Goal: Task Accomplishment & Management: Complete application form

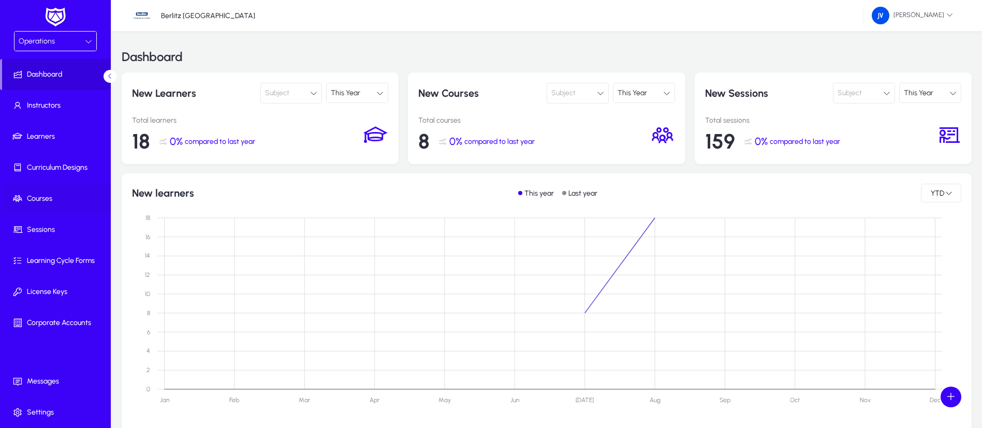
click at [48, 192] on span at bounding box center [57, 198] width 111 height 25
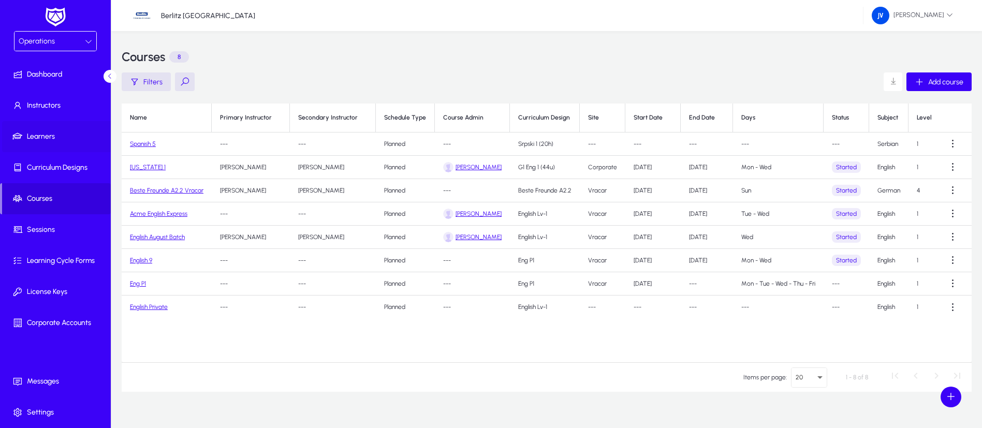
click at [48, 137] on span "Learners" at bounding box center [57, 136] width 111 height 10
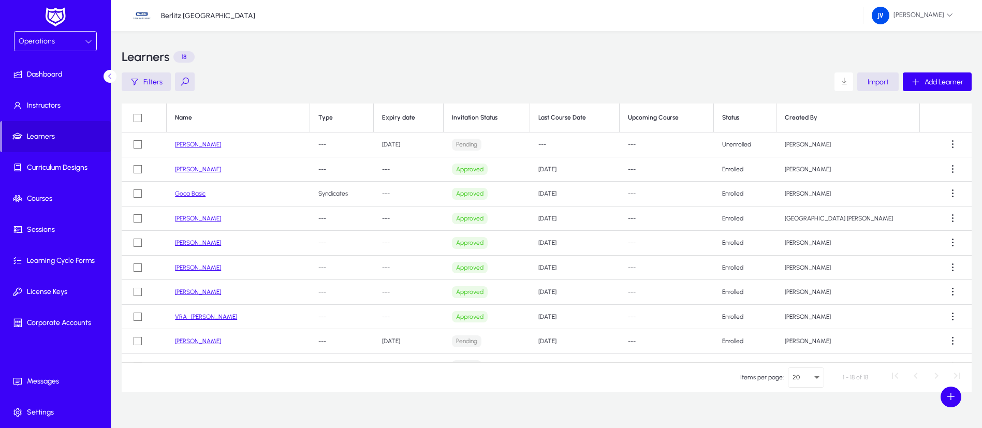
click at [191, 145] on link "Elena Plavsa" at bounding box center [198, 144] width 46 height 7
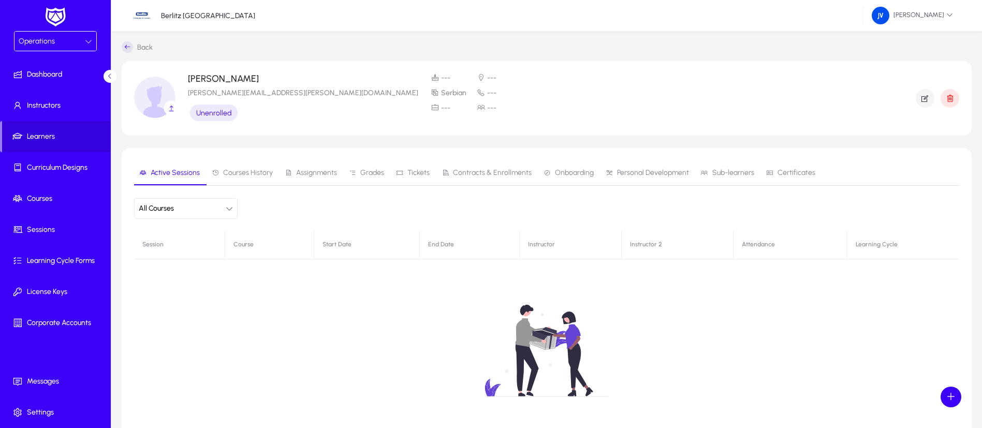
click at [123, 48] on icon at bounding box center [127, 46] width 11 height 11
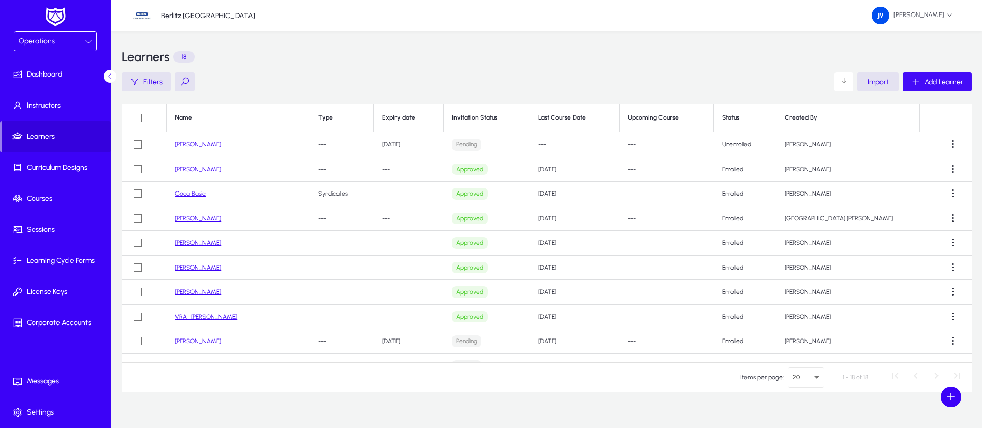
click at [933, 83] on span "Add Learner" at bounding box center [943, 82] width 39 height 9
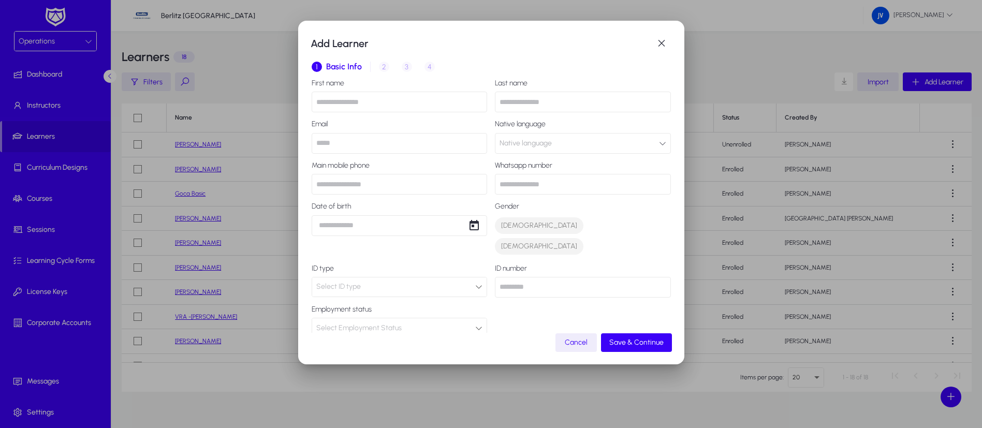
click at [369, 103] on input "text" at bounding box center [400, 102] width 176 height 21
type input "*"
type input "*****"
click at [521, 107] on input "text" at bounding box center [583, 102] width 176 height 21
type input "********"
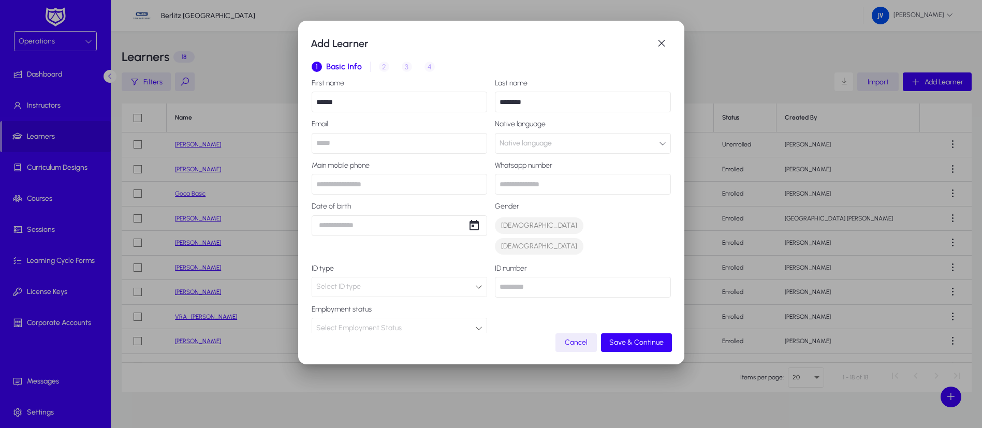
click at [412, 146] on input "email" at bounding box center [400, 143] width 176 height 21
type input "**********"
click at [413, 186] on input "text" at bounding box center [400, 184] width 176 height 21
click at [646, 142] on button "Native language" at bounding box center [583, 143] width 176 height 21
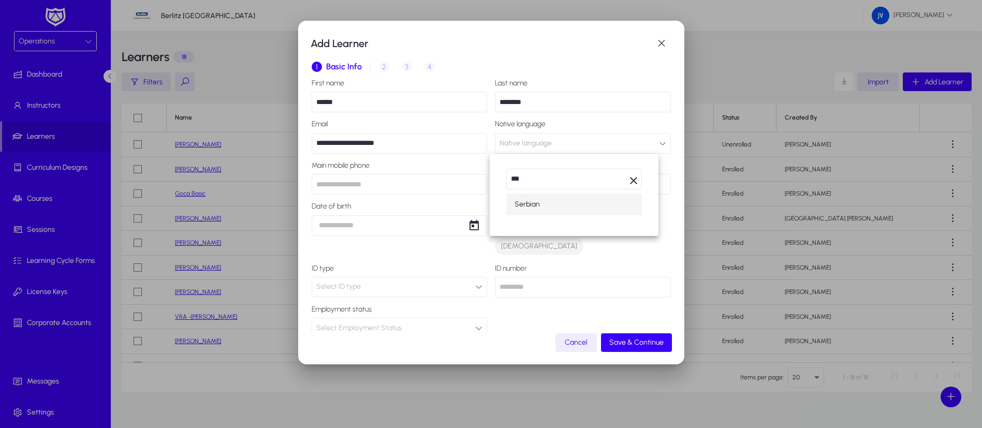
type input "***"
click at [558, 205] on mat-option "Serbian" at bounding box center [574, 205] width 136 height 22
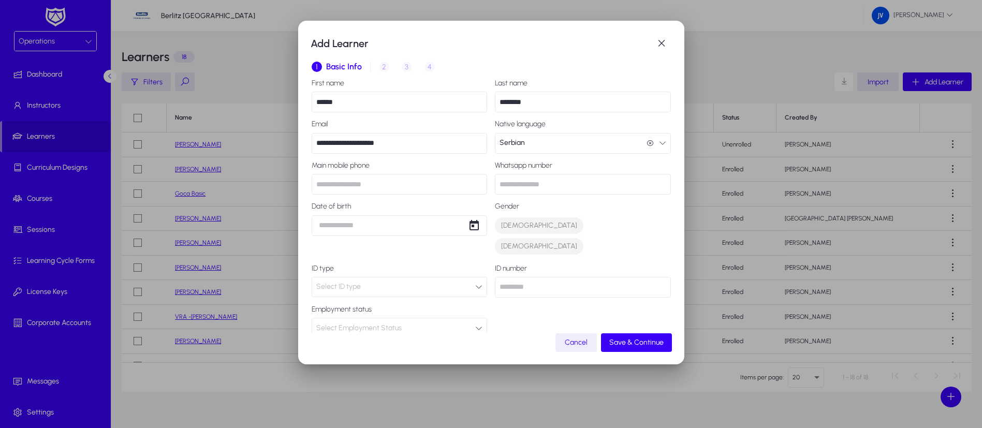
click at [410, 184] on input "text" at bounding box center [400, 184] width 176 height 21
type input "**********"
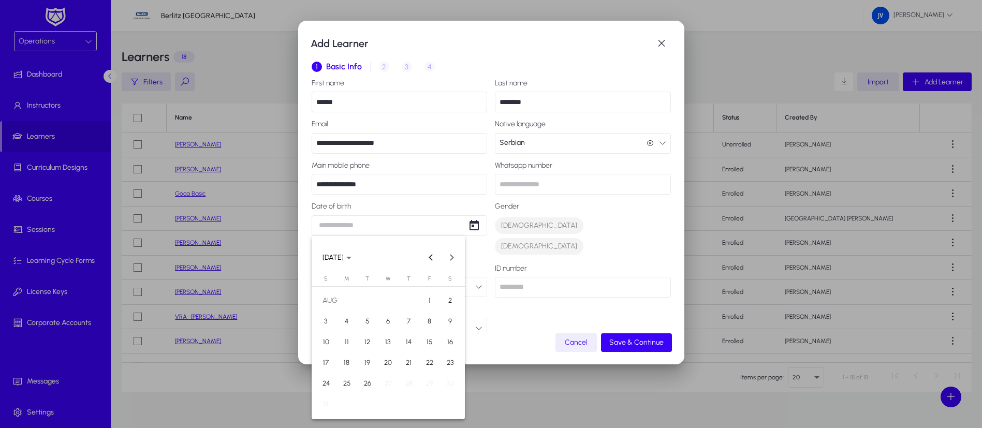
click at [416, 224] on div "**********" at bounding box center [491, 214] width 982 height 428
click at [351, 258] on icon "Choose month and year" at bounding box center [348, 258] width 5 height 3
click at [379, 352] on span "2015" at bounding box center [370, 352] width 33 height 19
click at [399, 331] on span "JUL" at bounding box center [406, 331] width 33 height 19
click at [431, 258] on button "Previous month" at bounding box center [430, 257] width 21 height 21
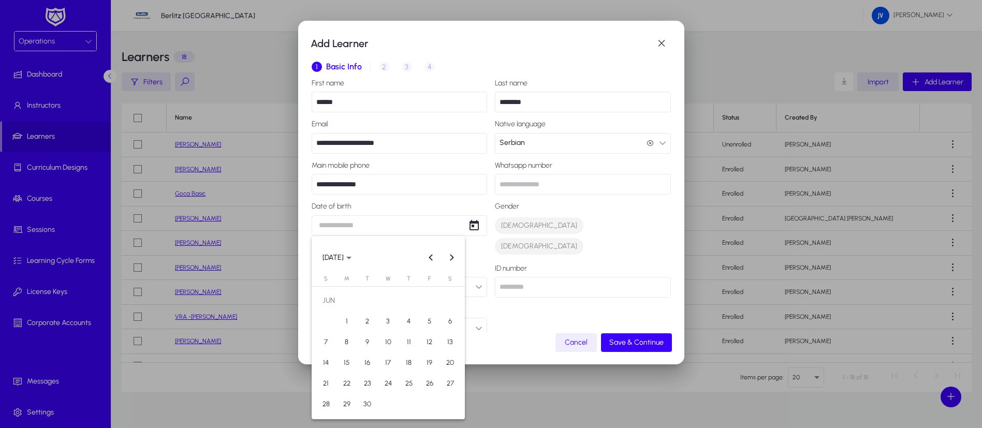
click at [344, 402] on span "29" at bounding box center [346, 404] width 19 height 19
type input "**********"
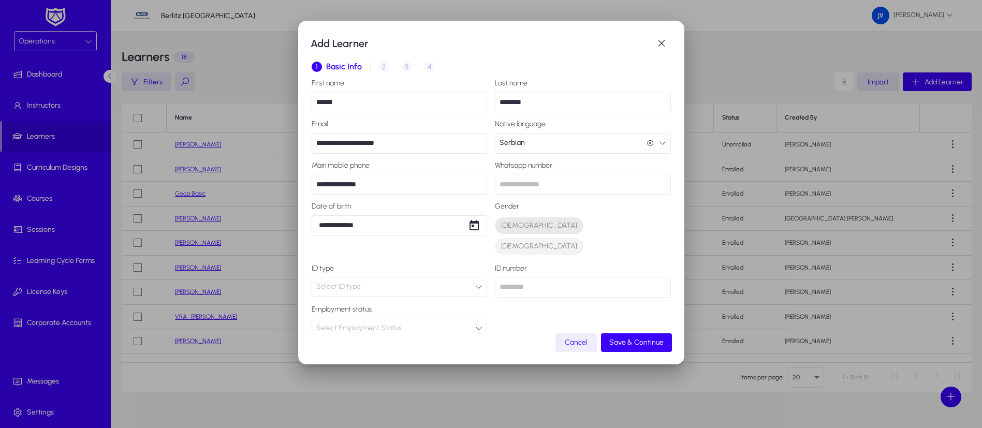
click at [504, 226] on span "[DEMOGRAPHIC_DATA]" at bounding box center [539, 225] width 76 height 10
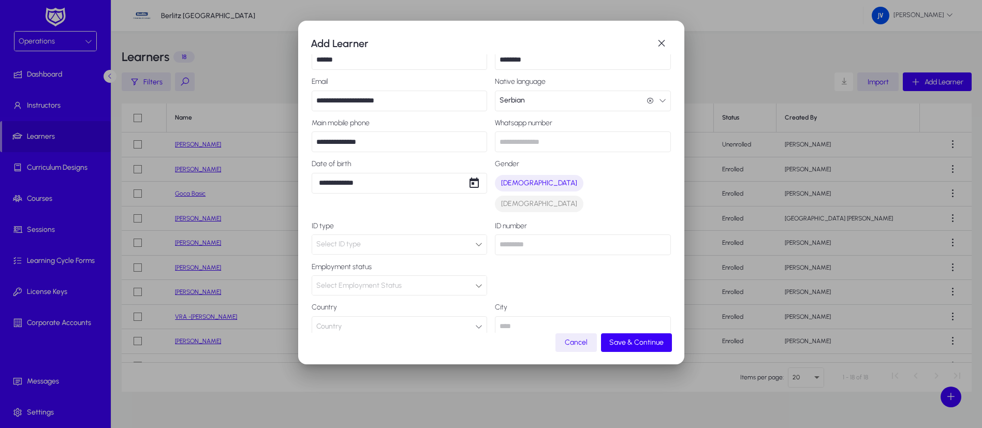
scroll to position [43, 0]
click at [534, 233] on input "number" at bounding box center [583, 243] width 176 height 21
type input "***"
click at [475, 322] on icon "button" at bounding box center [478, 325] width 7 height 7
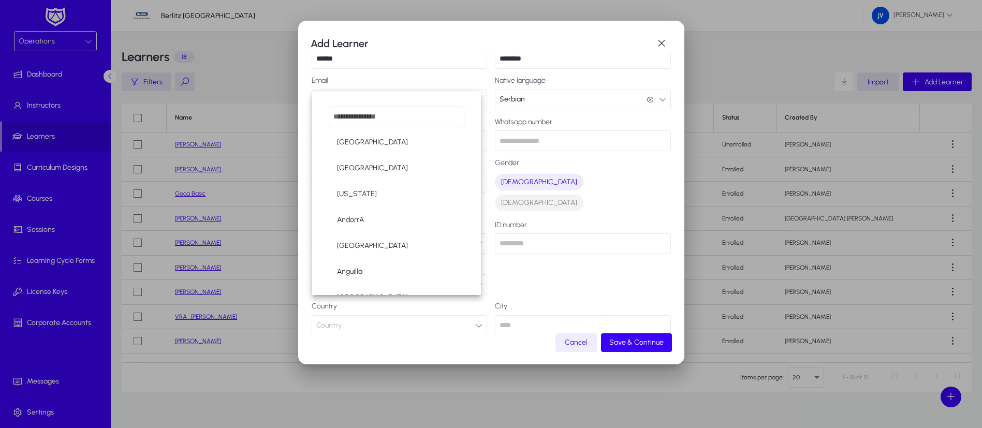
scroll to position [31, 0]
click at [389, 120] on input "dropdown search" at bounding box center [397, 117] width 136 height 21
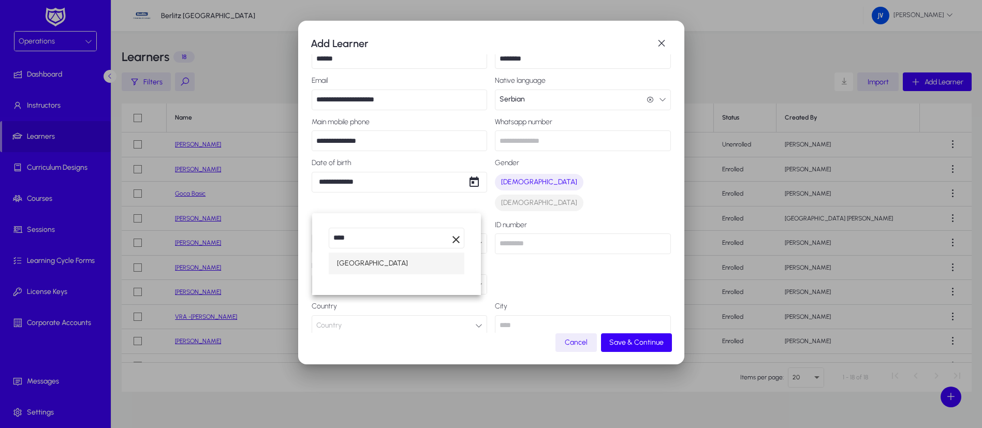
type input "****"
click at [358, 262] on mat-option "[GEOGRAPHIC_DATA]" at bounding box center [397, 264] width 136 height 22
click at [535, 315] on input "text" at bounding box center [583, 325] width 176 height 21
type input "********"
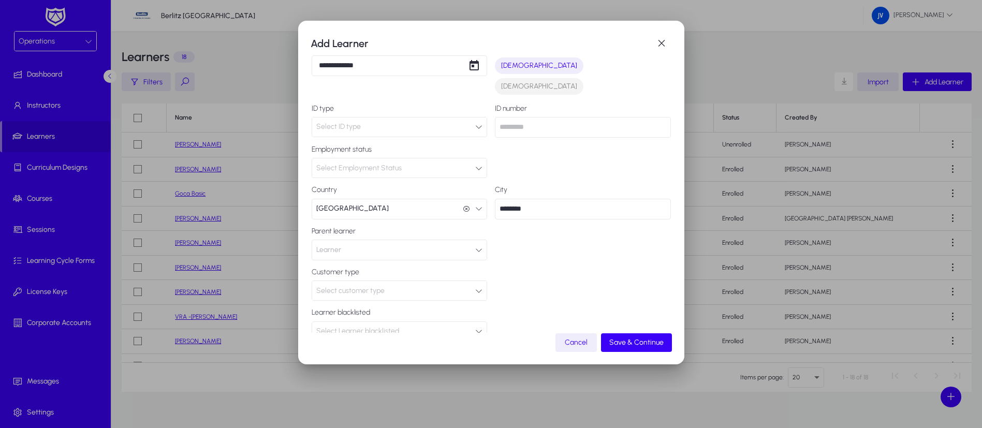
scroll to position [165, 0]
click at [477, 276] on div "Select customer type" at bounding box center [399, 285] width 175 height 19
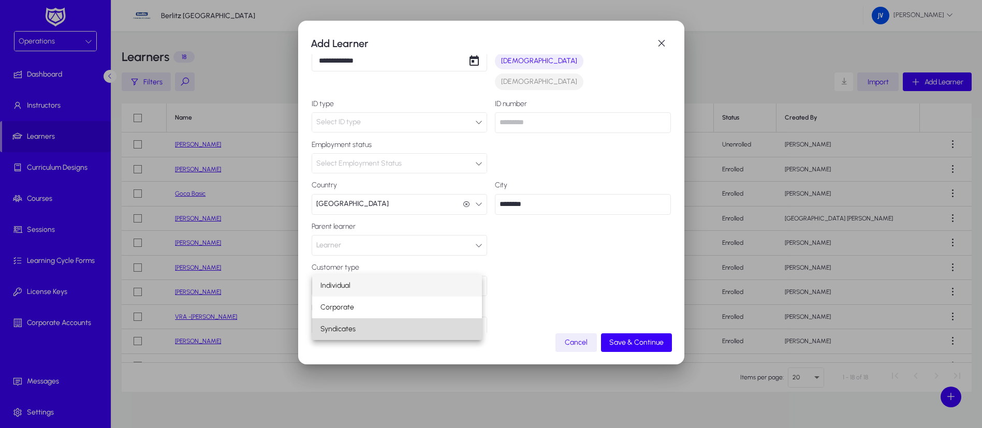
click at [432, 329] on mat-option "Syndicates" at bounding box center [397, 329] width 170 height 22
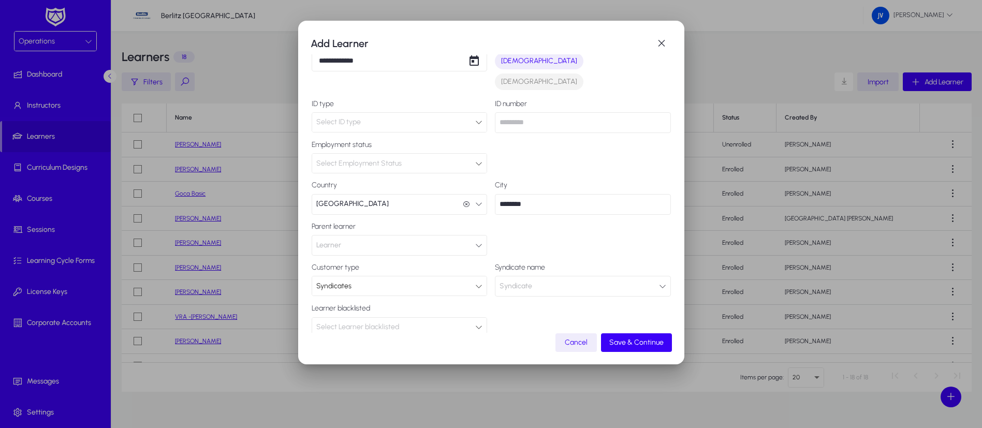
click at [659, 283] on icon "button" at bounding box center [662, 286] width 7 height 7
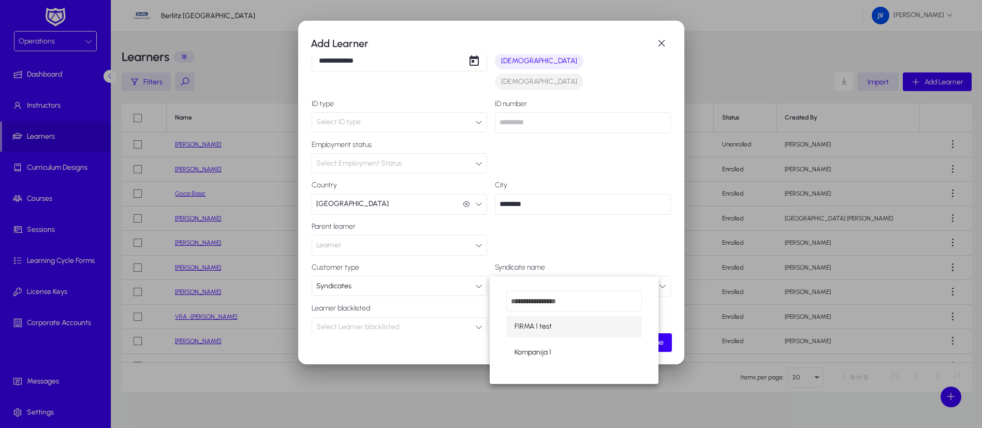
click at [603, 223] on div at bounding box center [491, 214] width 982 height 428
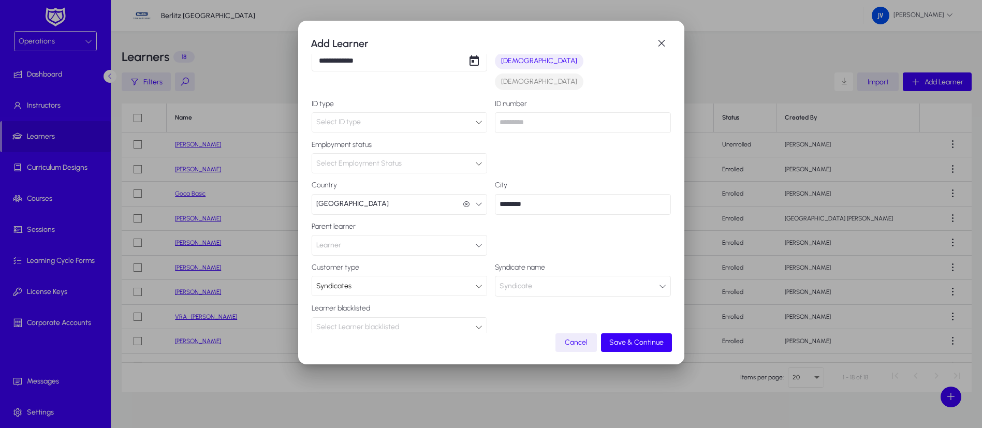
click at [475, 283] on icon at bounding box center [478, 286] width 7 height 7
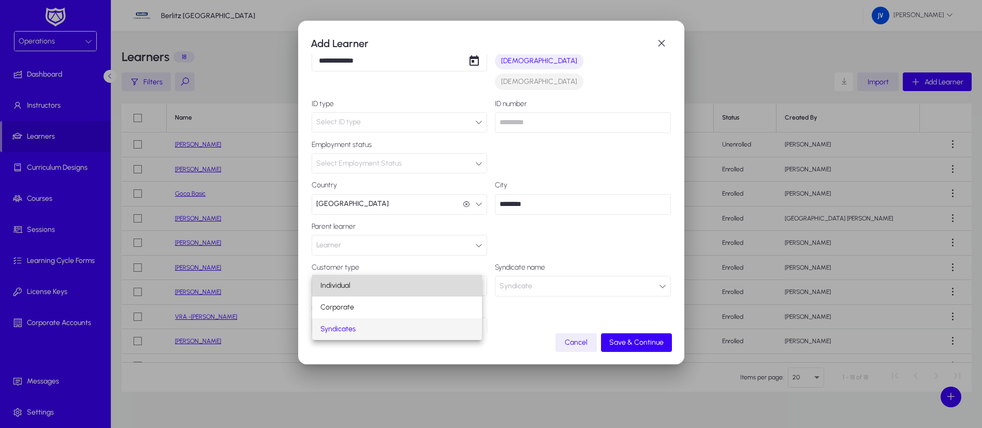
click at [403, 287] on mat-option "Individual" at bounding box center [397, 286] width 170 height 22
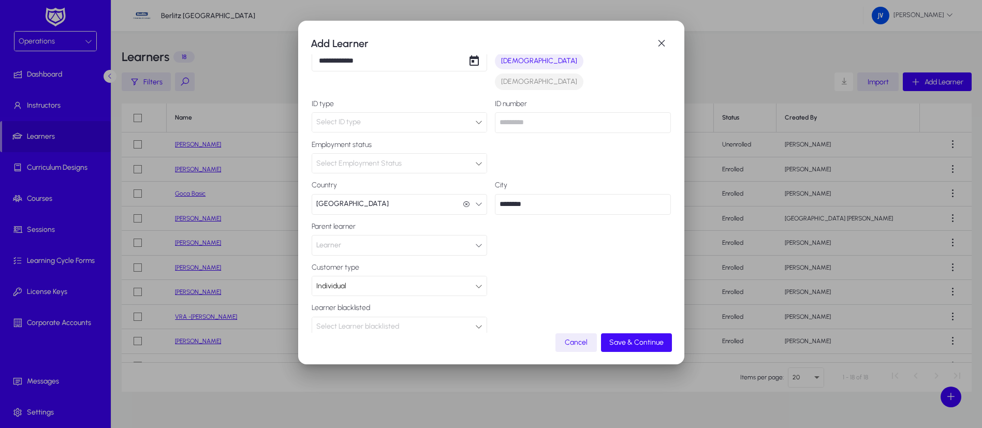
click at [636, 343] on span "Save & Continue" at bounding box center [636, 342] width 54 height 9
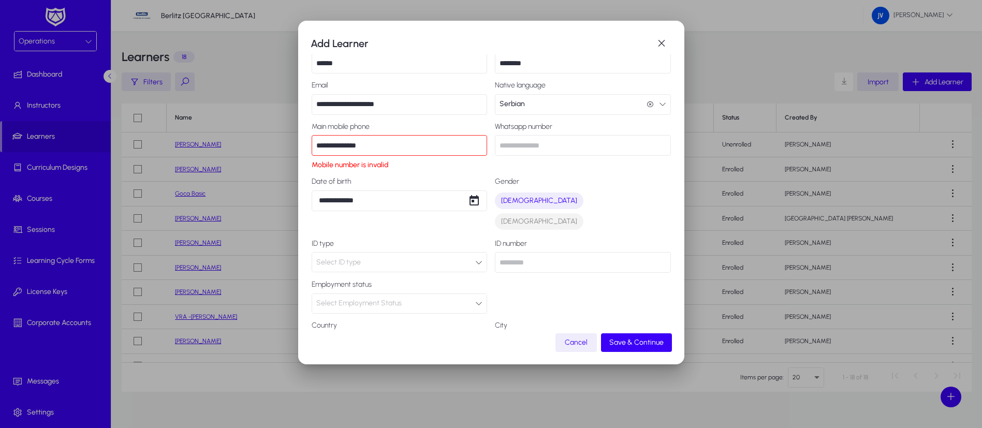
scroll to position [0, 0]
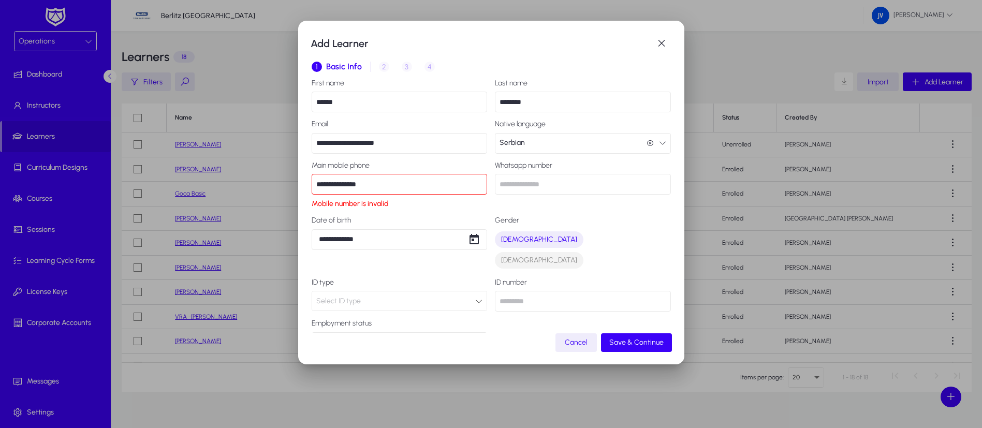
click at [338, 185] on input "**********" at bounding box center [400, 184] width 176 height 21
click at [620, 338] on span "Save & Continue" at bounding box center [636, 342] width 54 height 9
click at [640, 340] on span "Save & Continue" at bounding box center [636, 342] width 54 height 9
click at [321, 184] on input "**********" at bounding box center [400, 184] width 176 height 21
click at [636, 339] on span "Save & Continue" at bounding box center [636, 342] width 54 height 9
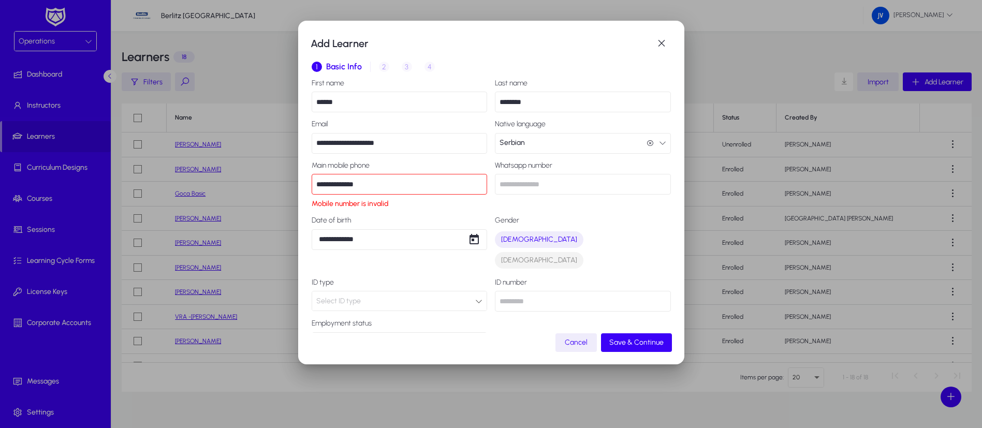
click at [404, 181] on input "**********" at bounding box center [400, 184] width 176 height 21
type input "*"
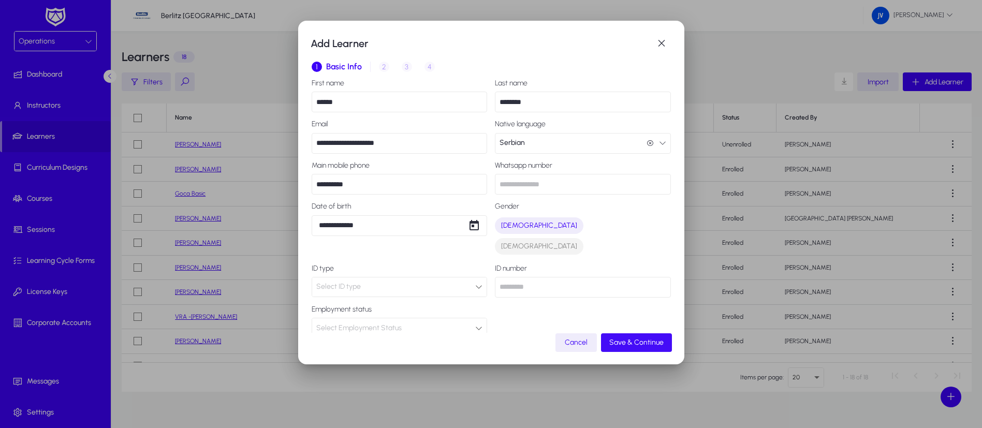
type input "**********"
click at [634, 342] on span "Save & Continue" at bounding box center [636, 342] width 54 height 9
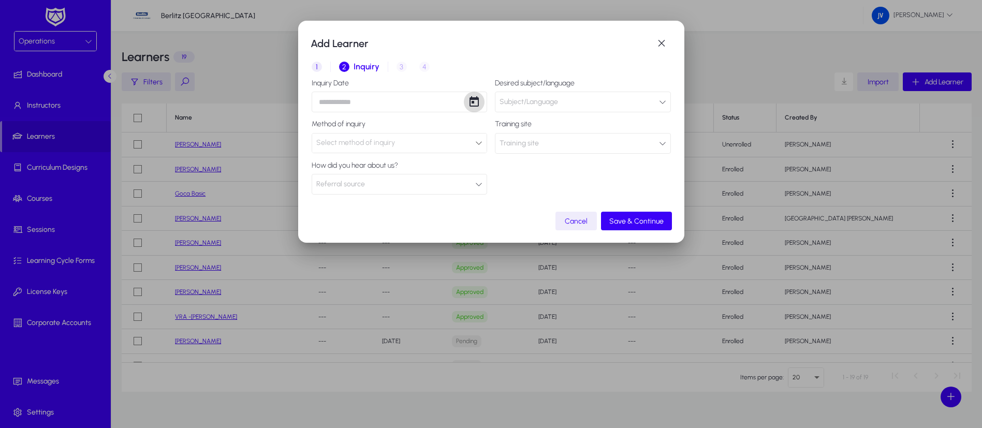
click at [468, 102] on span "Open calendar" at bounding box center [474, 102] width 21 height 21
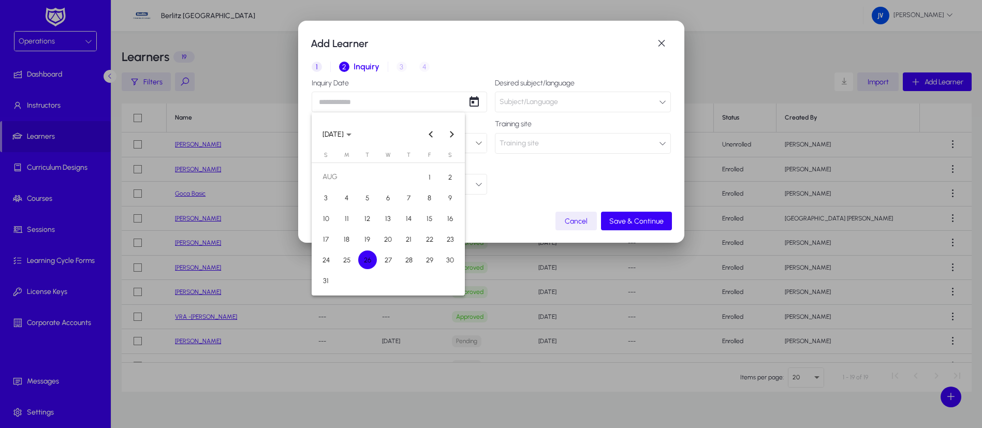
click at [363, 259] on span "26" at bounding box center [367, 260] width 19 height 19
type input "**********"
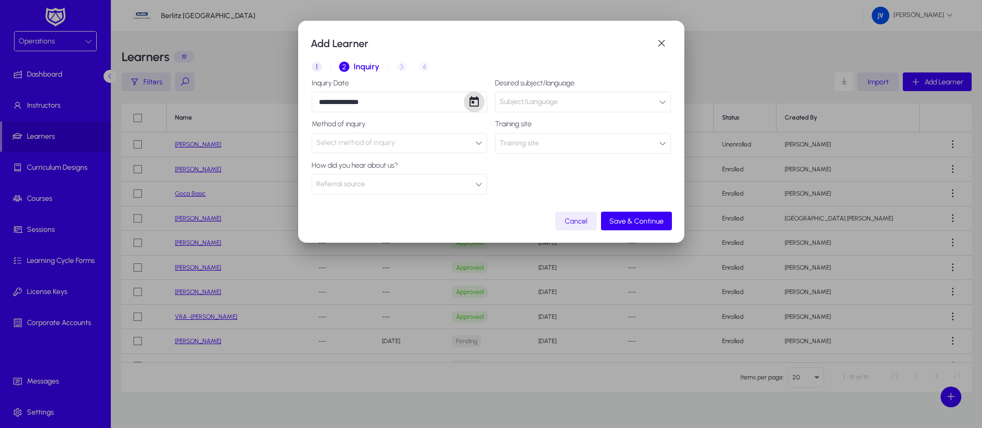
click at [474, 143] on div "Select method of inquiry" at bounding box center [395, 142] width 159 height 13
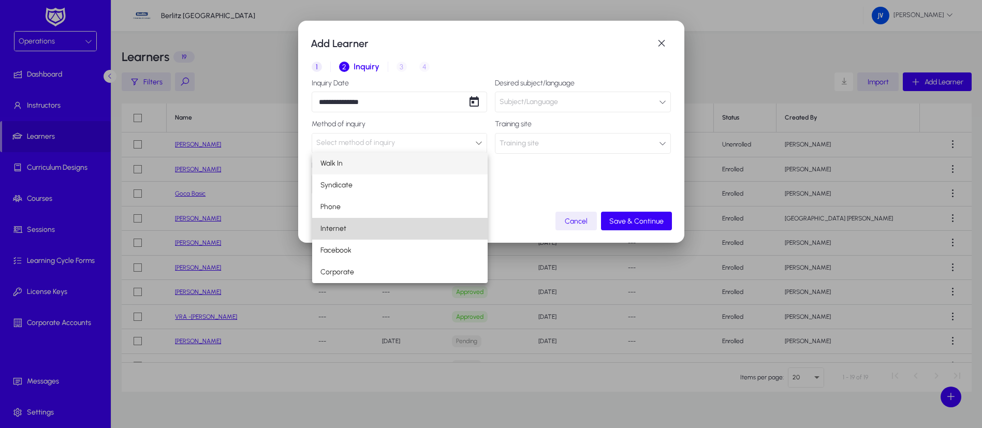
click at [391, 223] on mat-option "Internet" at bounding box center [400, 229] width 176 height 22
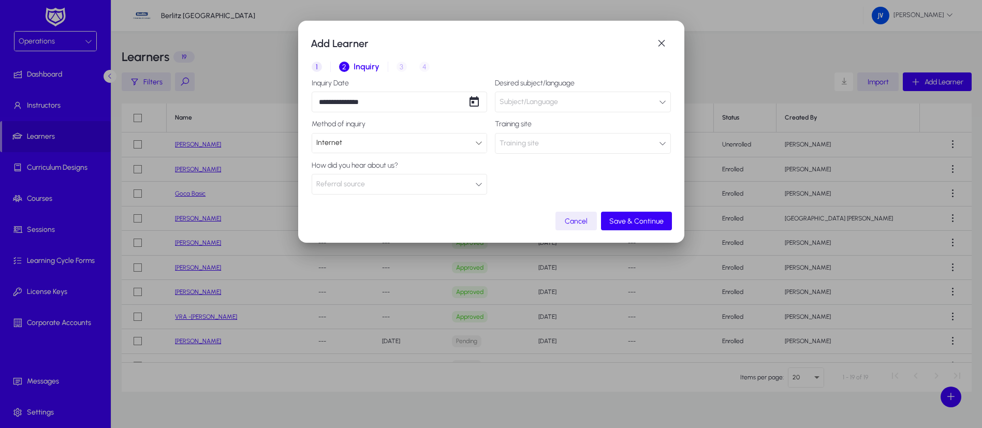
click at [475, 186] on button "Referral source" at bounding box center [400, 184] width 176 height 21
click at [455, 184] on div at bounding box center [491, 214] width 982 height 428
click at [665, 102] on icon "button" at bounding box center [662, 101] width 7 height 7
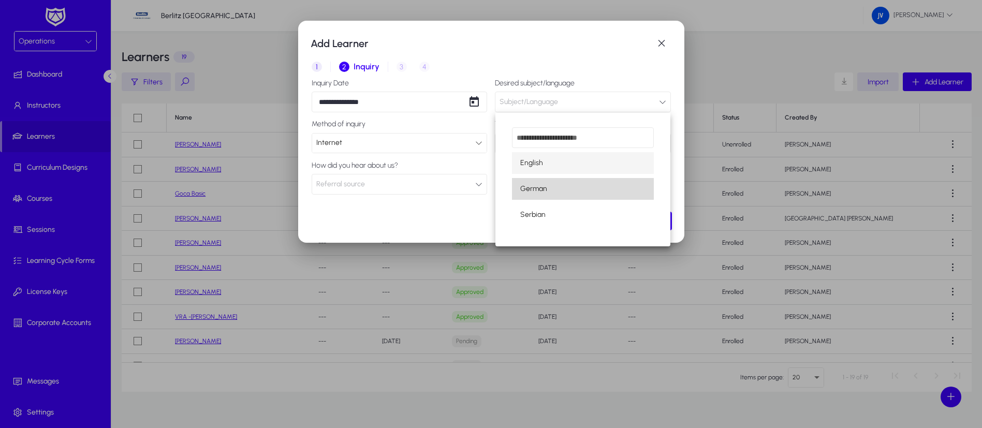
click at [576, 184] on mat-option "German" at bounding box center [583, 189] width 142 height 22
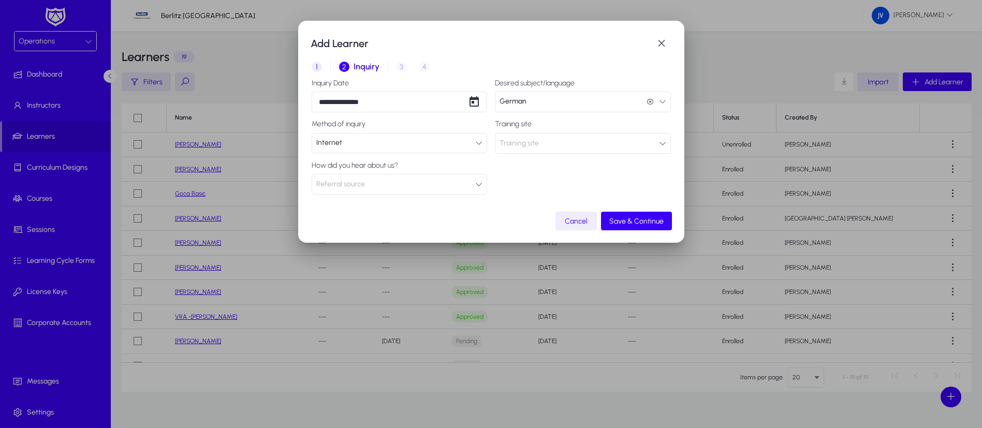
click at [660, 143] on icon "button" at bounding box center [662, 143] width 7 height 7
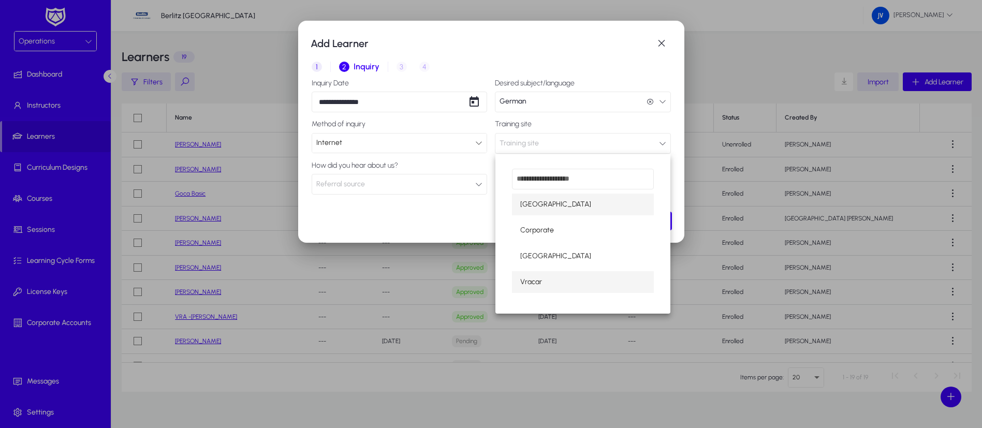
click at [533, 285] on span "Vracar" at bounding box center [531, 282] width 22 height 12
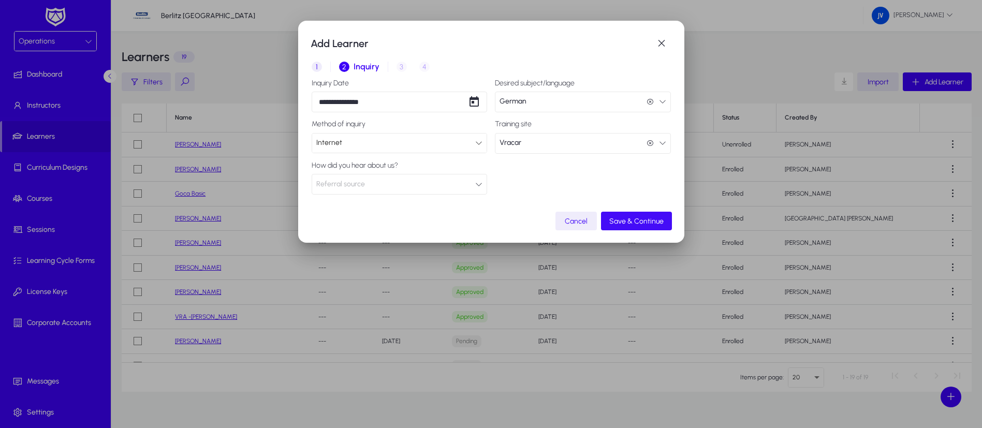
click at [626, 220] on span "Save & Continue" at bounding box center [636, 221] width 54 height 9
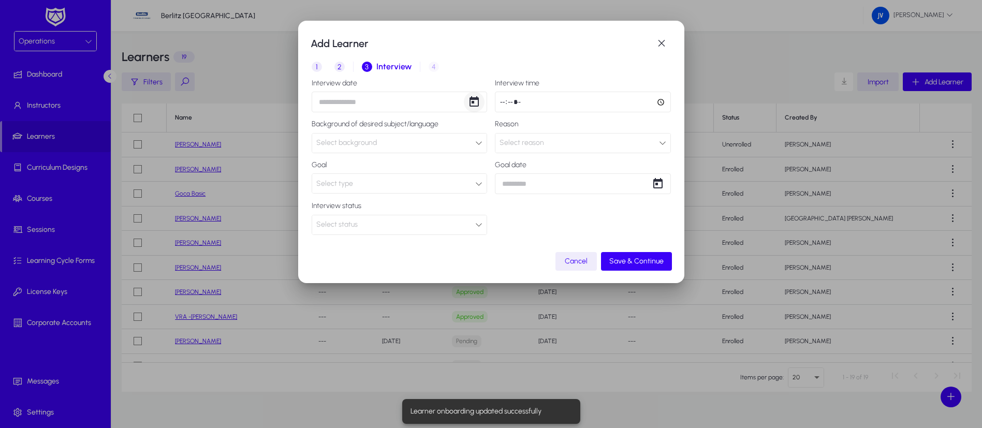
click at [476, 105] on span "Open calendar" at bounding box center [474, 102] width 21 height 21
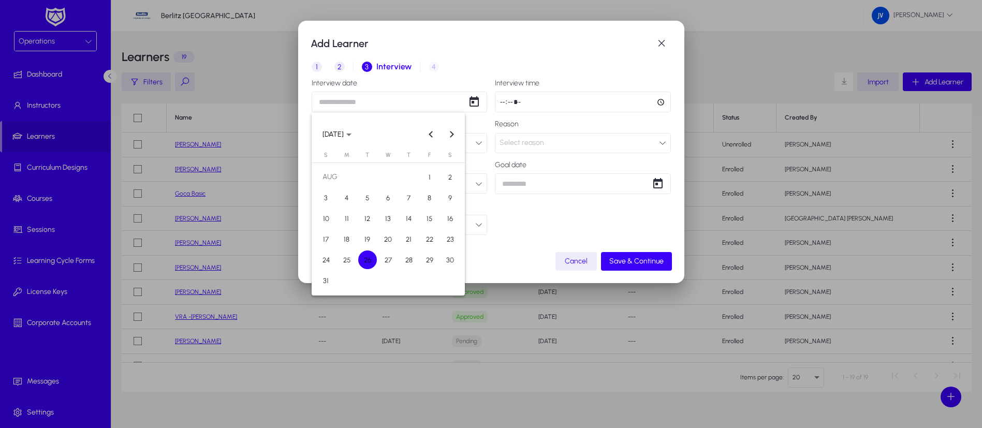
click at [371, 258] on span "26" at bounding box center [367, 260] width 19 height 19
type input "**********"
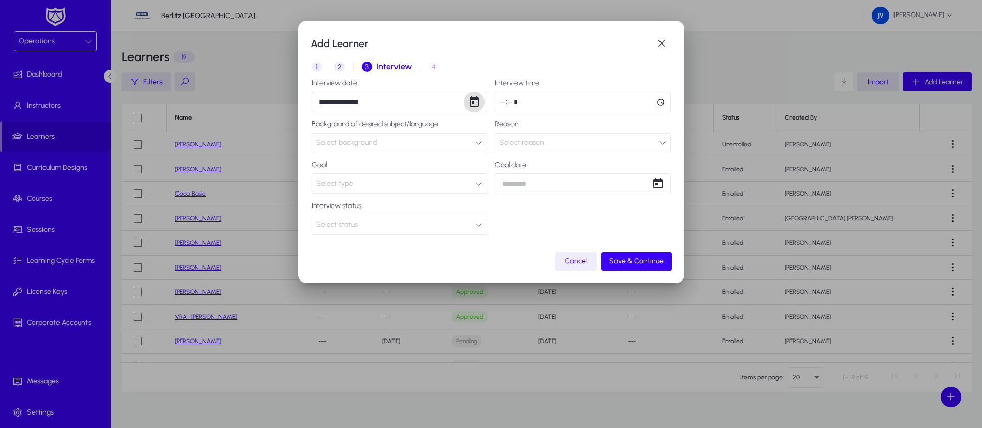
click at [476, 145] on icon at bounding box center [478, 142] width 7 height 7
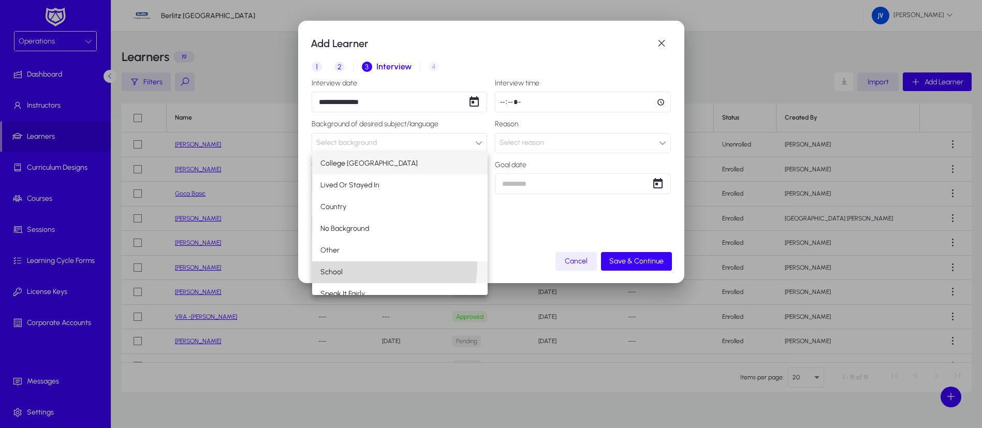
click at [379, 265] on mat-option "School" at bounding box center [400, 272] width 176 height 22
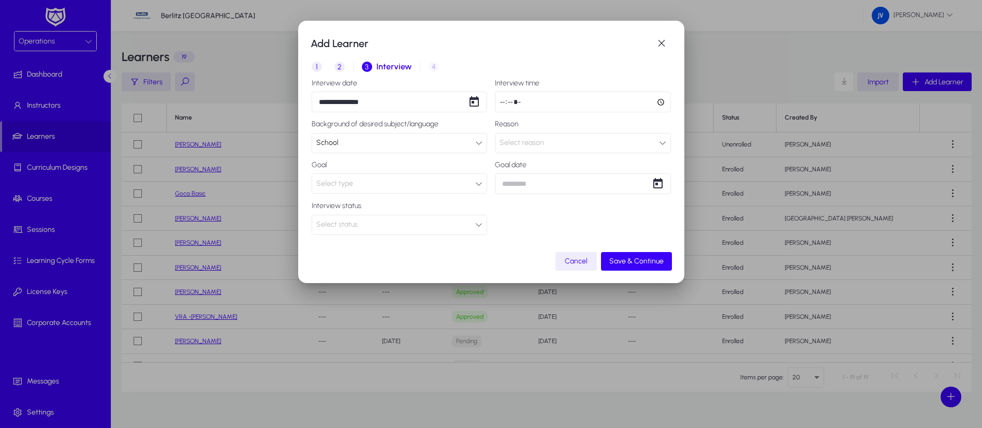
click at [485, 185] on div "Select type" at bounding box center [399, 183] width 175 height 19
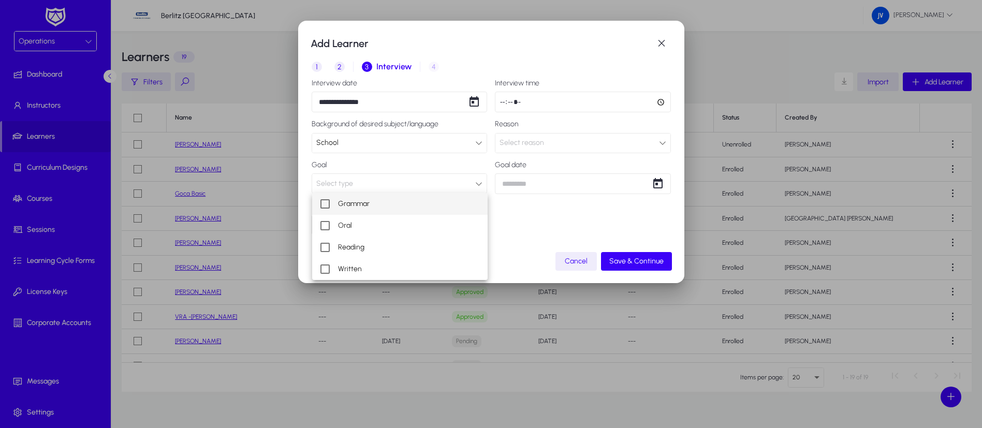
click at [330, 200] on mat-option "Grammar" at bounding box center [400, 204] width 176 height 22
click at [321, 226] on mat-pseudo-checkbox at bounding box center [324, 225] width 9 height 9
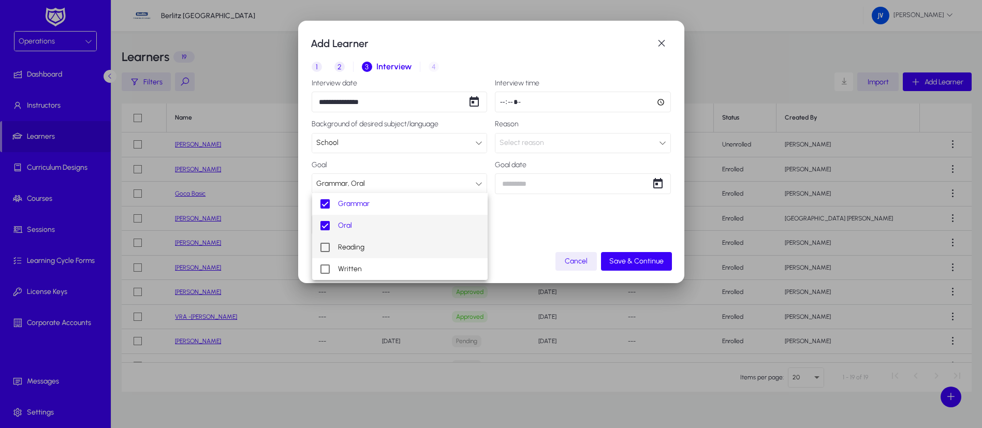
click at [323, 251] on mat-pseudo-checkbox at bounding box center [324, 247] width 9 height 9
click at [325, 268] on mat-pseudo-checkbox at bounding box center [324, 268] width 9 height 9
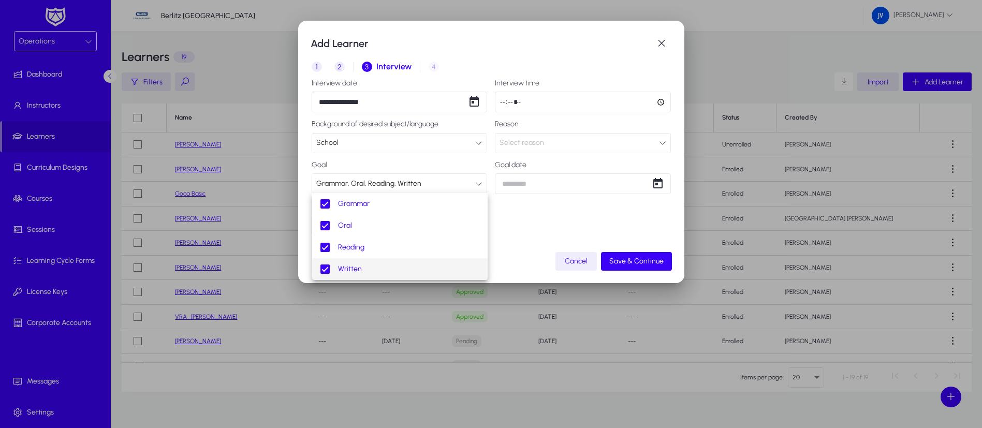
click at [533, 237] on div at bounding box center [491, 214] width 982 height 428
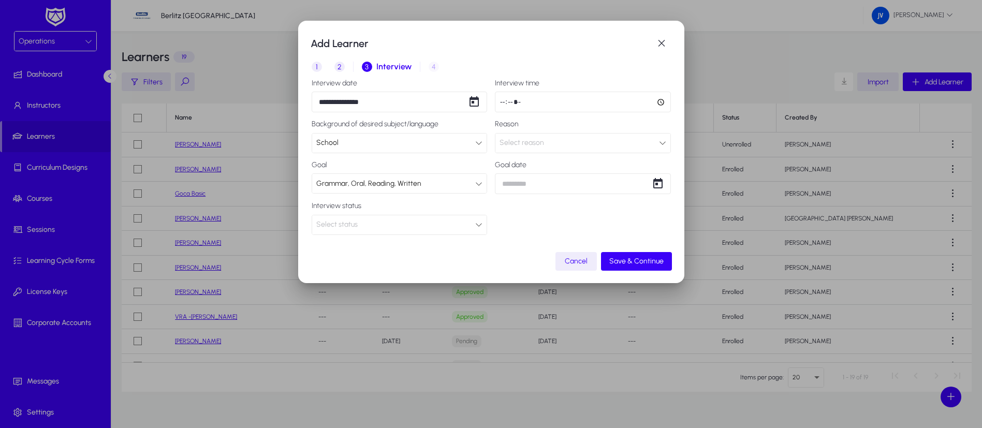
click at [479, 225] on icon at bounding box center [478, 224] width 7 height 7
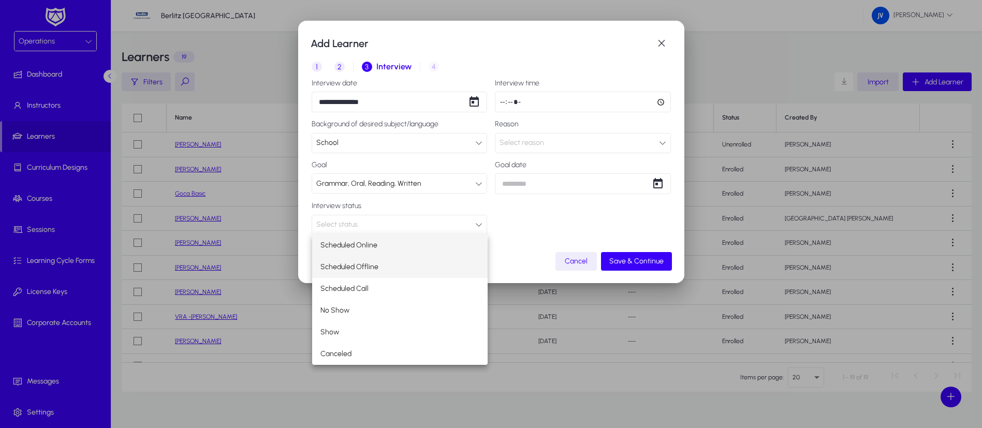
click at [427, 261] on mat-option "Scheduled Offline" at bounding box center [400, 267] width 176 height 22
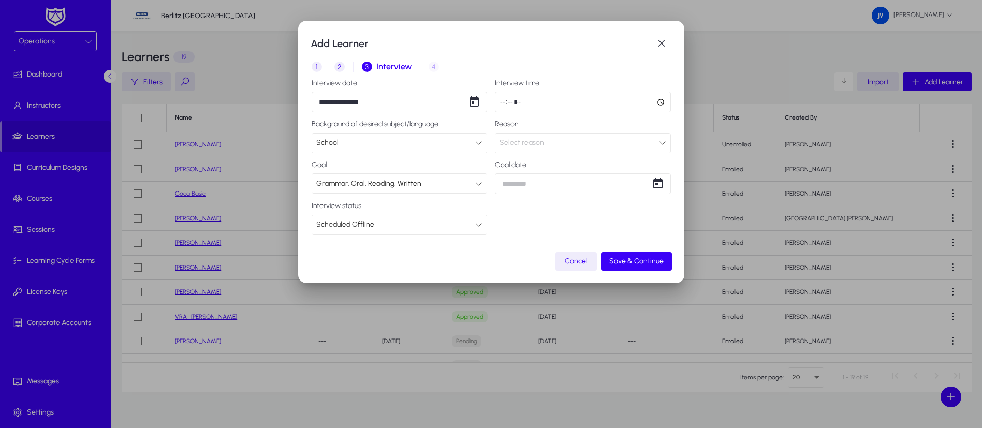
click at [609, 99] on input "time" at bounding box center [583, 102] width 176 height 21
click at [658, 106] on input "time" at bounding box center [583, 102] width 176 height 21
type input "*****"
click at [624, 257] on span "Save & Continue" at bounding box center [636, 261] width 54 height 9
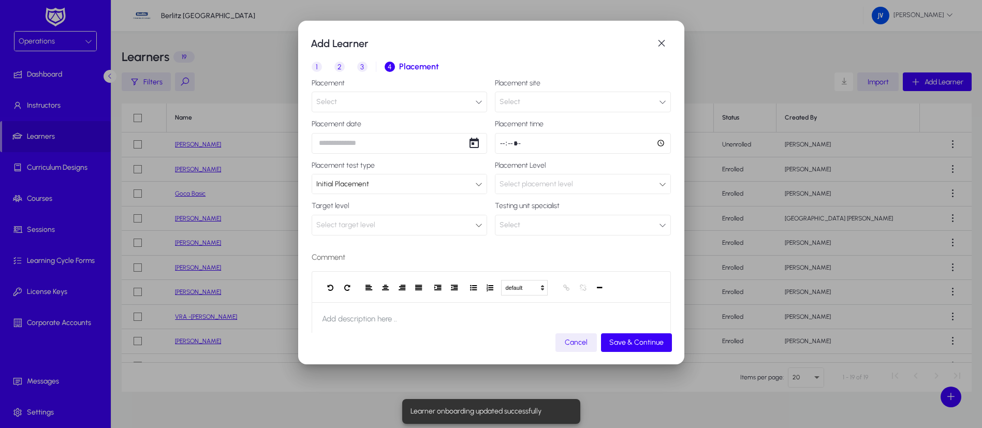
click at [475, 99] on icon "button" at bounding box center [478, 101] width 7 height 7
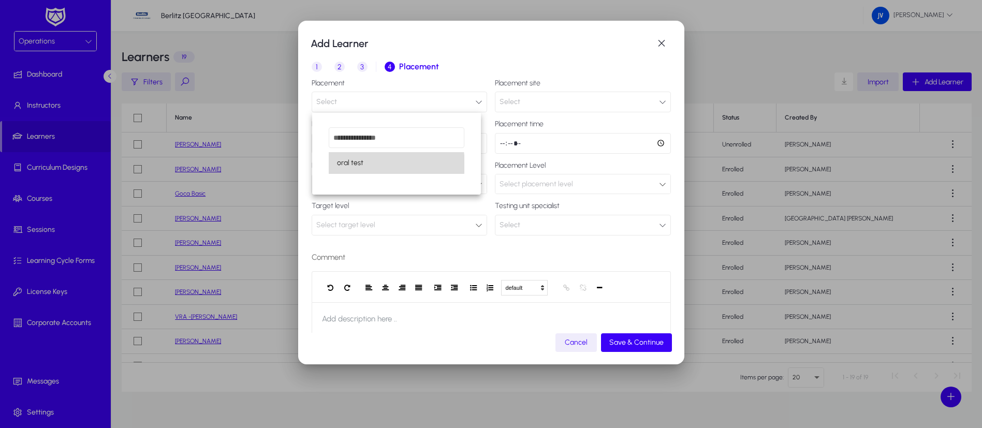
click at [385, 164] on mat-option "oral test" at bounding box center [397, 163] width 136 height 22
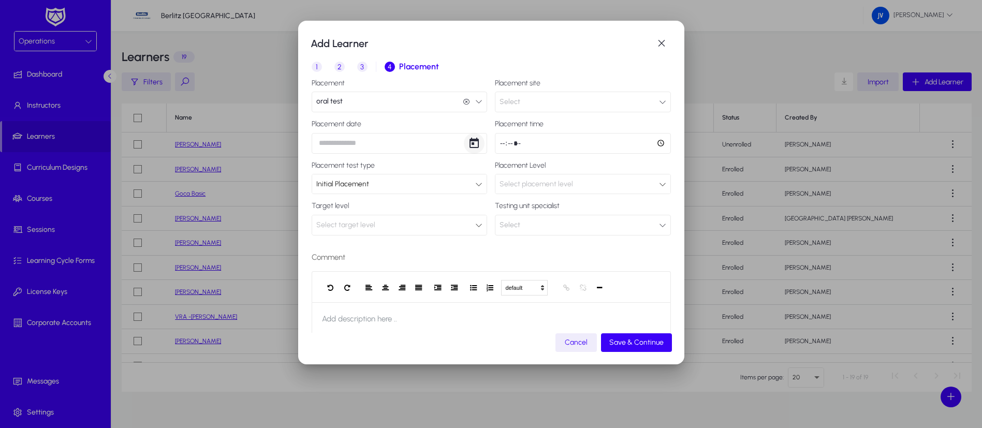
click at [467, 143] on span "Open calendar" at bounding box center [474, 143] width 21 height 21
click at [370, 301] on span "26" at bounding box center [367, 301] width 19 height 19
type input "**********"
click at [475, 225] on icon at bounding box center [478, 225] width 7 height 7
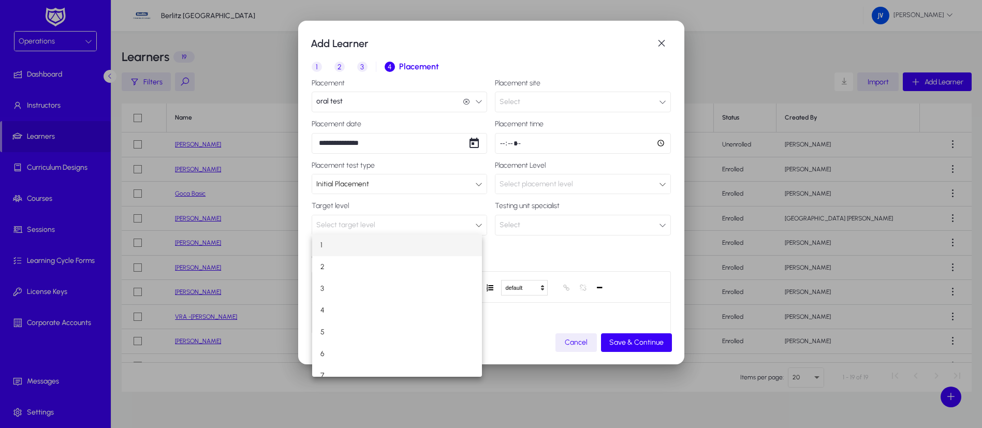
click at [439, 202] on div at bounding box center [491, 214] width 982 height 428
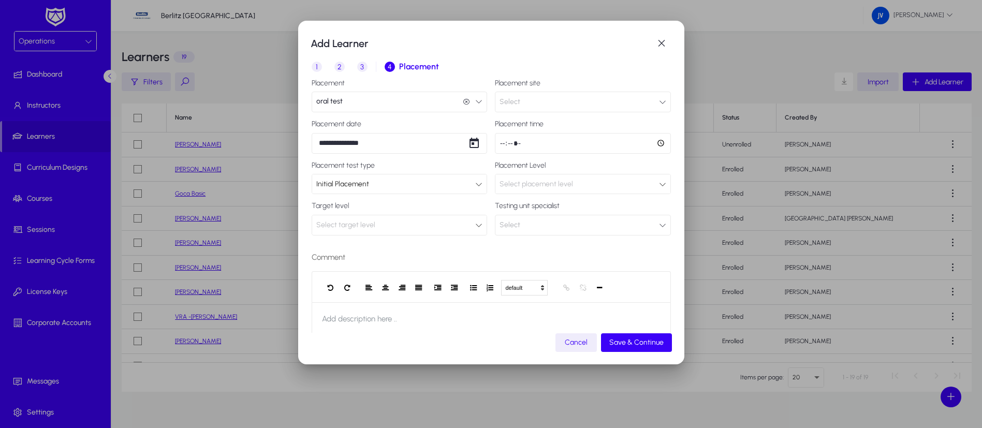
click at [659, 103] on icon "button" at bounding box center [662, 101] width 7 height 7
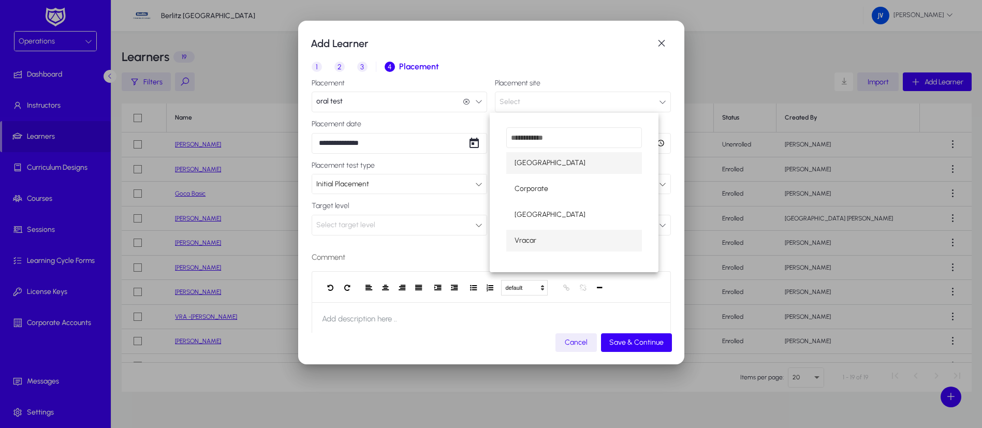
click at [565, 234] on mat-option "Vracar" at bounding box center [574, 241] width 136 height 22
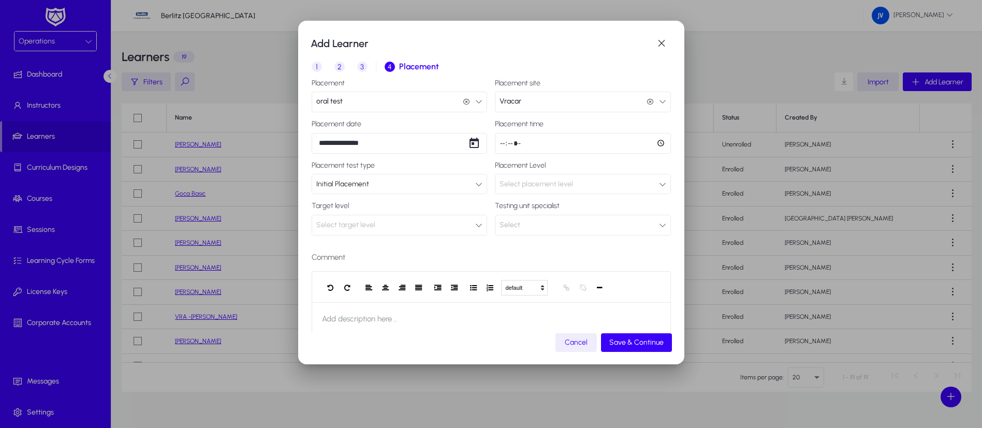
click at [649, 143] on input "time" at bounding box center [583, 143] width 176 height 21
type input "*****"
click at [639, 344] on span "Save & Continue" at bounding box center [636, 342] width 54 height 9
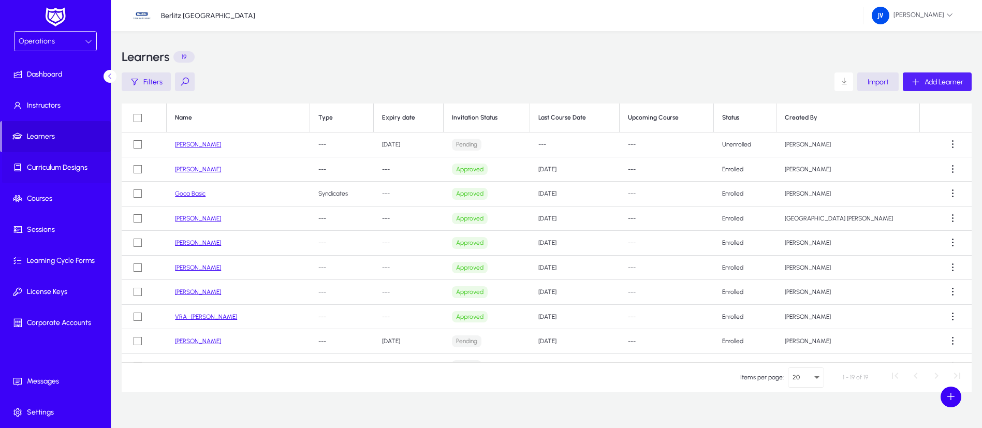
click at [67, 166] on span "Curriculum Designs" at bounding box center [57, 168] width 111 height 10
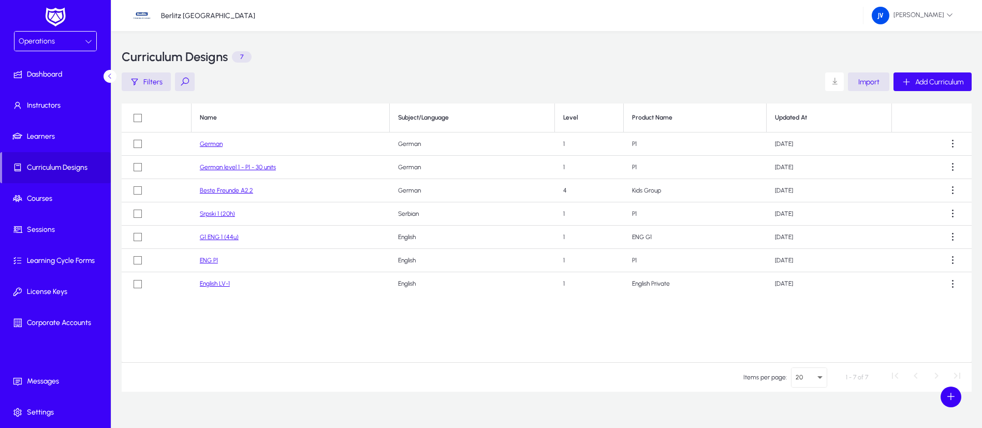
click at [931, 80] on span "Add Curriculum" at bounding box center [939, 82] width 48 height 9
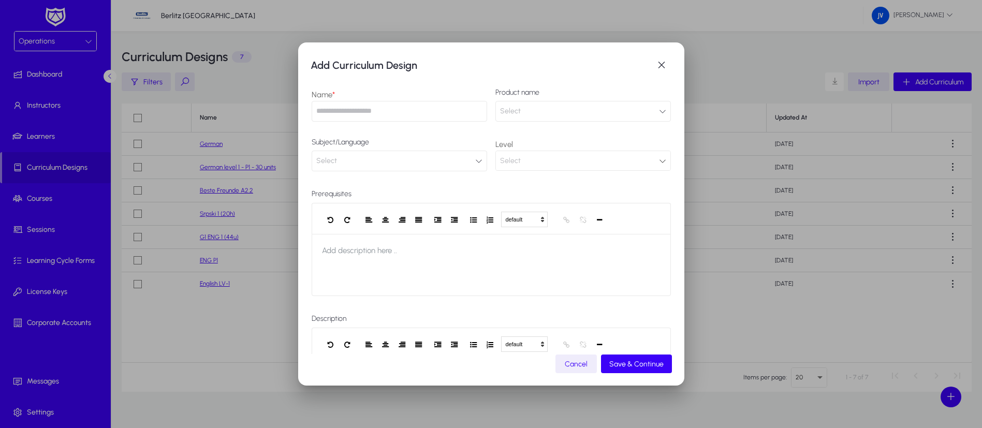
click at [392, 114] on input "text" at bounding box center [399, 111] width 175 height 21
type input "**********"
click at [659, 113] on icon "button" at bounding box center [662, 111] width 7 height 7
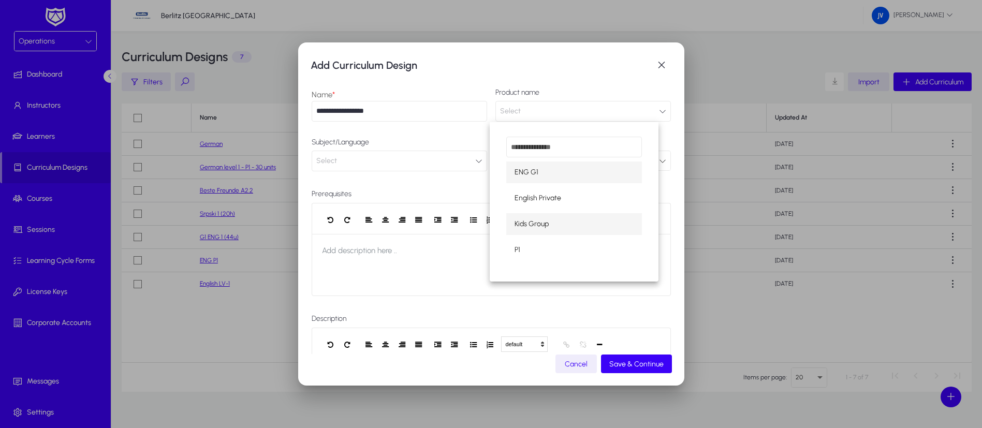
click at [576, 219] on mat-option "Kids Group" at bounding box center [574, 224] width 136 height 22
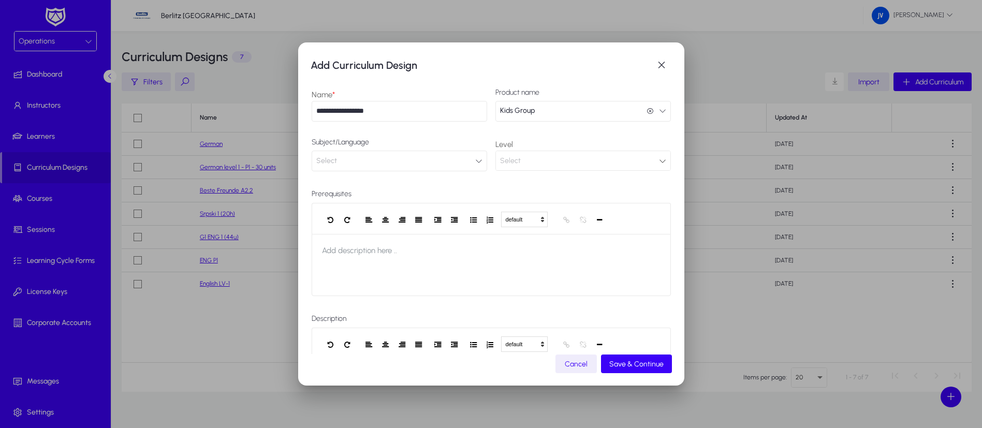
click at [475, 158] on icon "button" at bounding box center [478, 160] width 7 height 7
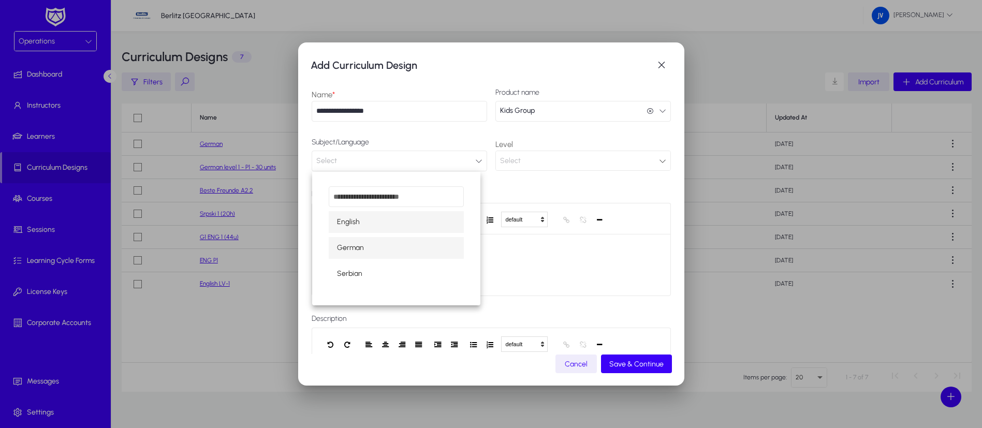
click at [416, 241] on mat-option "German" at bounding box center [397, 248] width 136 height 22
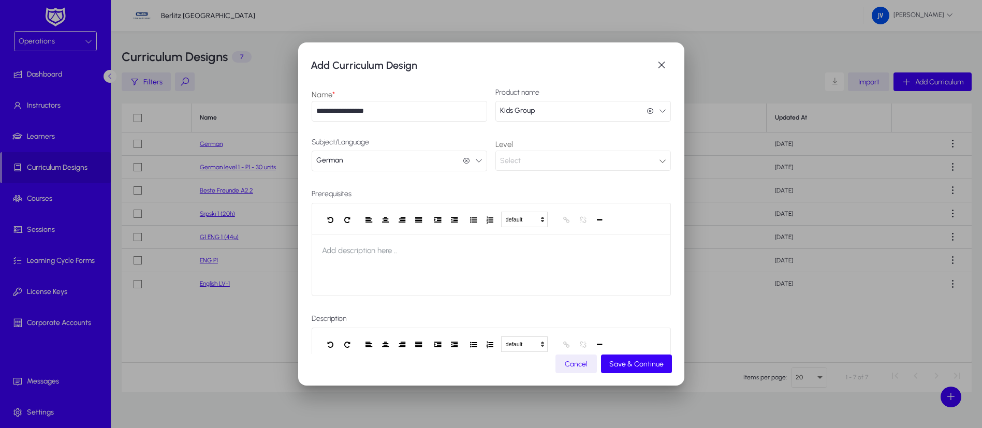
click at [645, 160] on div "Select" at bounding box center [579, 160] width 159 height 13
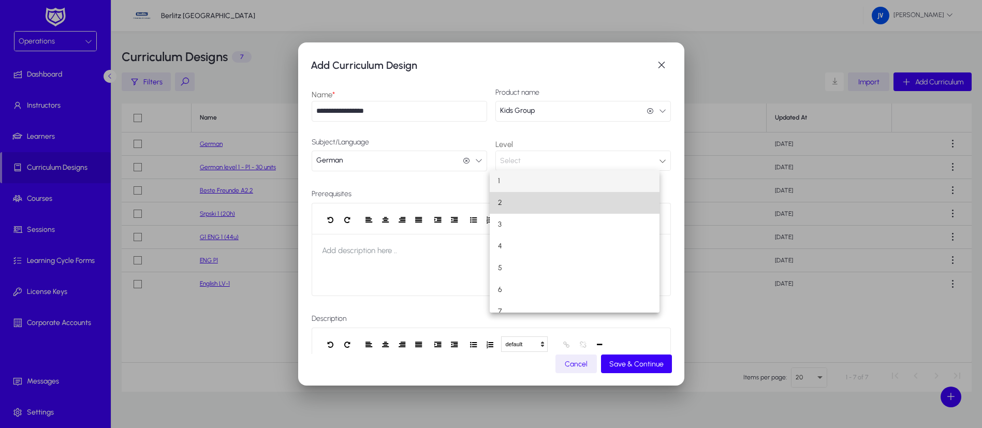
click at [621, 199] on mat-option "2" at bounding box center [575, 203] width 170 height 22
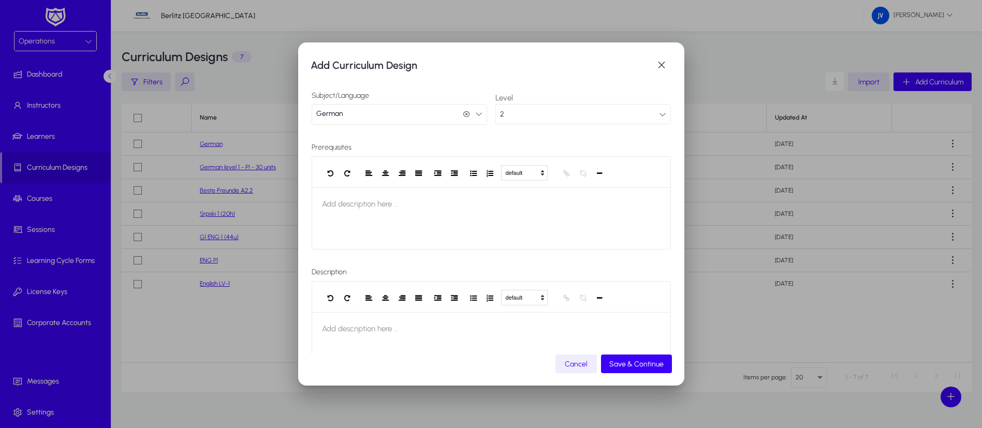
scroll to position [83, 0]
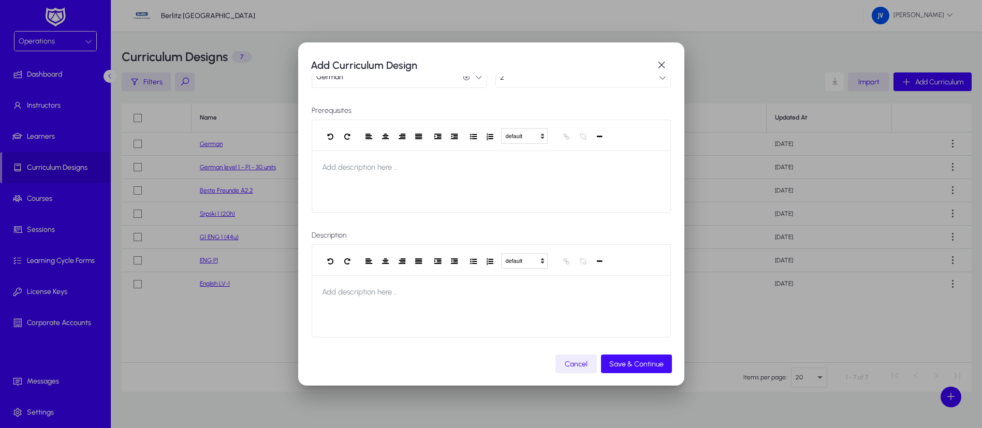
click at [624, 362] on span "Save & Continue" at bounding box center [636, 364] width 54 height 9
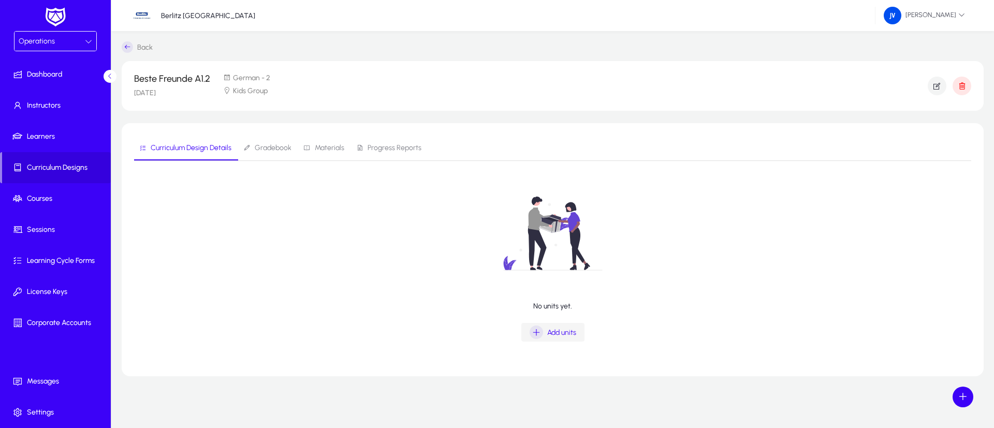
click at [555, 331] on span "Add units" at bounding box center [561, 332] width 29 height 9
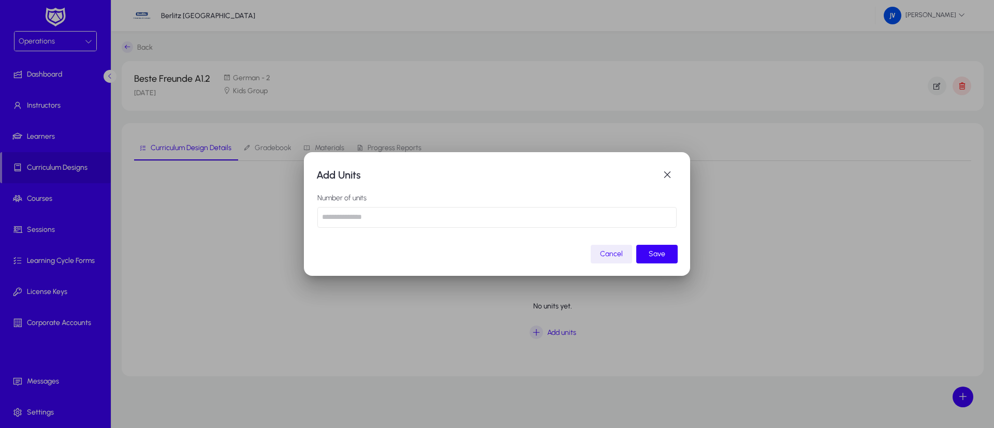
click at [541, 216] on input "number" at bounding box center [496, 217] width 359 height 21
type input "**"
click at [651, 254] on span "Save" at bounding box center [657, 253] width 17 height 9
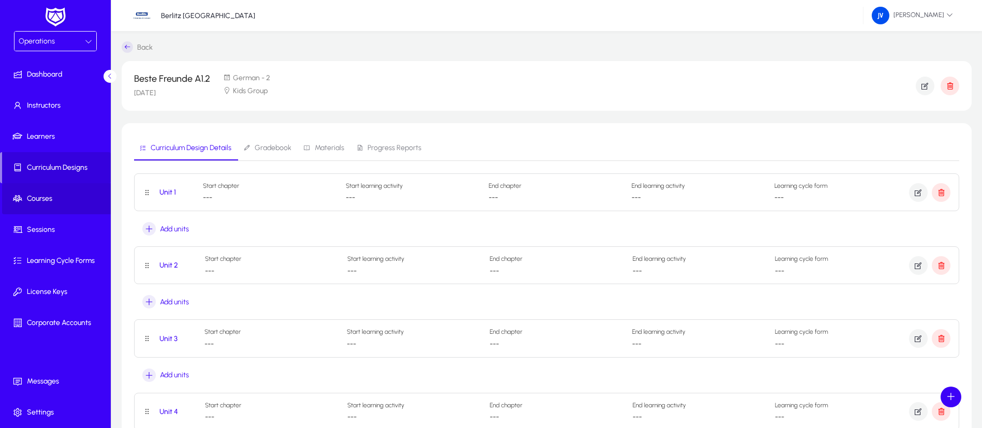
click at [52, 197] on span "Courses" at bounding box center [57, 199] width 111 height 10
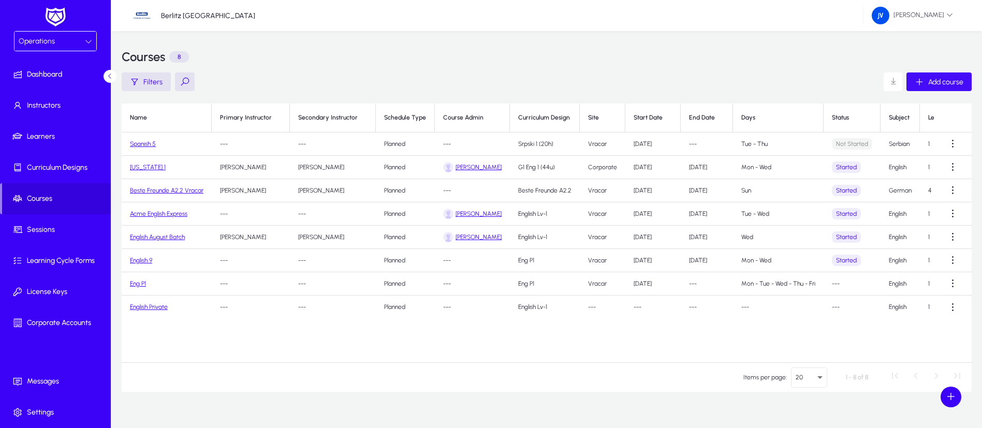
click at [945, 85] on span "Add course" at bounding box center [945, 82] width 35 height 9
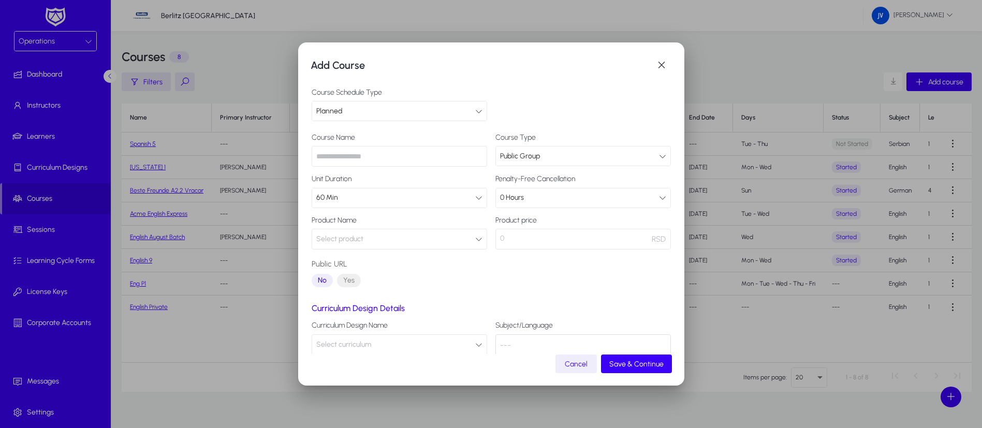
click at [432, 153] on input "text" at bounding box center [399, 156] width 175 height 21
type input "*"
type input "**********"
click at [475, 199] on icon at bounding box center [478, 197] width 7 height 7
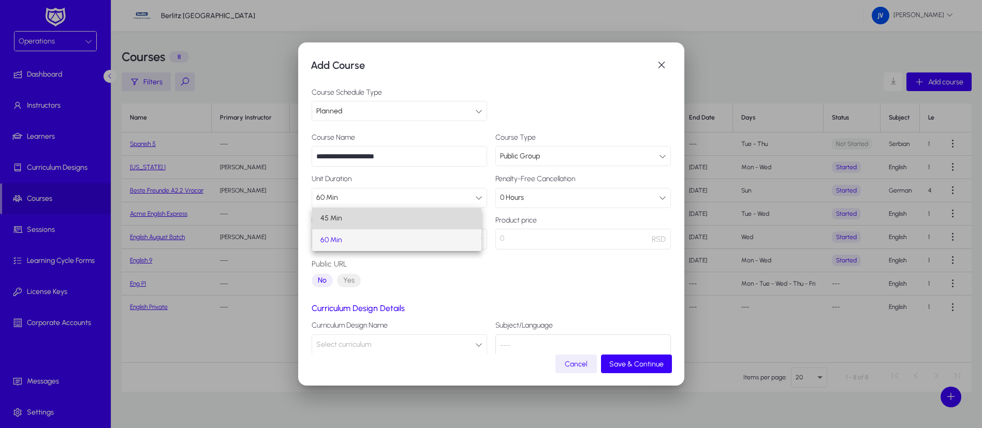
click at [460, 211] on mat-option "45 Min" at bounding box center [397, 219] width 170 height 22
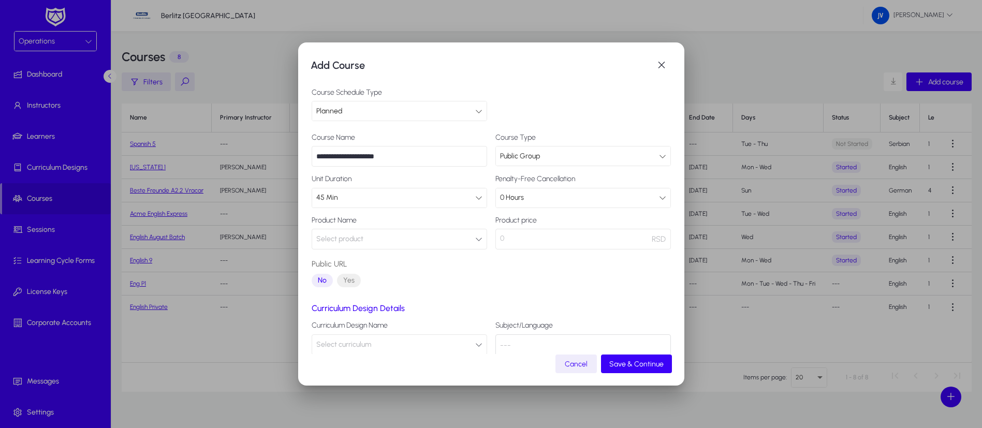
click at [475, 237] on icon "button" at bounding box center [478, 238] width 7 height 7
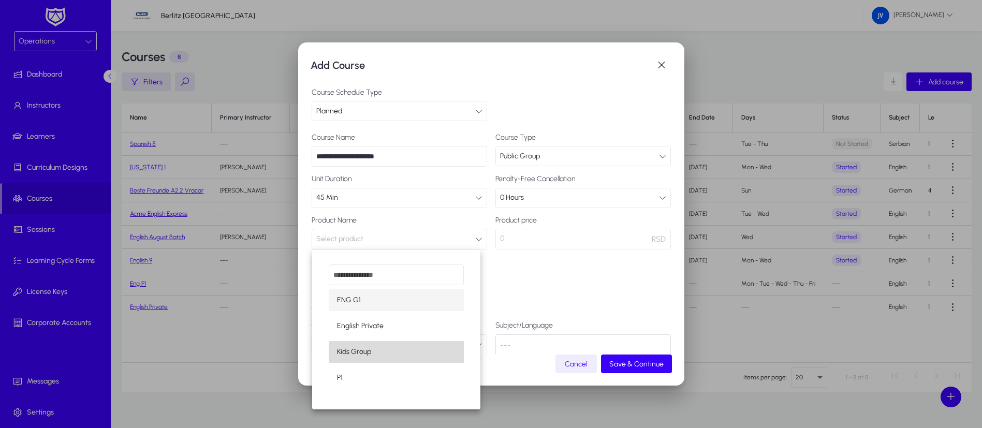
click at [407, 346] on mat-option "Kids Group" at bounding box center [397, 352] width 136 height 22
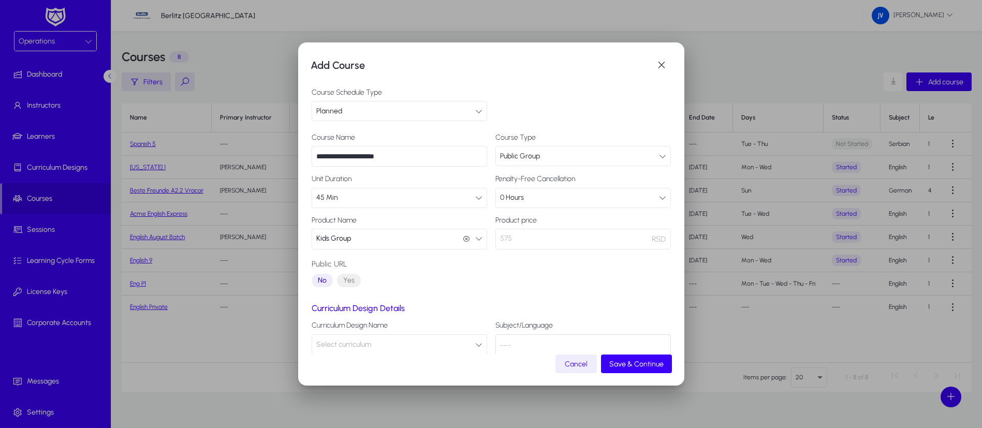
click at [659, 155] on icon at bounding box center [662, 156] width 7 height 7
click at [650, 159] on div at bounding box center [491, 214] width 982 height 428
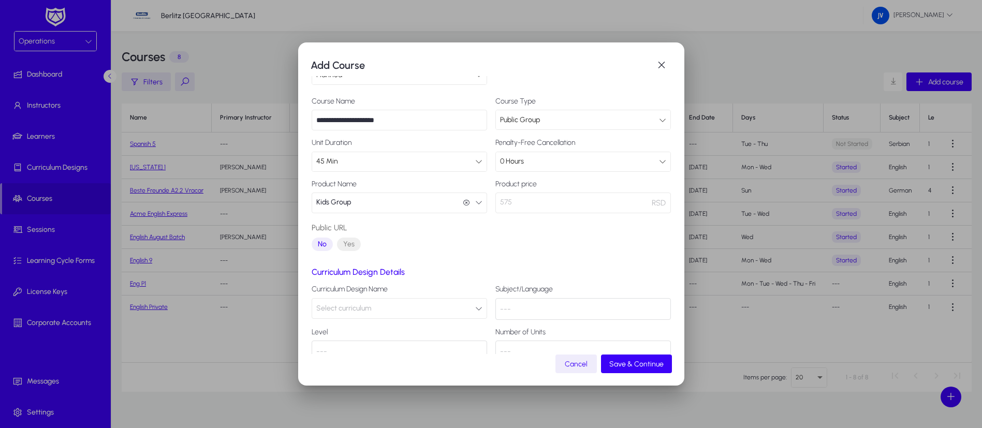
scroll to position [61, 0]
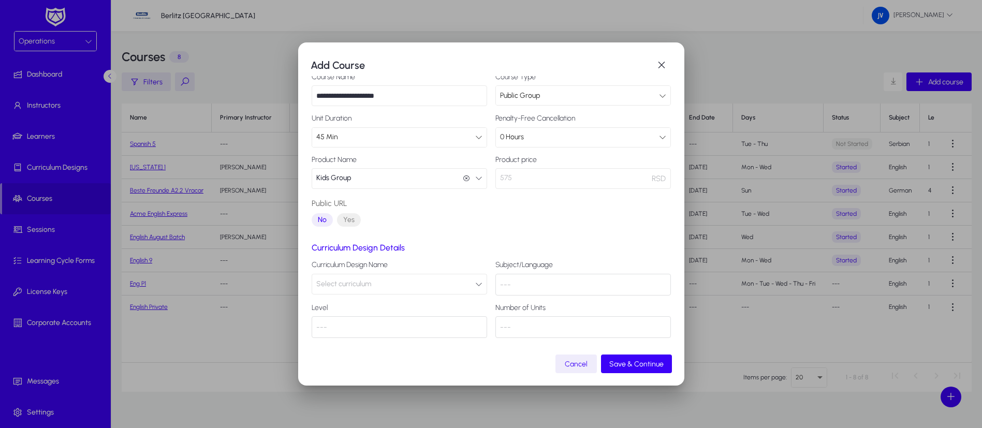
click at [477, 280] on button "Select curriculum" at bounding box center [399, 284] width 175 height 21
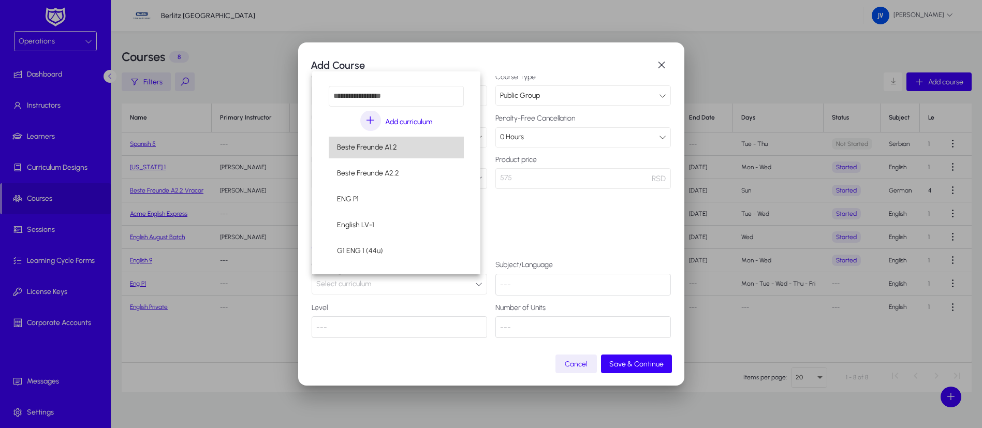
click at [421, 151] on mat-option "Beste Freunde A1.2" at bounding box center [397, 148] width 136 height 22
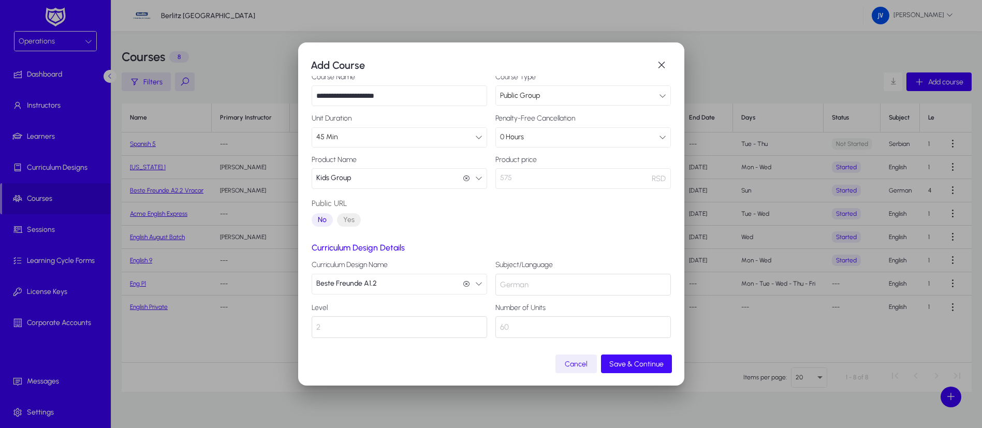
click at [634, 362] on span "Save & Continue" at bounding box center [636, 364] width 54 height 9
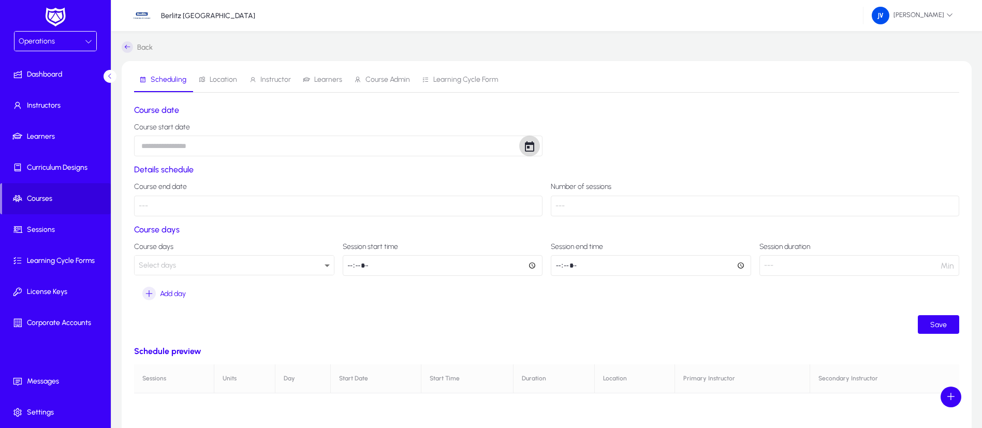
click at [528, 146] on span "Open calendar" at bounding box center [529, 146] width 21 height 21
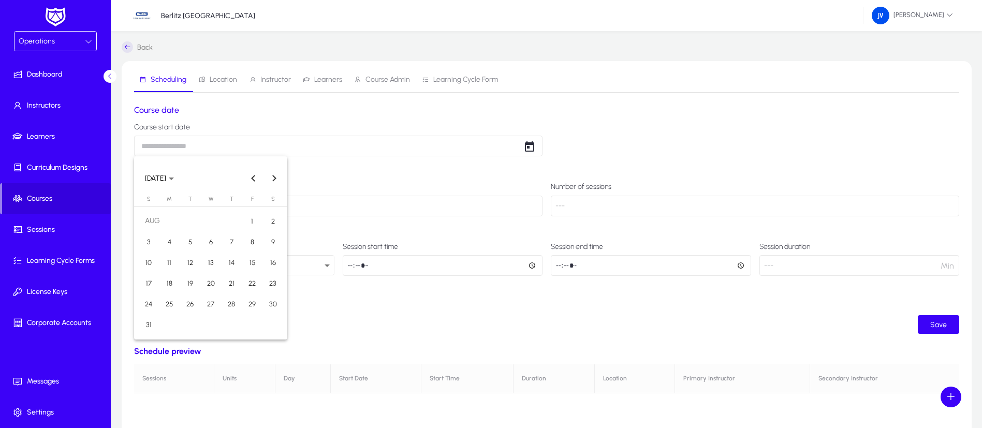
click at [209, 304] on span "27" at bounding box center [210, 303] width 19 height 19
type input "**********"
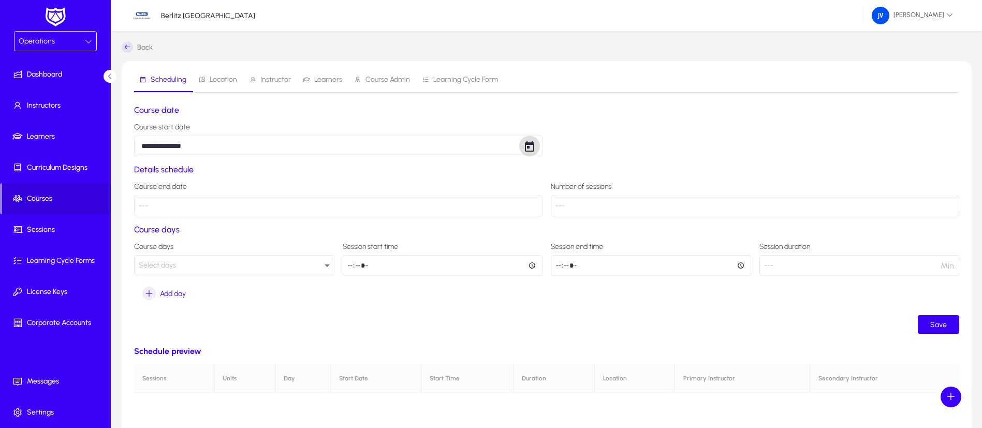
click at [326, 265] on icon at bounding box center [327, 265] width 5 height 3
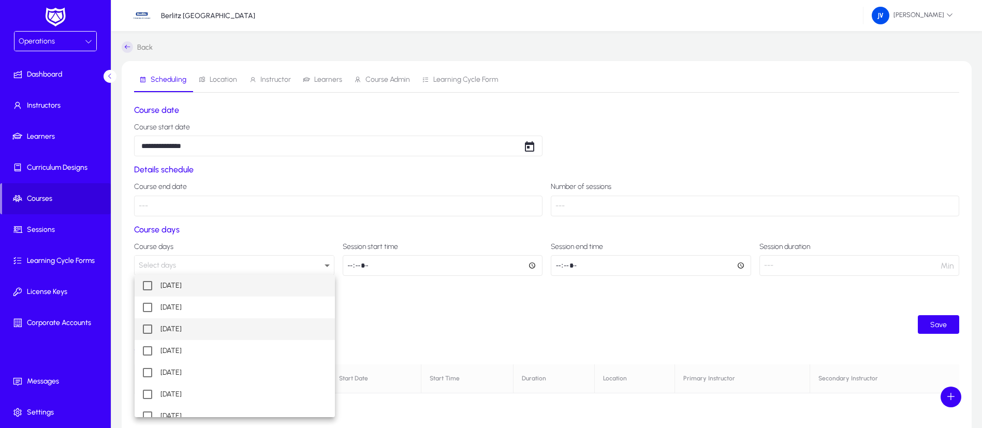
click at [182, 328] on span "[DATE]" at bounding box center [170, 329] width 21 height 12
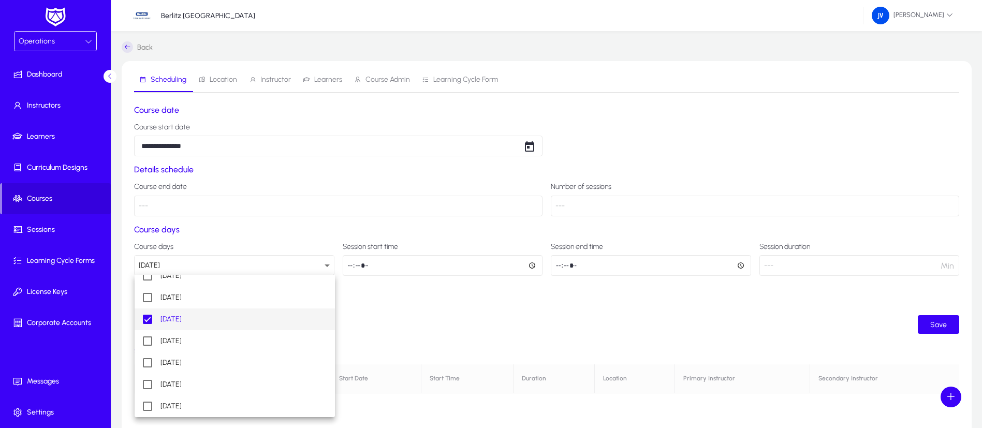
click at [412, 308] on div at bounding box center [491, 214] width 982 height 428
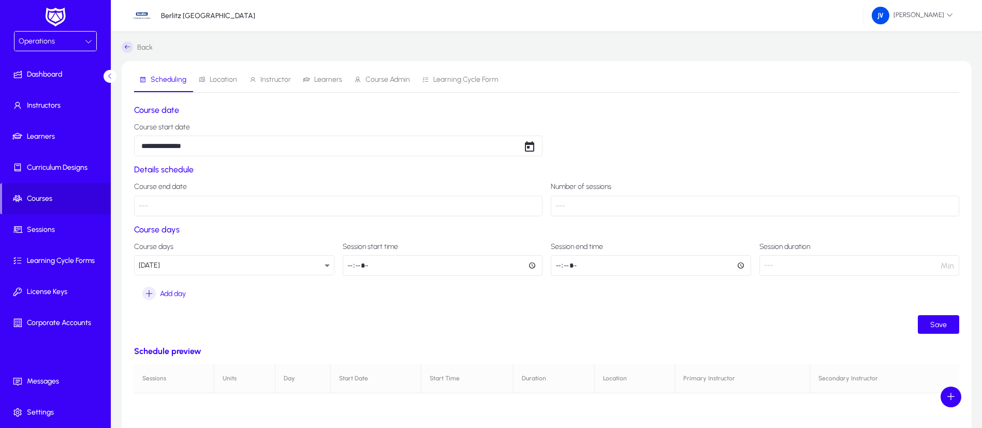
click at [530, 266] on input "time" at bounding box center [443, 265] width 200 height 21
type input "*****"
click at [510, 331] on ui-button "Save" at bounding box center [546, 324] width 825 height 19
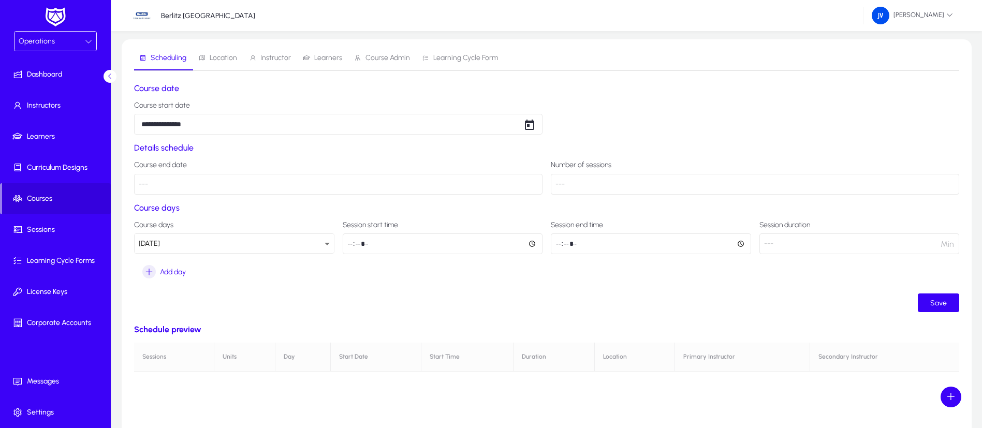
scroll to position [78, 0]
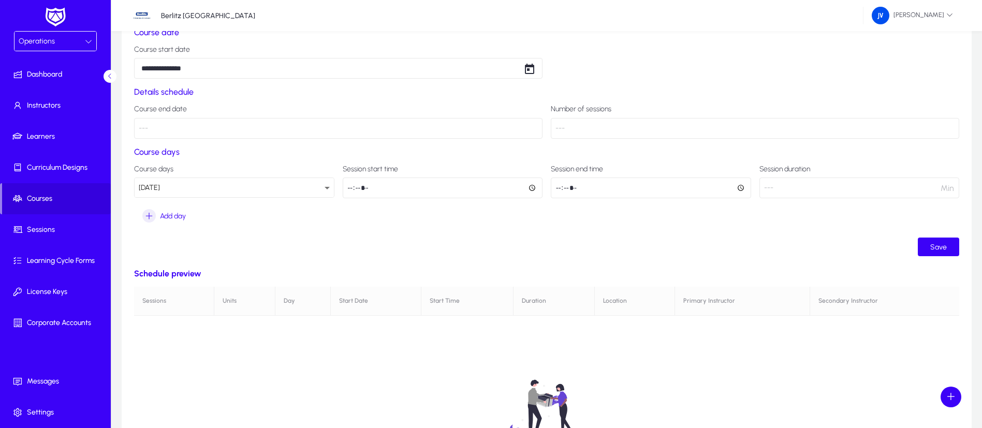
click at [743, 188] on input "time" at bounding box center [651, 188] width 200 height 21
type input "*****"
click at [681, 257] on div "**********" at bounding box center [546, 301] width 825 height 548
click at [152, 215] on icon "button" at bounding box center [148, 215] width 13 height 13
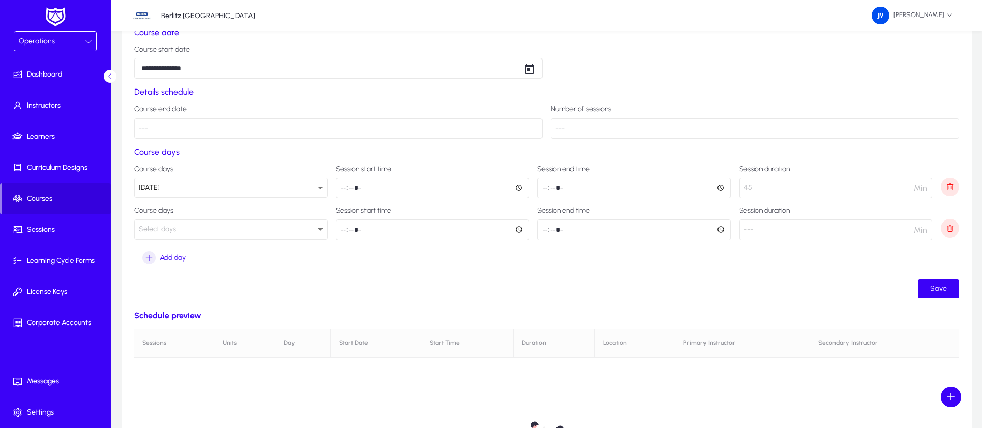
click at [325, 229] on icon at bounding box center [320, 229] width 12 height 12
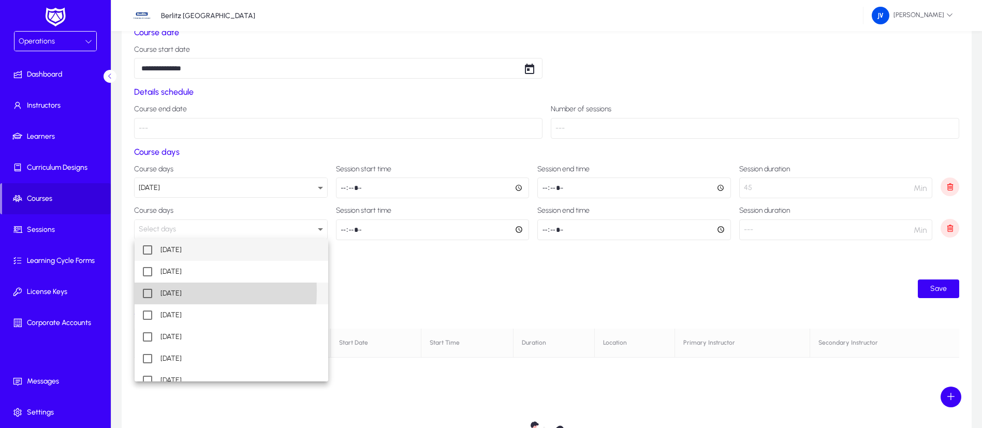
click at [151, 291] on mat-pseudo-checkbox at bounding box center [147, 293] width 9 height 9
click at [395, 264] on div at bounding box center [491, 214] width 982 height 428
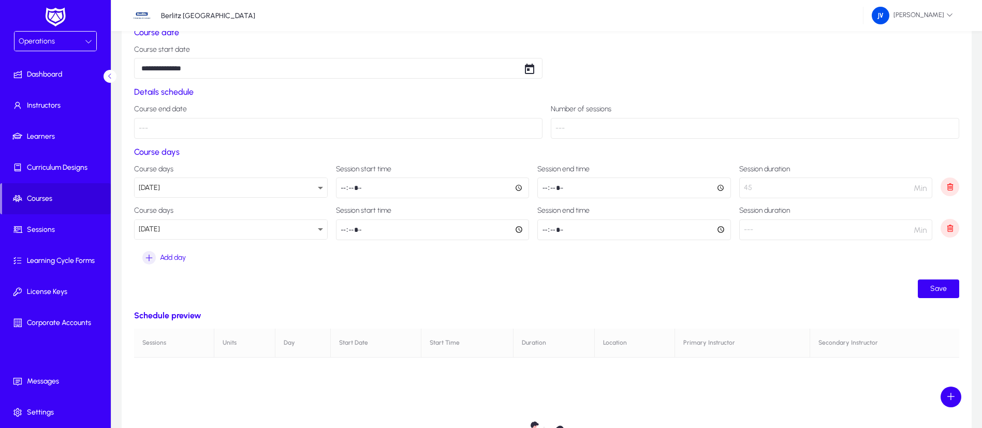
click at [517, 230] on input "time" at bounding box center [433, 229] width 194 height 21
type input "*****"
click at [506, 294] on ui-button "Save" at bounding box center [546, 288] width 825 height 19
click at [721, 231] on input "time" at bounding box center [634, 229] width 194 height 21
click at [696, 291] on ui-button "Save" at bounding box center [546, 288] width 825 height 19
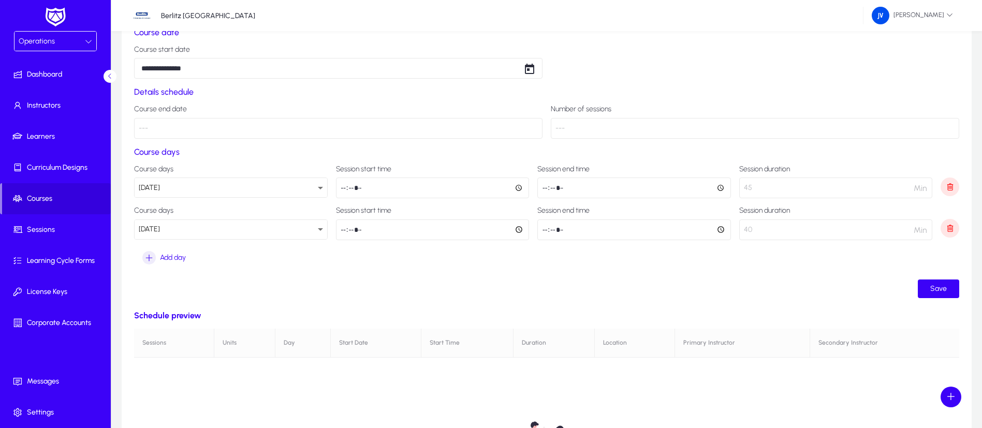
click at [561, 229] on input "*****" at bounding box center [634, 229] width 194 height 21
click at [554, 229] on input "*****" at bounding box center [634, 229] width 194 height 21
click at [719, 228] on input "*****" at bounding box center [634, 229] width 194 height 21
type input "*****"
click at [689, 289] on ui-button "Save" at bounding box center [546, 288] width 825 height 19
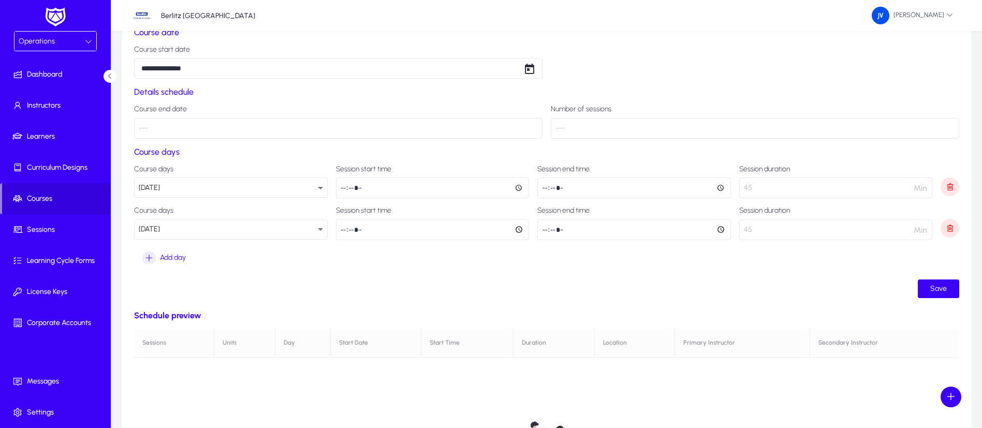
click at [662, 290] on ui-button "Save" at bounding box center [546, 288] width 825 height 19
click at [944, 281] on span "submit" at bounding box center [938, 288] width 41 height 25
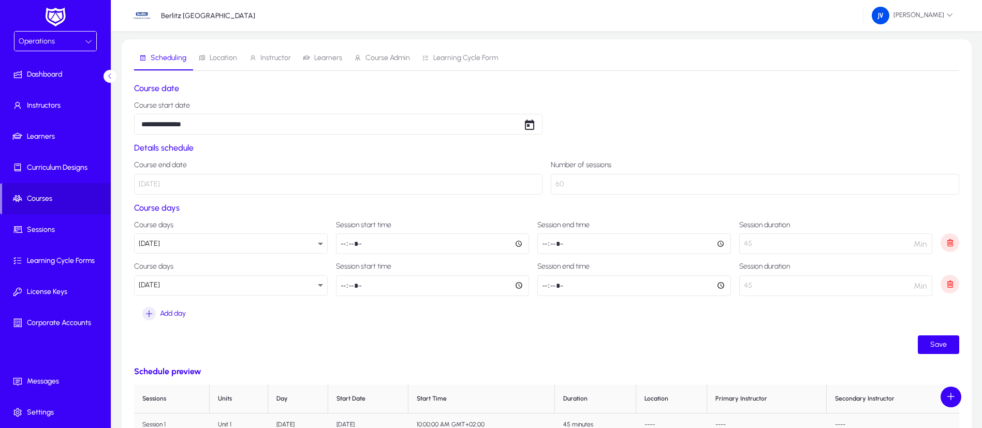
scroll to position [0, 0]
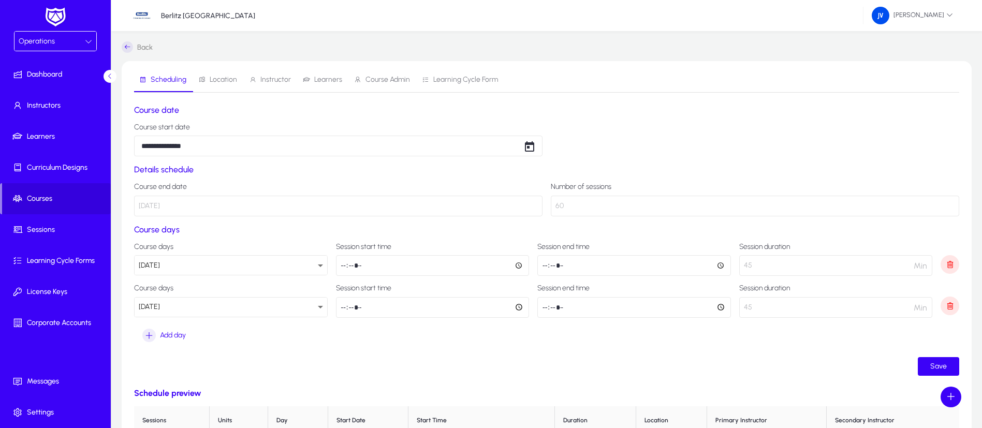
click at [221, 78] on span "Location" at bounding box center [223, 79] width 27 height 7
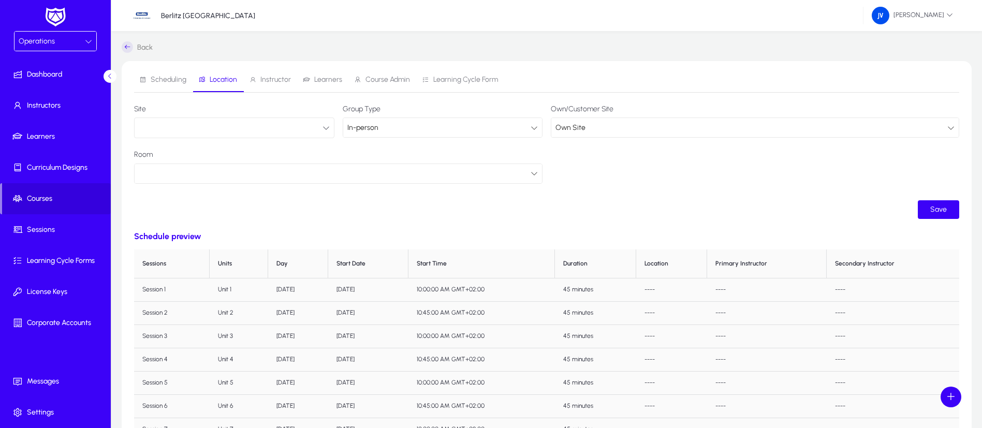
click at [330, 125] on button "button" at bounding box center [234, 127] width 200 height 21
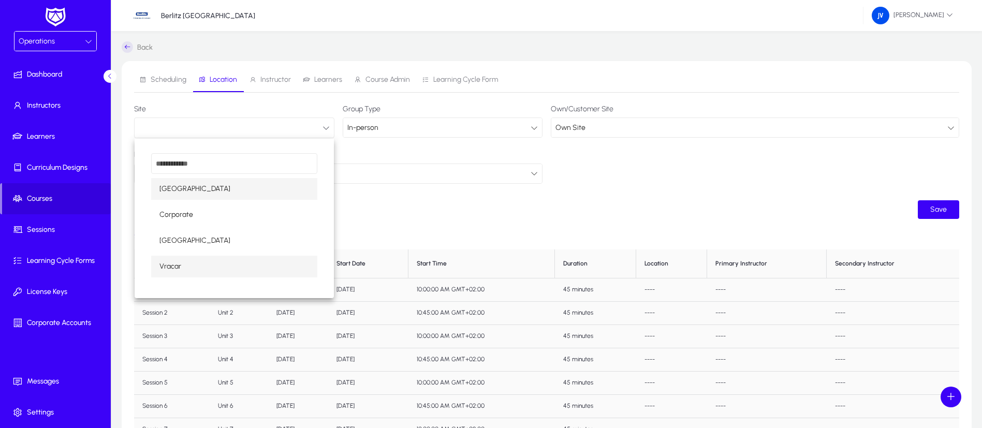
click at [217, 266] on mat-option "Vracar" at bounding box center [234, 267] width 166 height 22
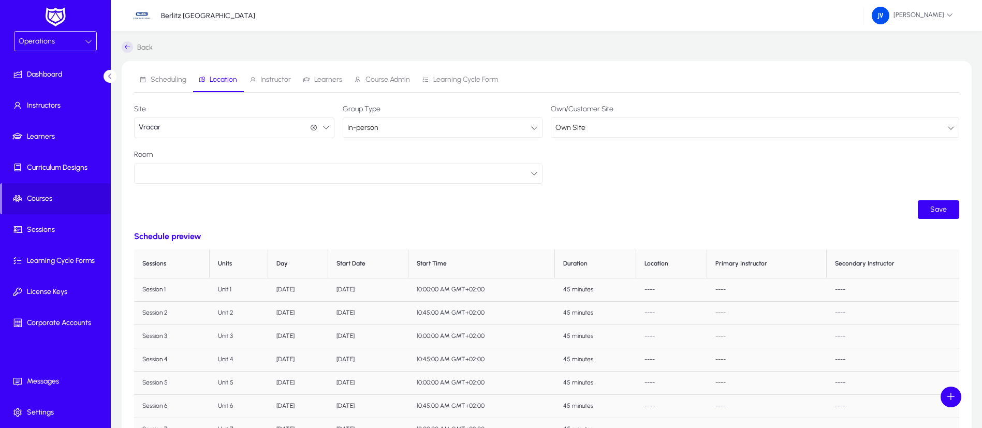
click at [224, 168] on div at bounding box center [335, 173] width 392 height 13
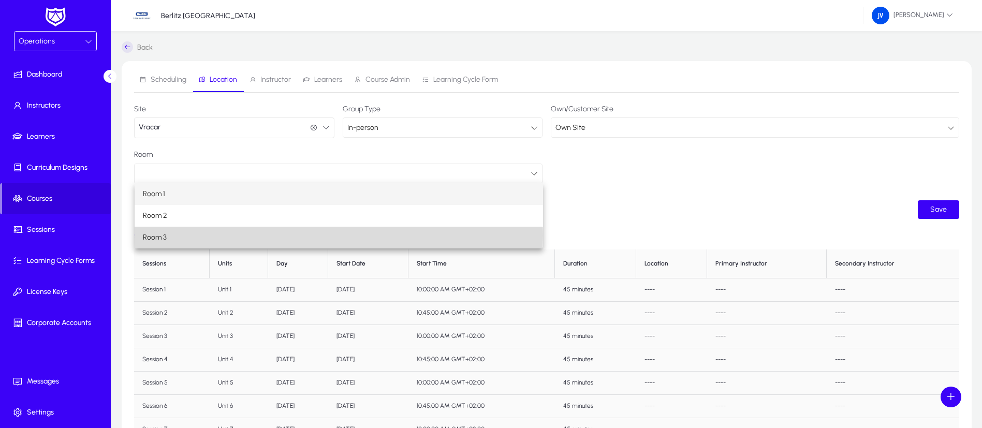
click at [189, 235] on mat-option "Room 3" at bounding box center [339, 238] width 408 height 22
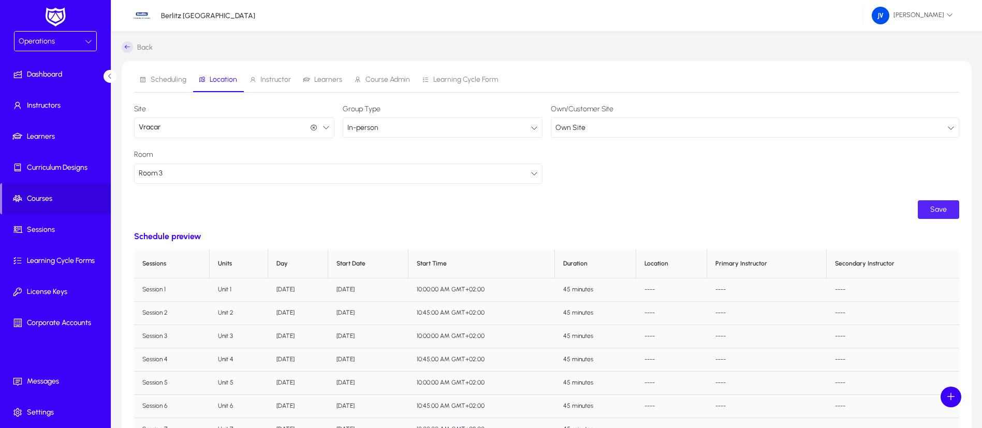
click at [932, 209] on span "Save" at bounding box center [938, 209] width 17 height 9
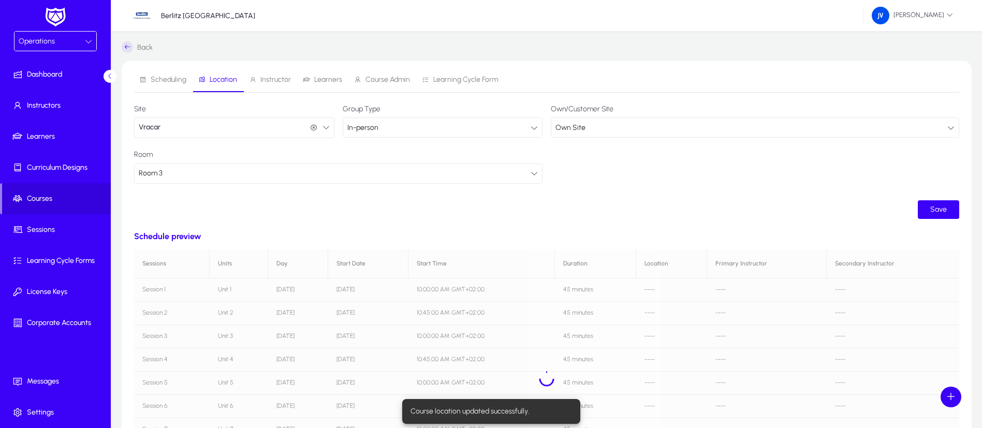
click at [273, 81] on span "Instructor" at bounding box center [275, 79] width 31 height 7
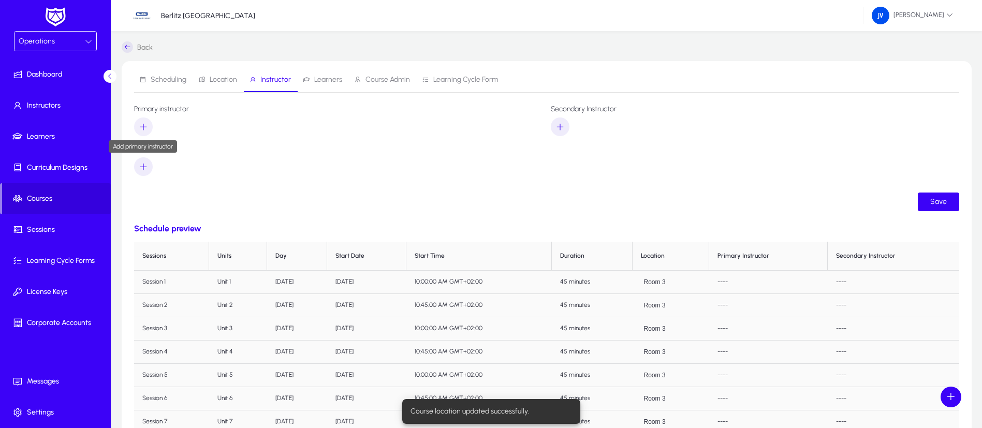
click at [144, 126] on icon "button" at bounding box center [143, 126] width 9 height 9
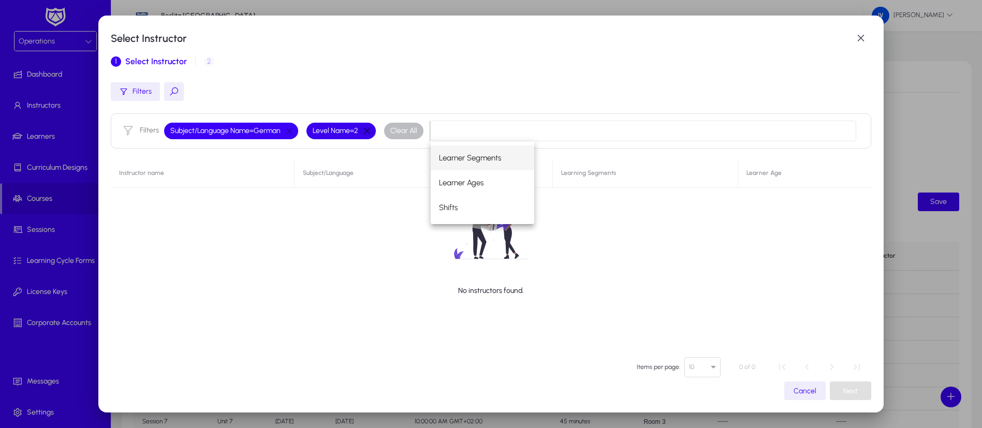
click at [369, 128] on button "button" at bounding box center [367, 130] width 18 height 9
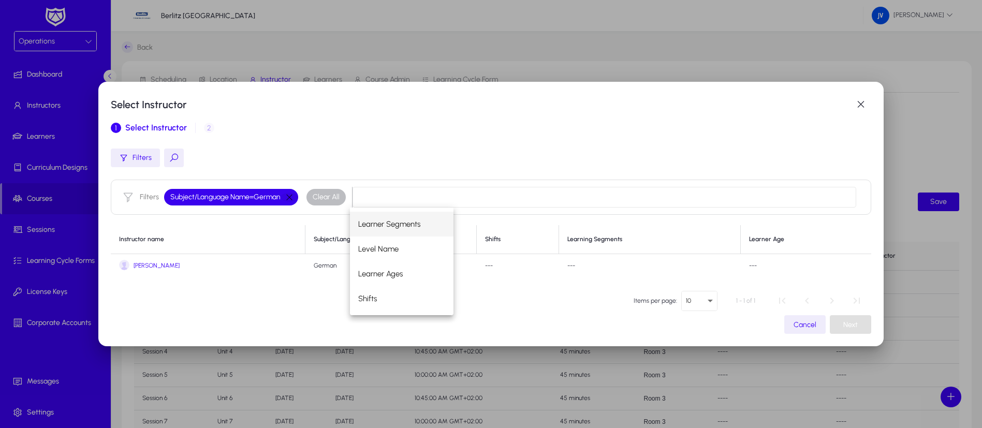
click at [289, 198] on button "button" at bounding box center [290, 197] width 18 height 9
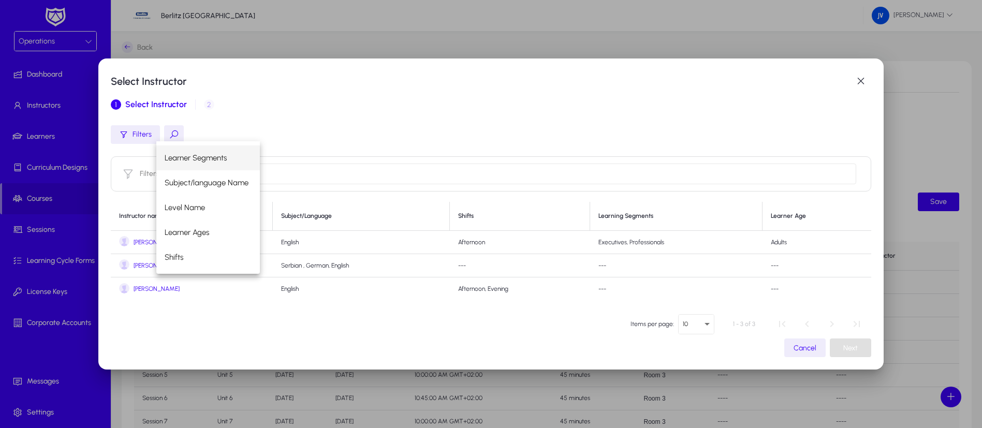
click at [135, 262] on span "[PERSON_NAME]" at bounding box center [157, 266] width 46 height 8
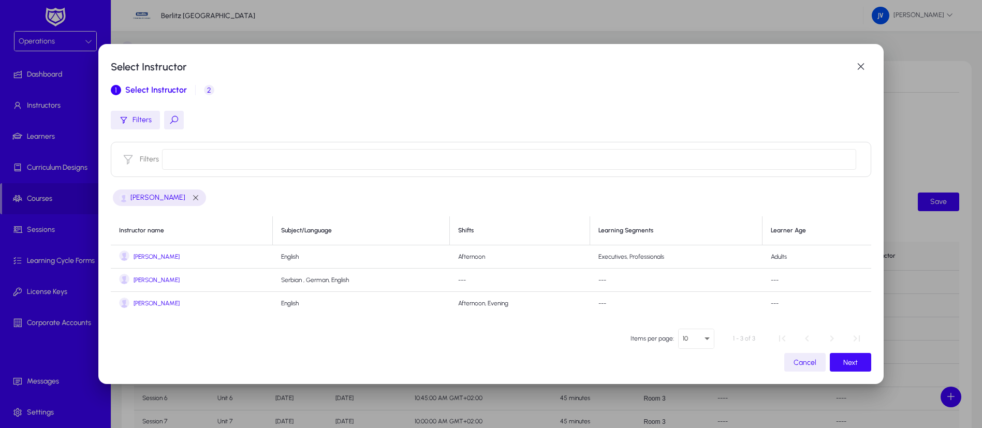
click at [846, 365] on span "Next" at bounding box center [850, 362] width 14 height 9
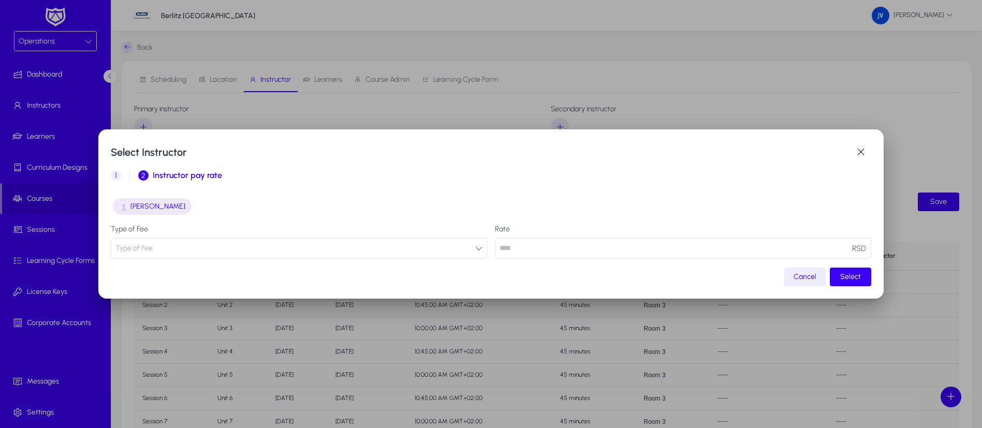
click at [475, 252] on button "Type of Fee" at bounding box center [299, 248] width 376 height 21
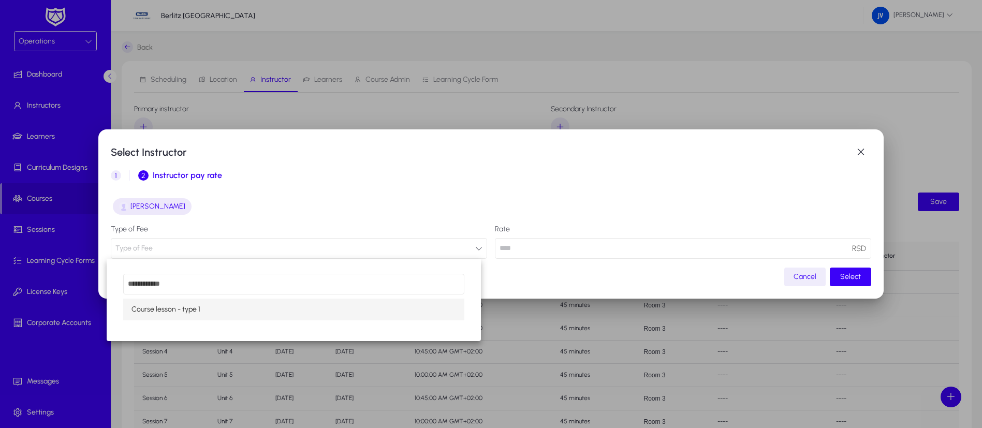
click at [417, 307] on mat-option "Course lesson - type 1" at bounding box center [293, 310] width 341 height 22
type input "**"
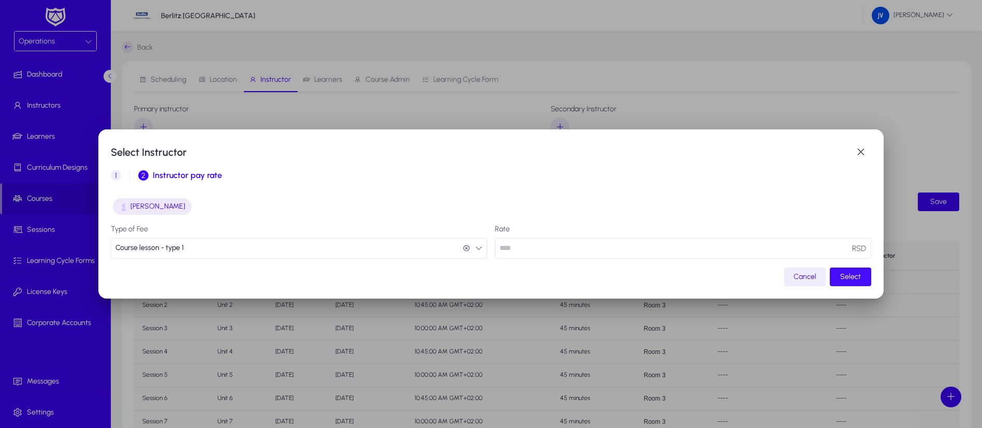
click at [841, 276] on span "Select" at bounding box center [850, 276] width 21 height 9
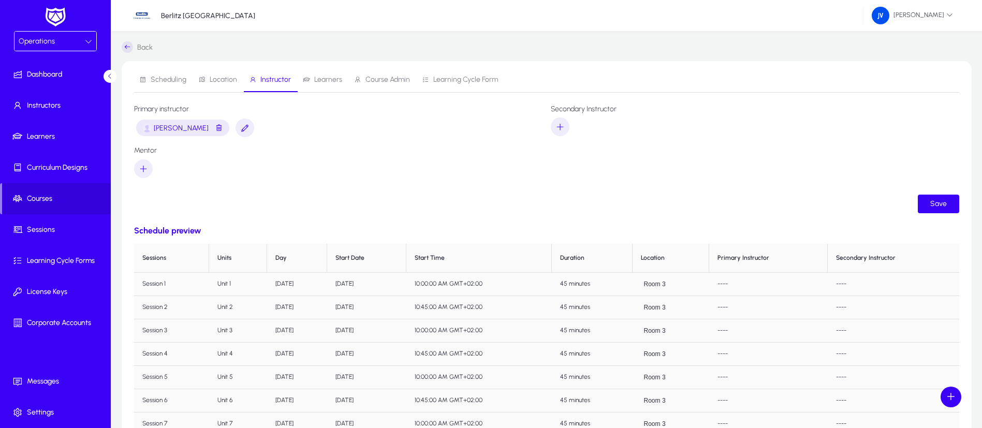
click at [435, 194] on form "Primary instructor Jelena Vesnic Secondary Instructor Mentor Save" at bounding box center [546, 159] width 825 height 108
click at [557, 127] on icon "button" at bounding box center [559, 126] width 9 height 9
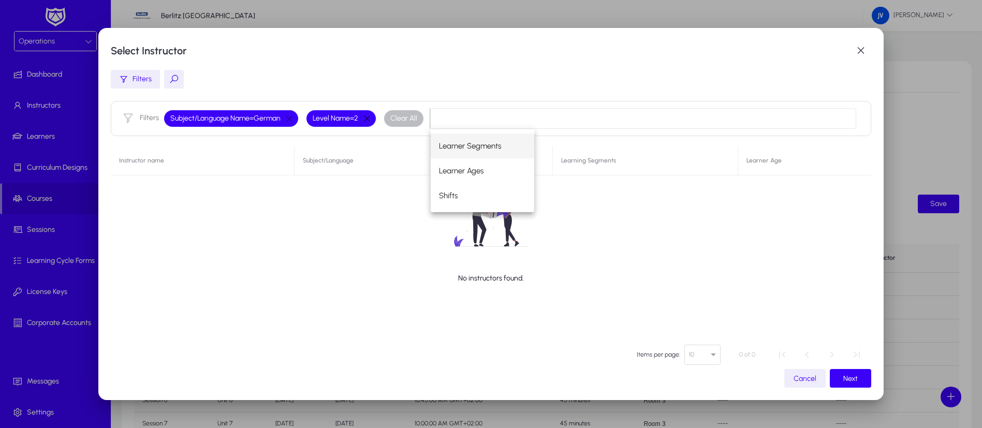
click at [371, 119] on button "button" at bounding box center [367, 118] width 18 height 9
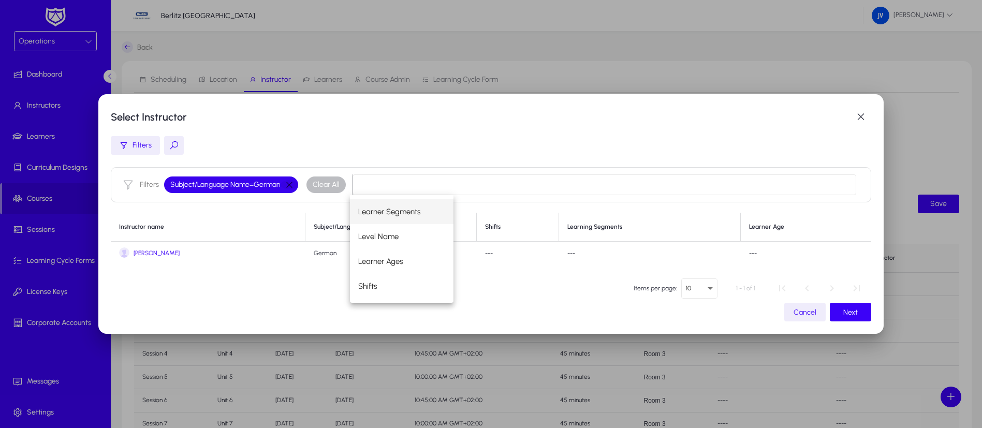
click at [284, 187] on button "button" at bounding box center [290, 184] width 18 height 9
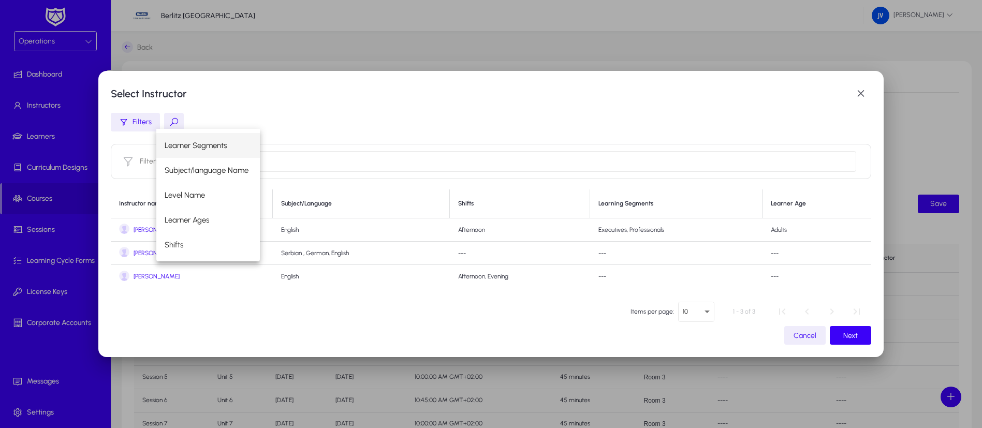
click at [155, 279] on span "[PERSON_NAME]" at bounding box center [157, 277] width 46 height 8
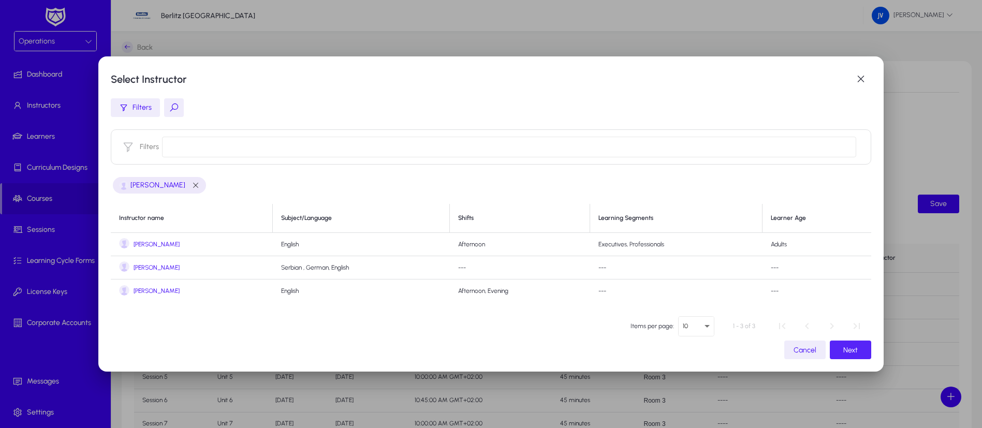
click at [839, 344] on span "button" at bounding box center [850, 349] width 41 height 25
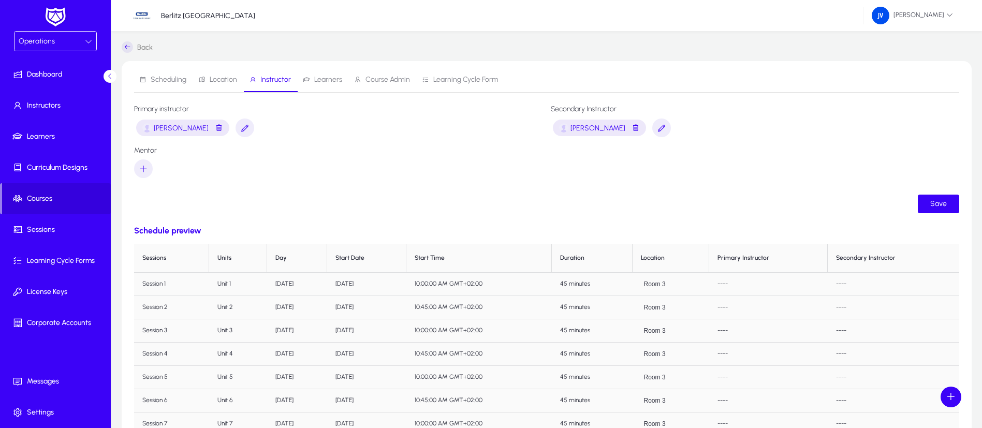
click at [400, 173] on div at bounding box center [338, 168] width 408 height 19
click at [326, 78] on span "Learners" at bounding box center [328, 79] width 28 height 7
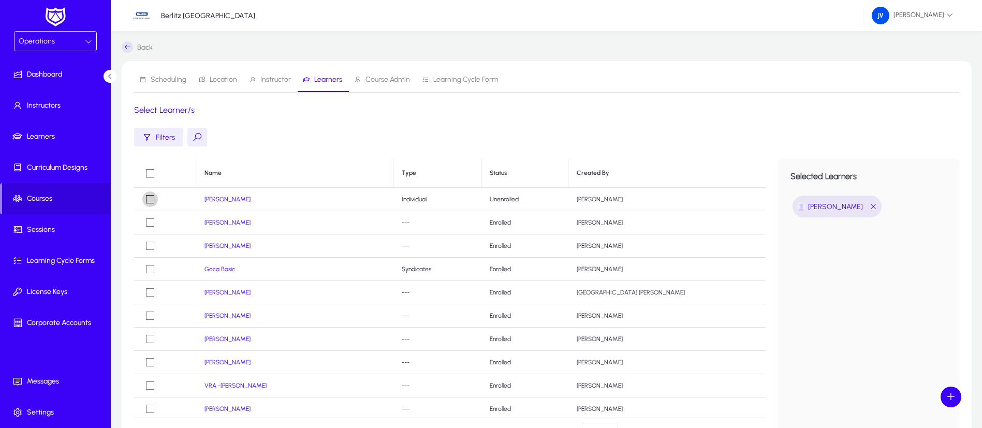
scroll to position [78, 0]
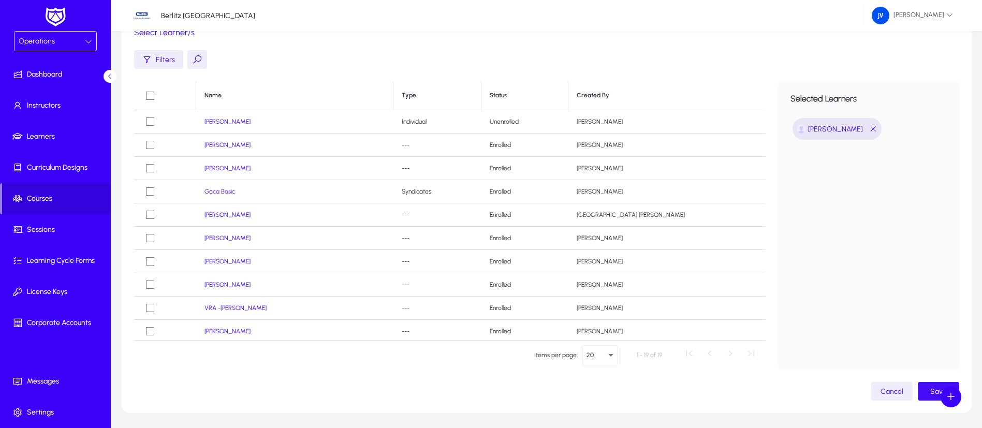
click at [930, 391] on span "Save" at bounding box center [938, 391] width 17 height 9
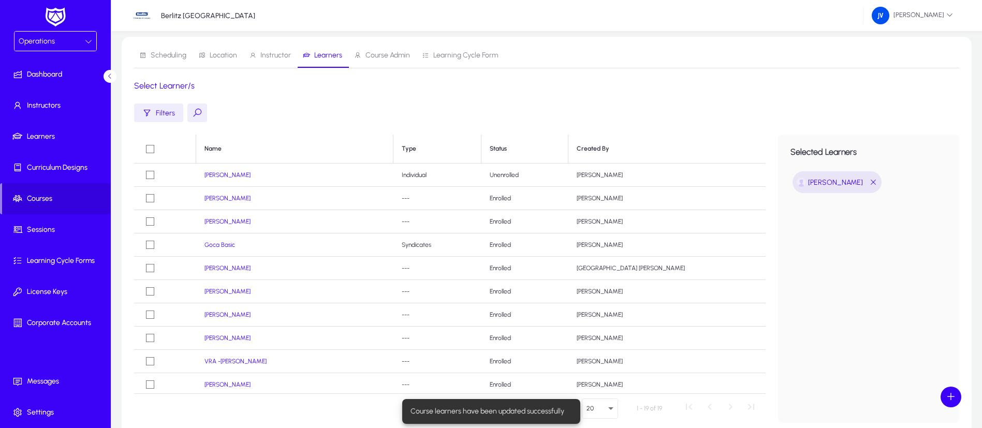
scroll to position [0, 0]
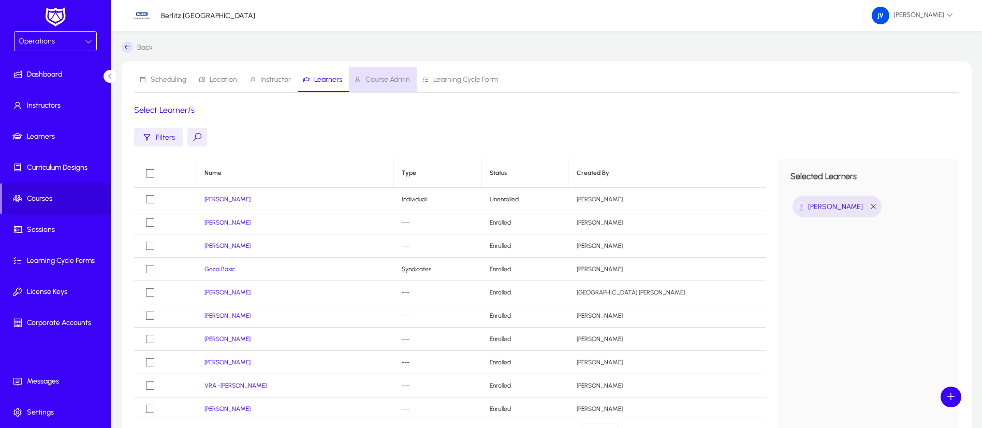
click at [389, 80] on span "Course Admin" at bounding box center [387, 79] width 45 height 7
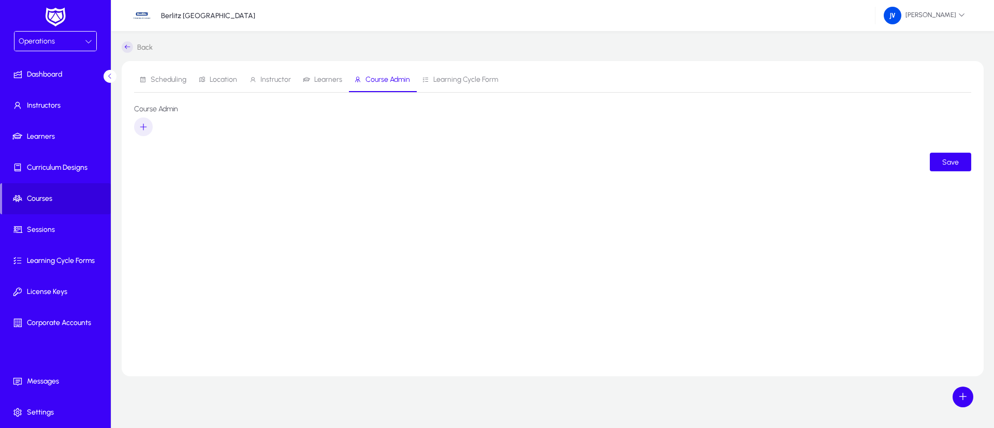
click at [460, 81] on span "Learning Cycle Form" at bounding box center [465, 79] width 65 height 7
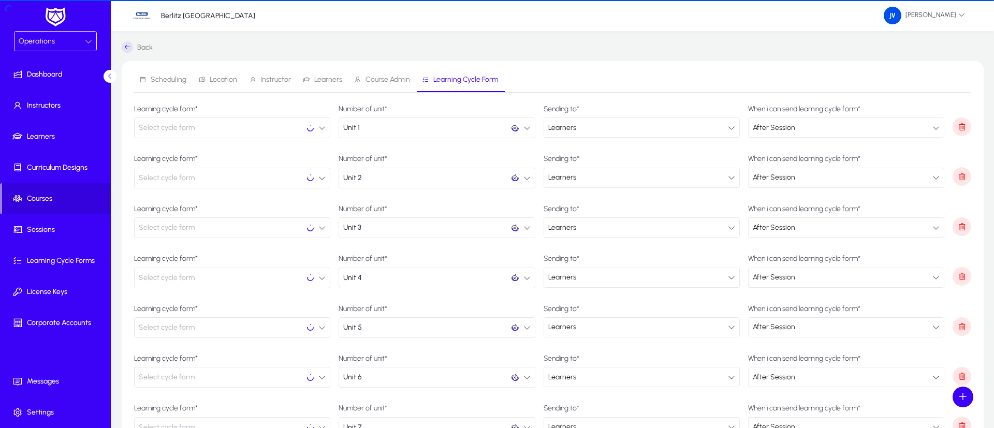
click at [164, 82] on span "Scheduling" at bounding box center [169, 79] width 36 height 7
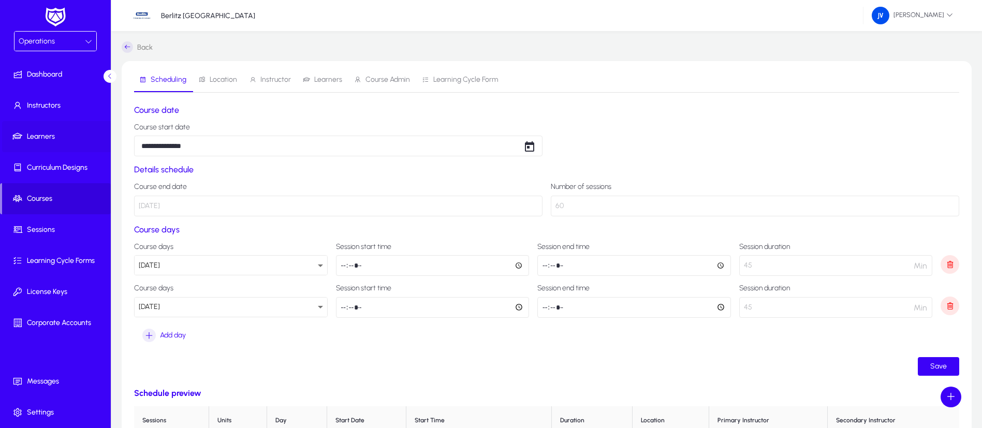
click at [50, 134] on span "Learners" at bounding box center [57, 136] width 111 height 10
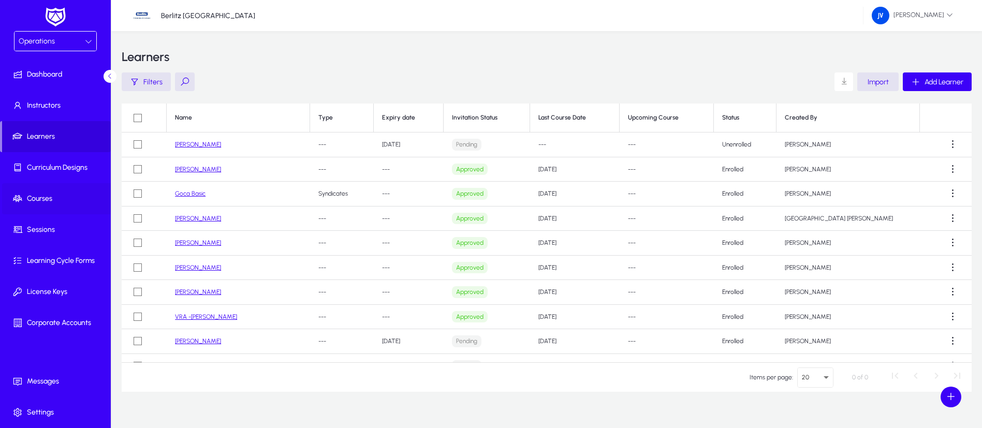
click at [51, 200] on span "Courses" at bounding box center [57, 199] width 111 height 10
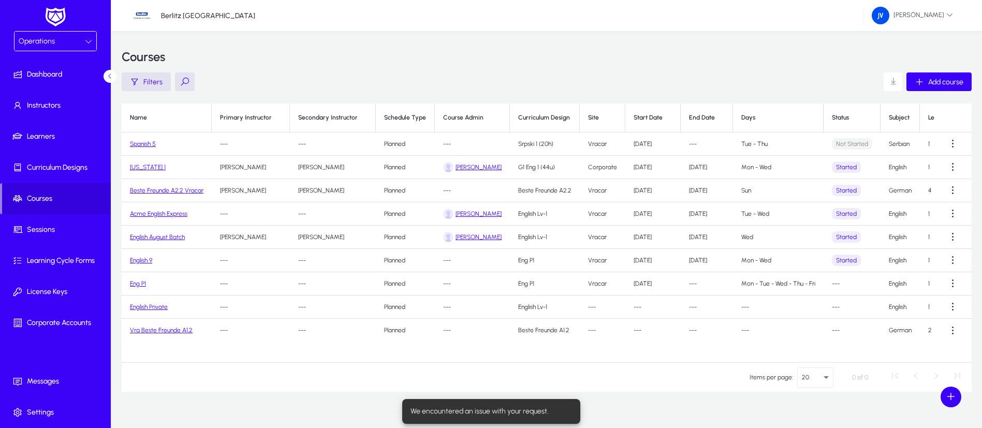
click at [179, 327] on link "Vra Beste Freunde A1.2" at bounding box center [161, 330] width 63 height 7
click at [949, 334] on span at bounding box center [953, 330] width 21 height 21
click at [926, 354] on span "Edit" at bounding box center [934, 355] width 41 height 9
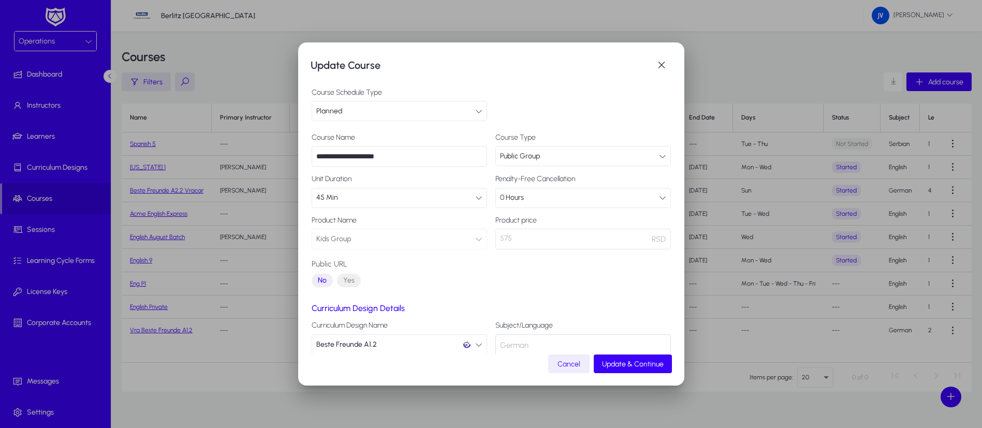
scroll to position [61, 0]
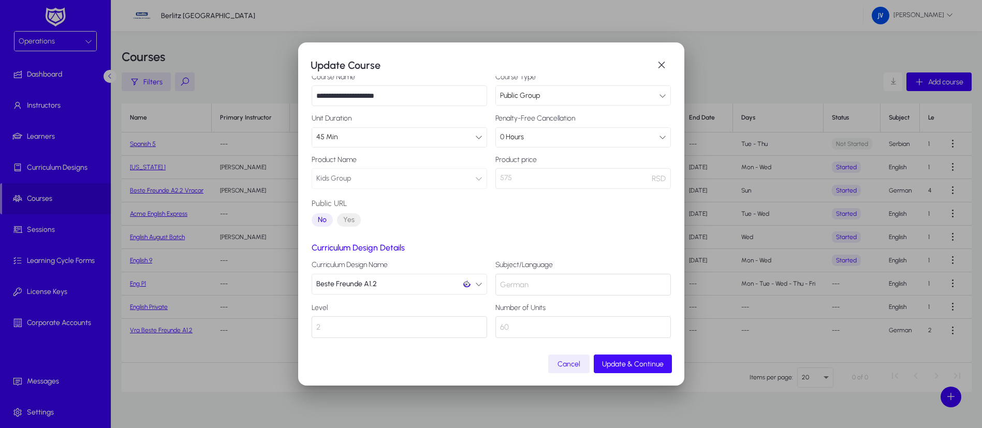
click at [642, 363] on span "Update & Continue" at bounding box center [633, 364] width 62 height 9
click at [641, 359] on span "submit" at bounding box center [633, 363] width 78 height 25
click at [666, 59] on span "button" at bounding box center [661, 65] width 21 height 21
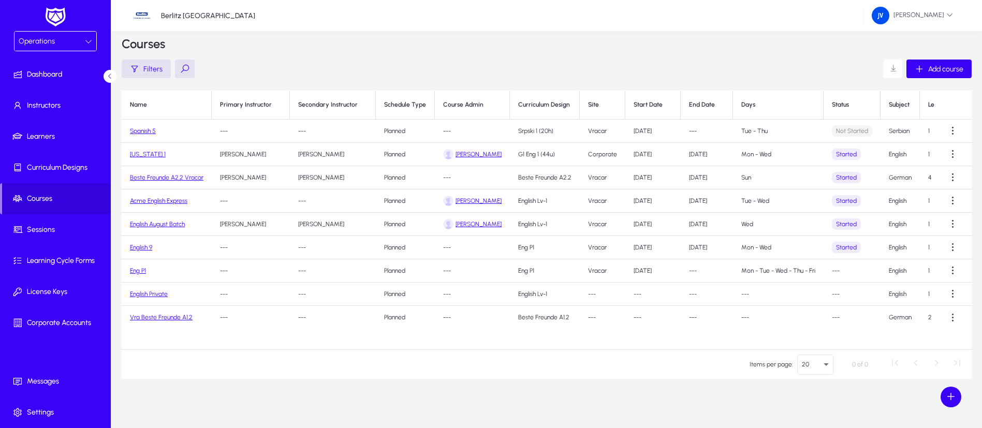
scroll to position [16, 0]
click at [86, 37] on div at bounding box center [88, 41] width 7 height 12
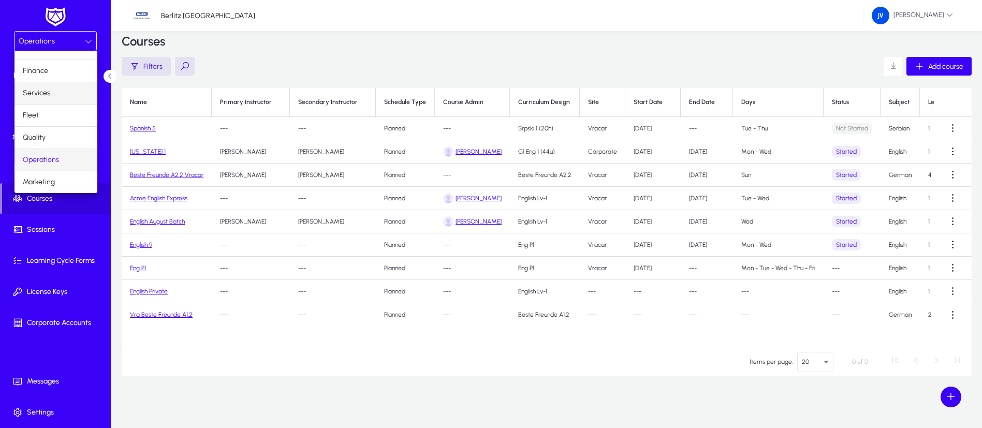
scroll to position [0, 0]
click at [51, 62] on mat-option "Sales" at bounding box center [55, 62] width 83 height 22
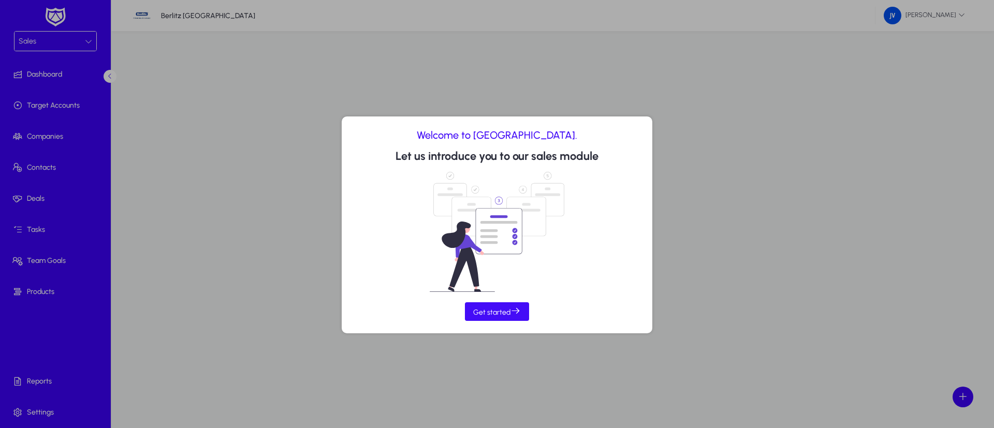
click at [497, 308] on span "Get started" at bounding box center [497, 311] width 48 height 11
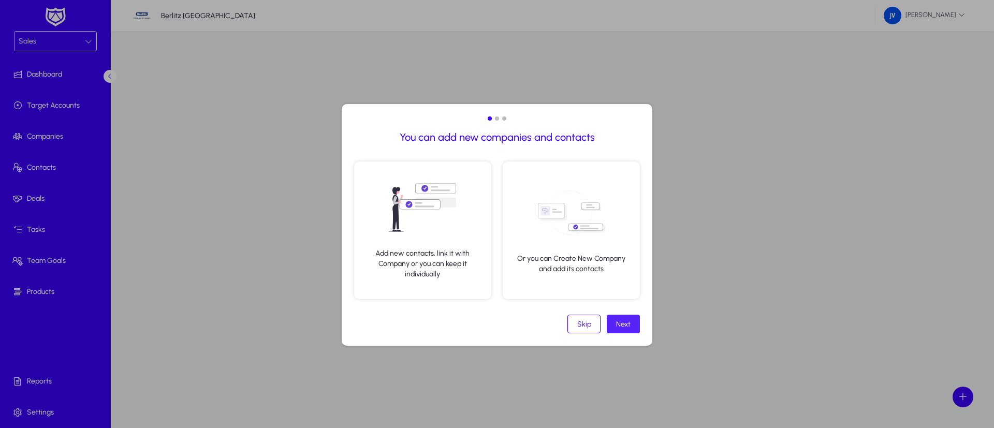
click at [613, 324] on span at bounding box center [623, 324] width 33 height 25
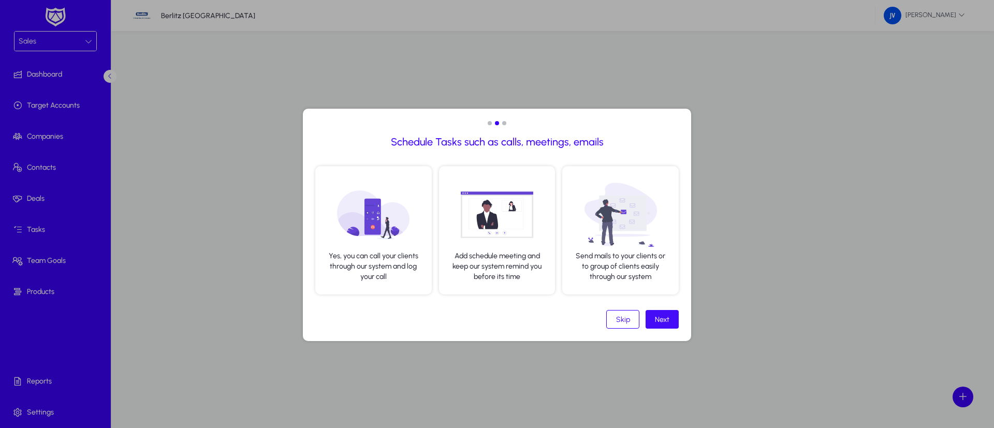
click at [658, 323] on div "Next" at bounding box center [662, 319] width 14 height 9
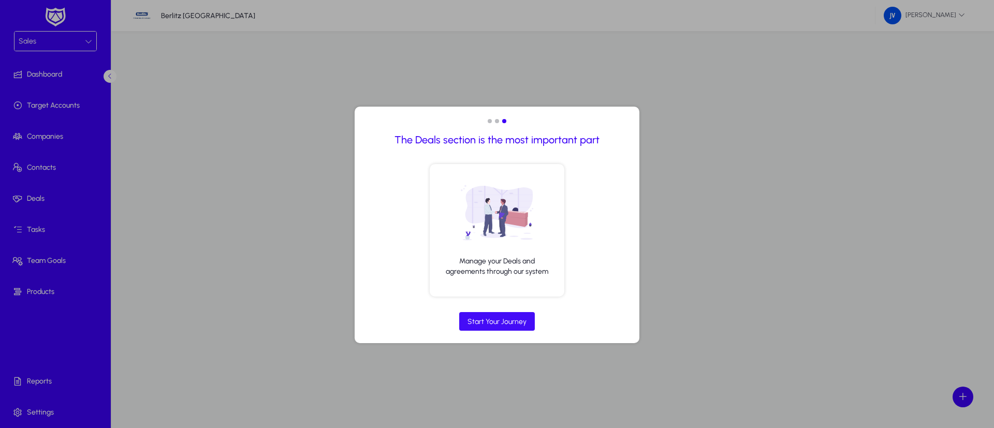
click at [516, 326] on div "Start Your Journey" at bounding box center [496, 321] width 59 height 9
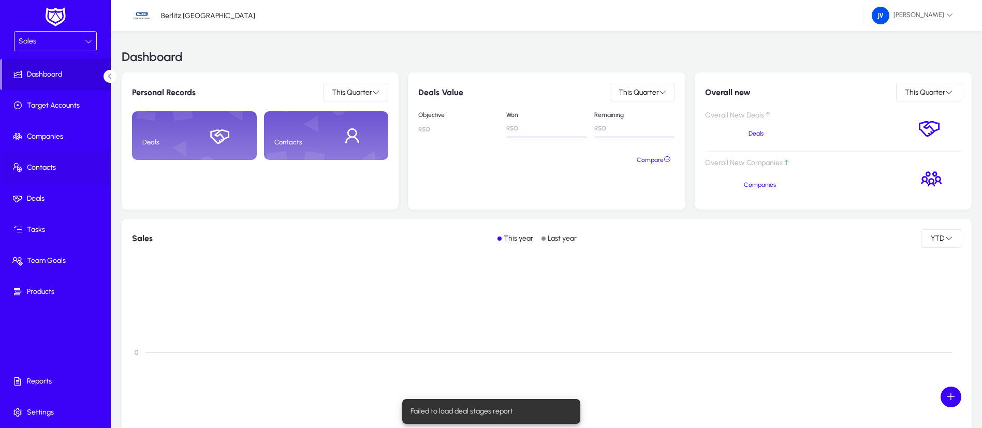
click at [46, 165] on span "Contacts" at bounding box center [57, 168] width 111 height 10
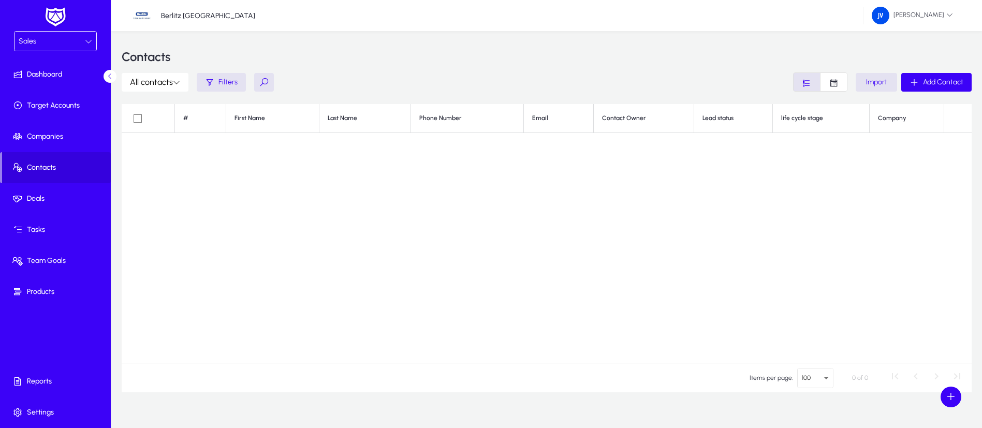
click at [85, 38] on icon at bounding box center [88, 41] width 7 height 7
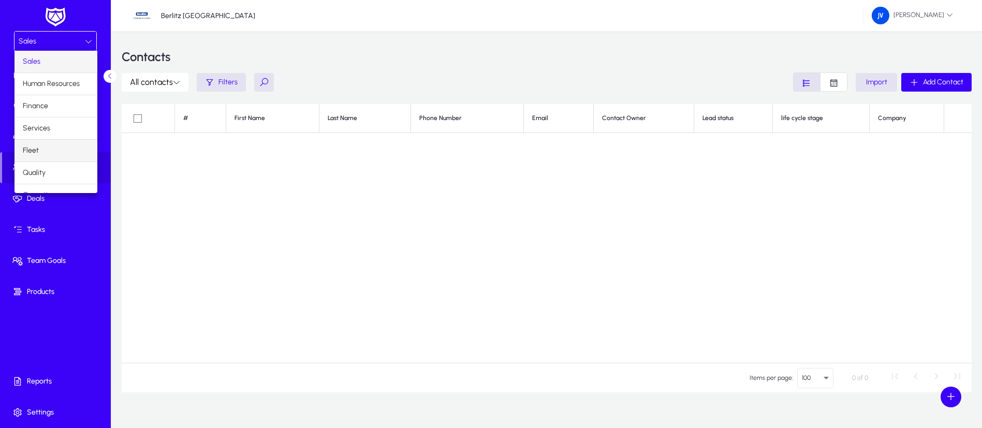
scroll to position [35, 0]
click at [66, 159] on mat-option "Operations" at bounding box center [55, 160] width 83 height 22
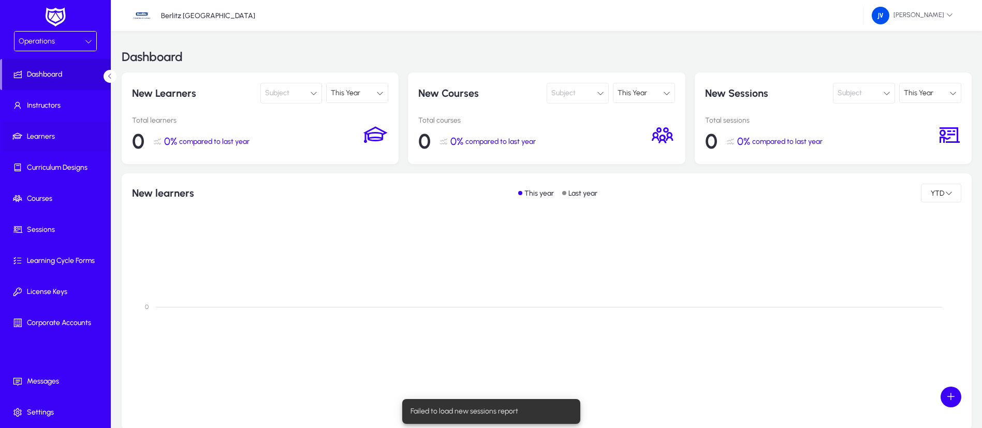
click at [38, 139] on span "Learners" at bounding box center [57, 136] width 111 height 10
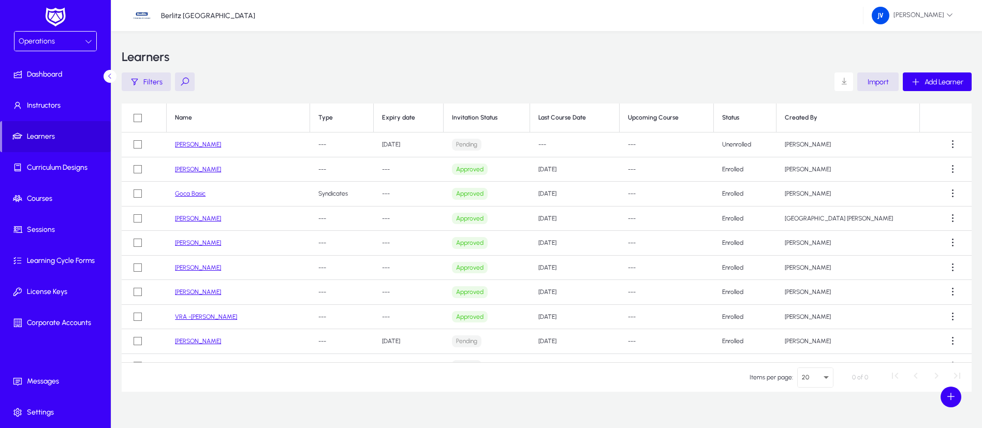
click at [196, 145] on link "[PERSON_NAME]" at bounding box center [198, 144] width 46 height 7
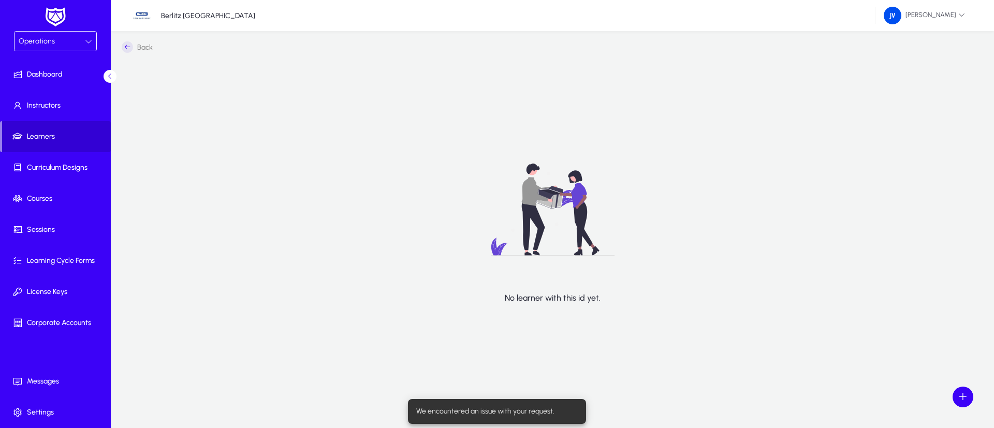
click at [39, 132] on span "Learners" at bounding box center [56, 136] width 109 height 10
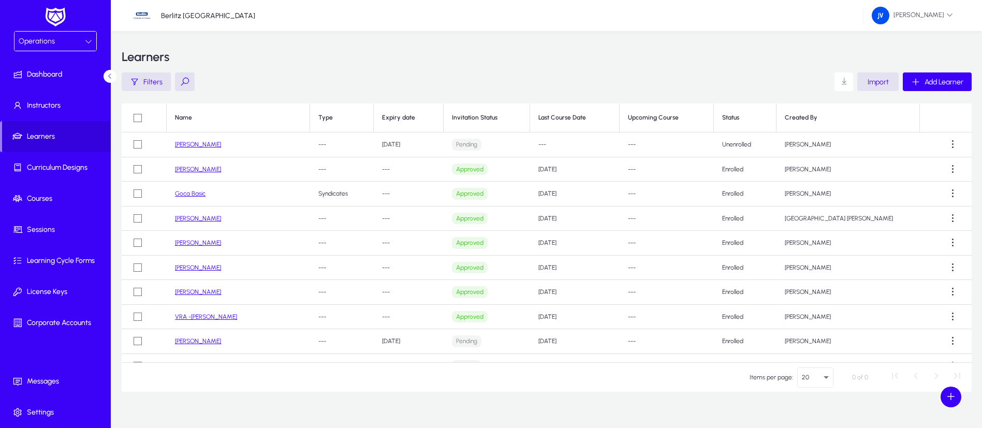
click at [203, 143] on link "[PERSON_NAME]" at bounding box center [198, 144] width 46 height 7
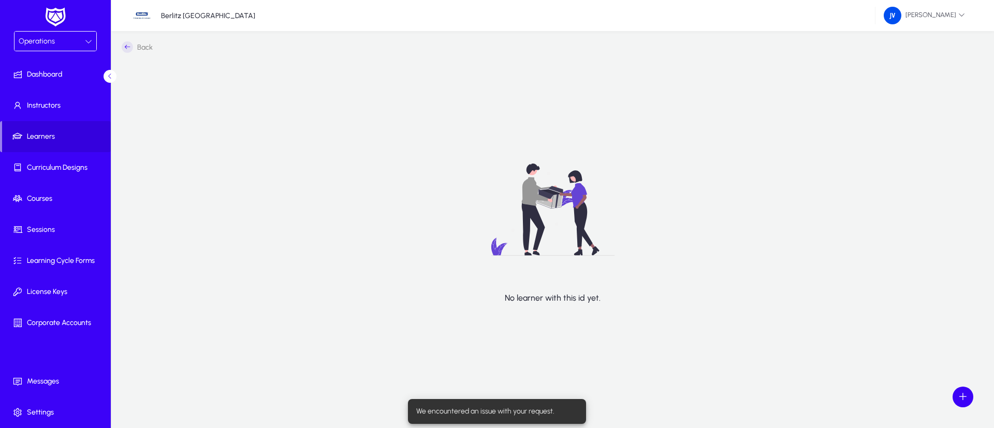
click at [123, 47] on icon at bounding box center [127, 46] width 11 height 11
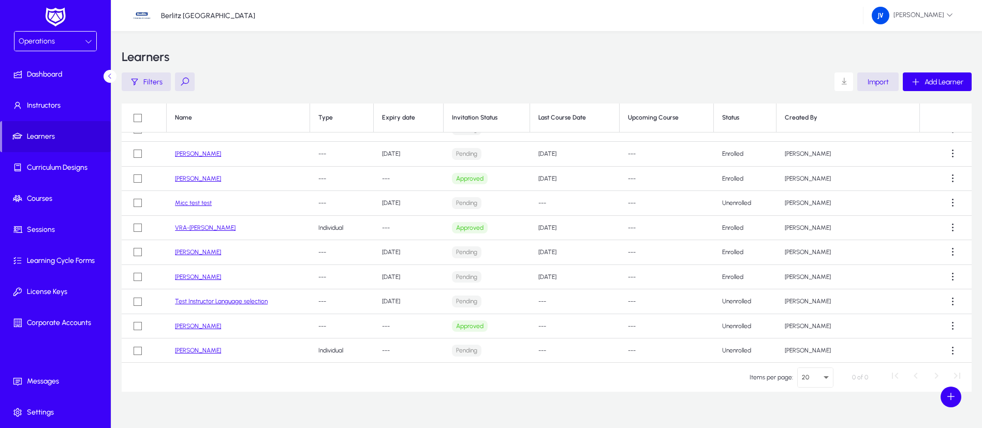
scroll to position [237, 0]
click at [201, 346] on link "[PERSON_NAME]" at bounding box center [198, 349] width 46 height 7
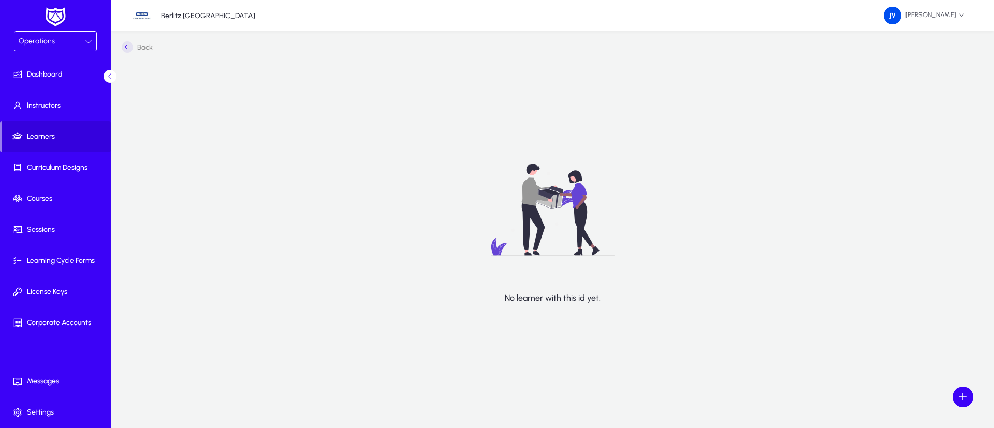
click at [124, 50] on icon at bounding box center [127, 46] width 11 height 11
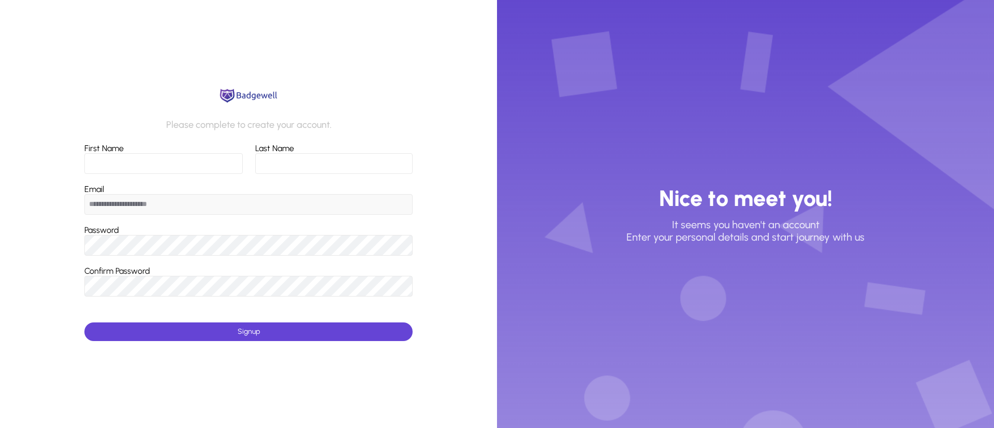
click at [165, 161] on input "First Name" at bounding box center [163, 163] width 158 height 21
type input "*****"
click at [289, 159] on input "Last Name" at bounding box center [333, 163] width 157 height 21
type input "********"
click at [232, 333] on span "submit" at bounding box center [248, 331] width 328 height 25
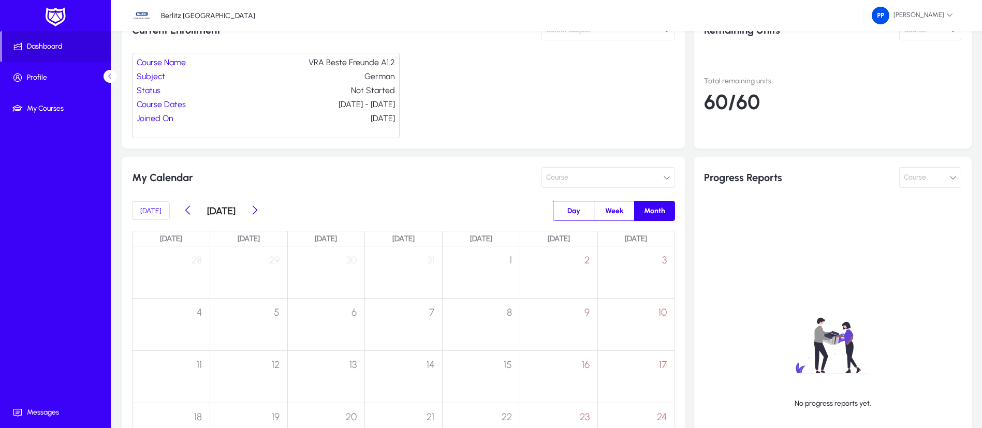
scroll to position [213, 0]
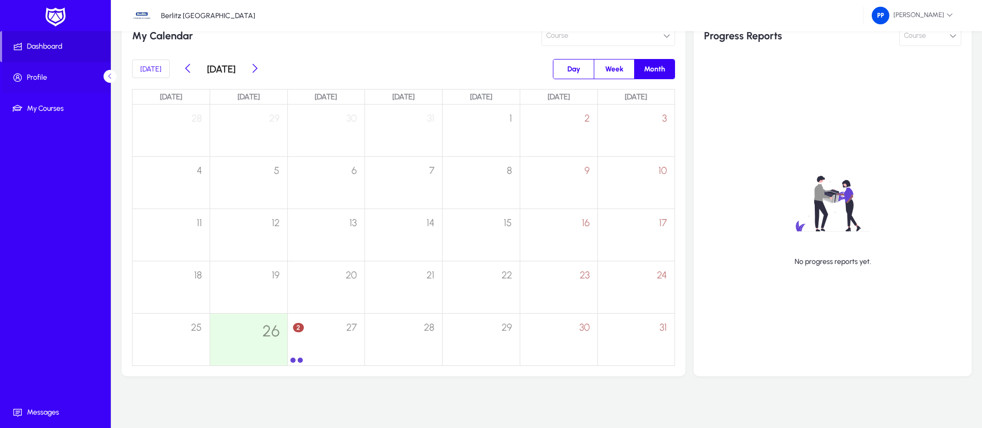
click at [51, 76] on span "Profile" at bounding box center [57, 77] width 111 height 10
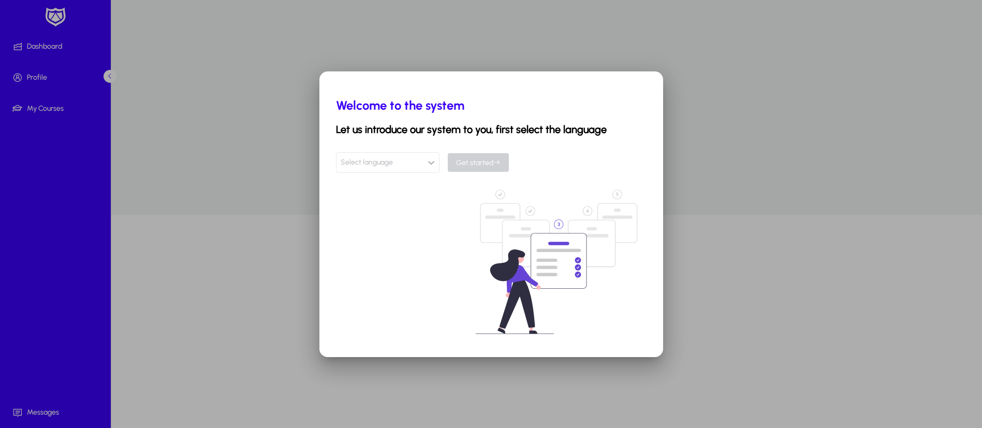
click at [439, 160] on form "Select language Get started" at bounding box center [491, 162] width 311 height 21
click at [429, 158] on button "Select language" at bounding box center [388, 162] width 104 height 21
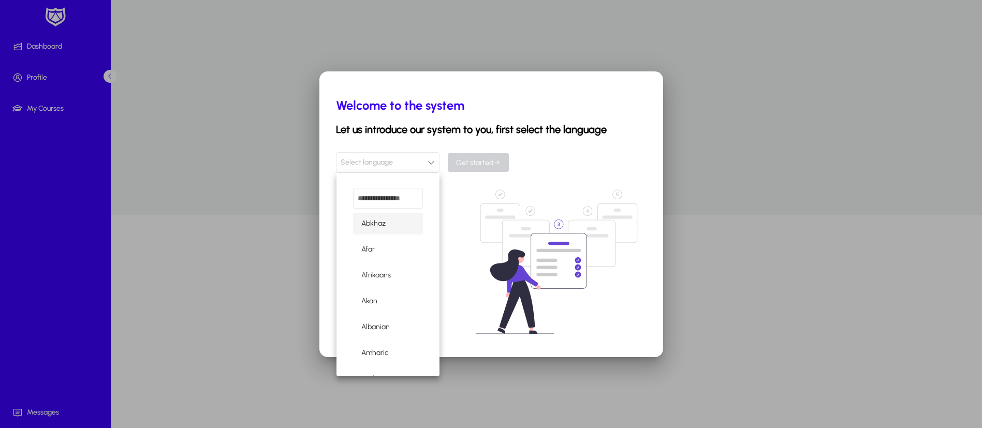
click at [396, 197] on input "dropdown search" at bounding box center [388, 198] width 70 height 21
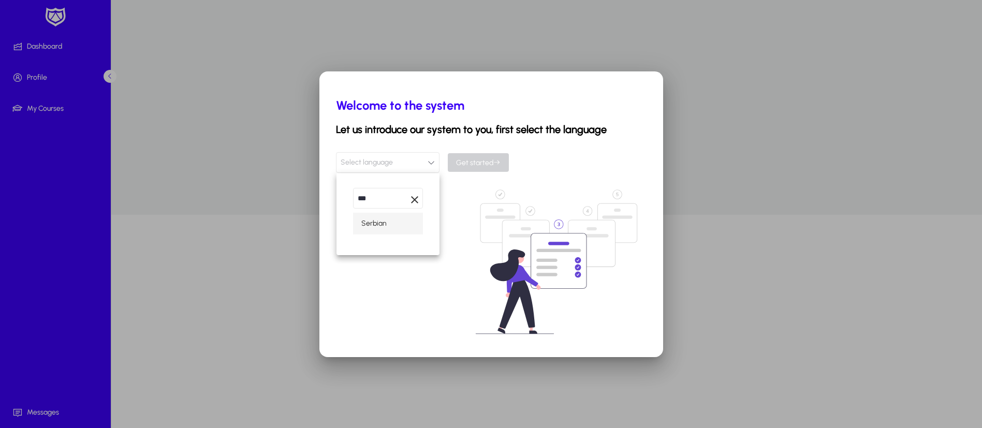
type input "***"
click at [392, 220] on mat-option "Serbian" at bounding box center [388, 224] width 70 height 22
click at [475, 163] on span "Get started" at bounding box center [478, 162] width 45 height 9
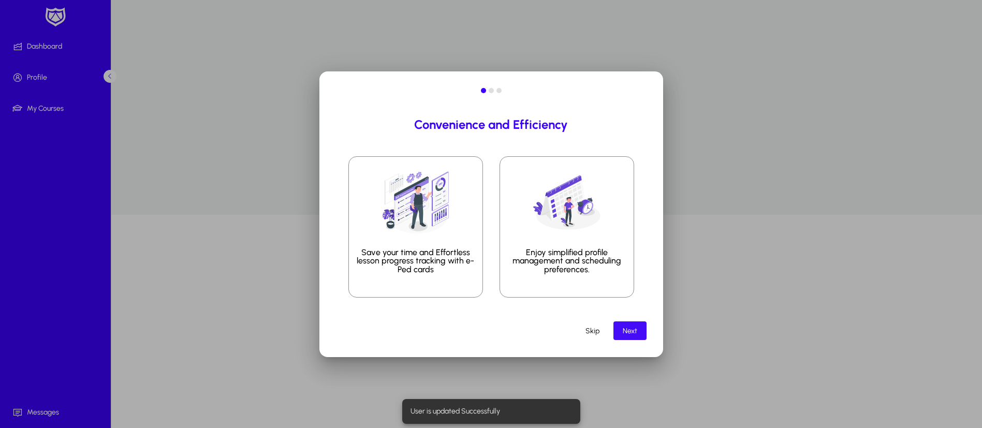
click at [636, 327] on span "Next" at bounding box center [630, 331] width 14 height 9
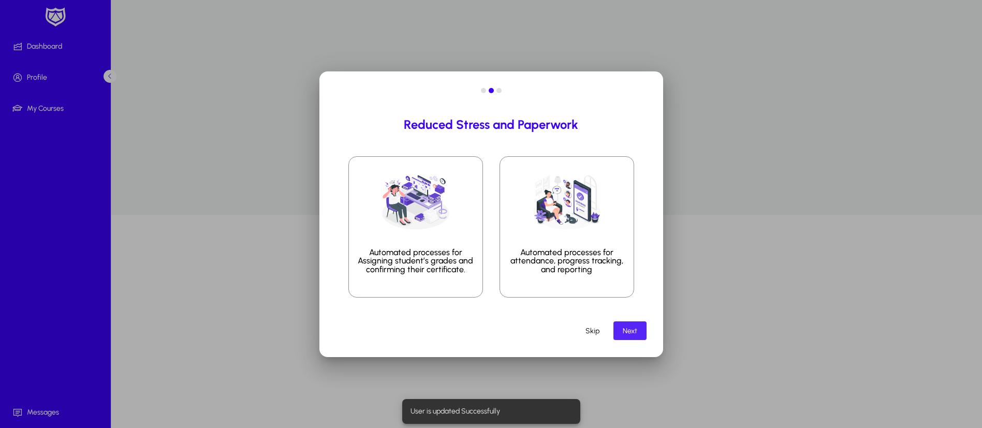
click at [631, 331] on span "Next" at bounding box center [630, 331] width 14 height 9
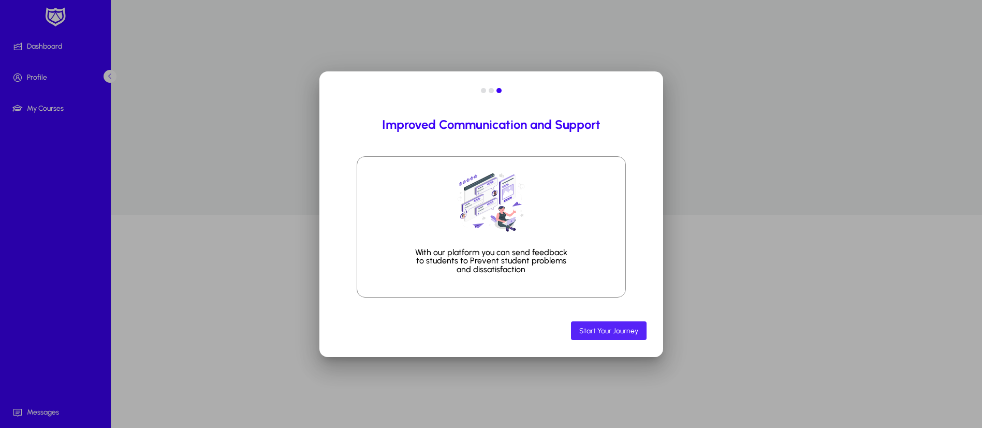
click at [631, 330] on span "Start Your Journey" at bounding box center [608, 331] width 59 height 9
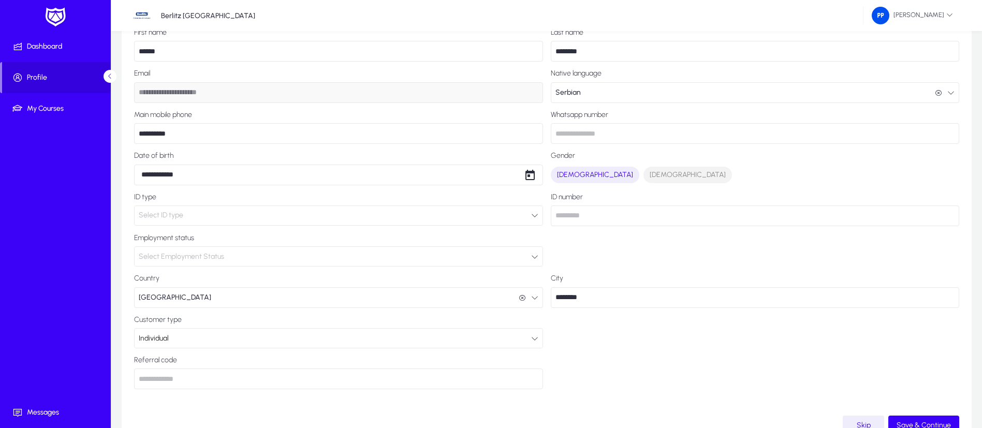
scroll to position [152, 0]
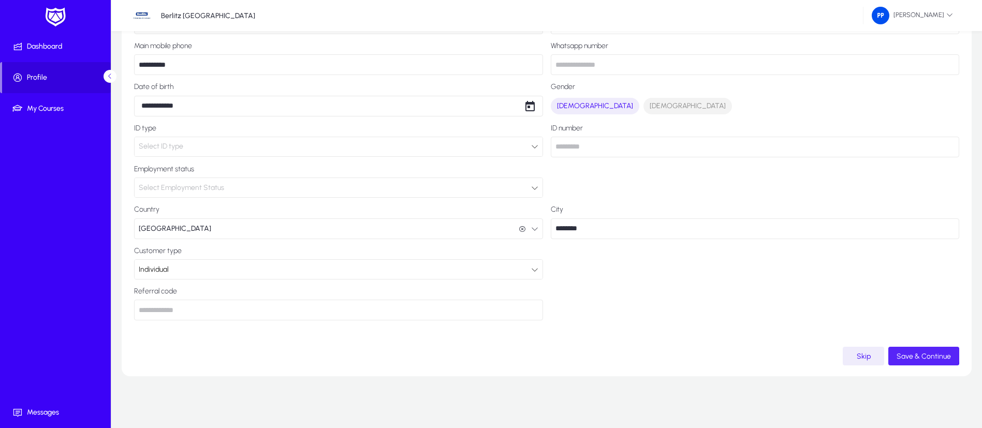
click at [919, 354] on span "Save & Continue" at bounding box center [923, 356] width 54 height 9
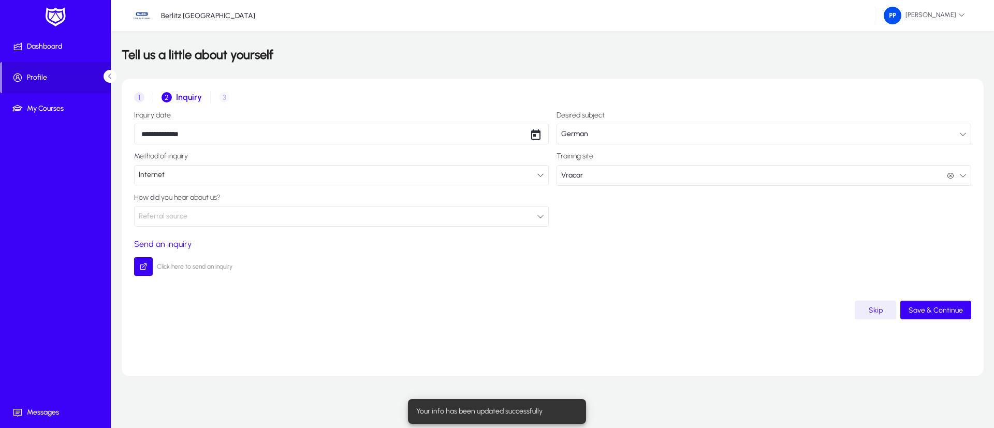
click at [545, 211] on button "Referral source" at bounding box center [341, 216] width 415 height 21
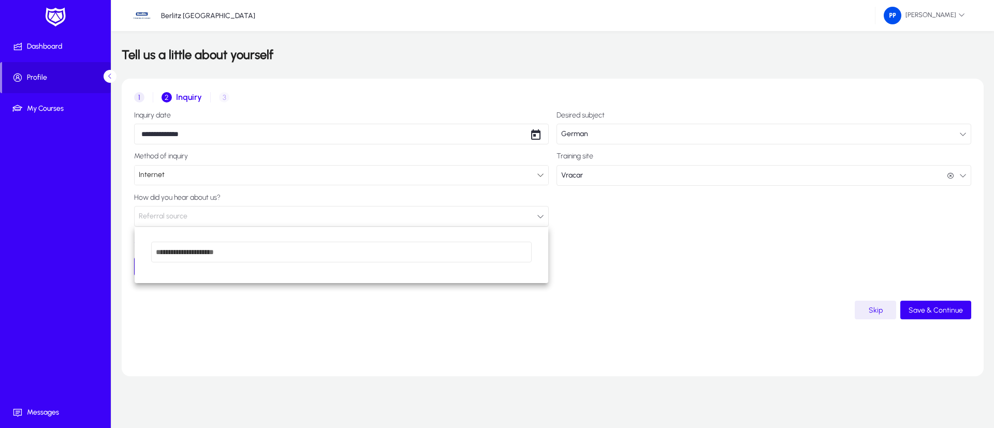
click at [609, 231] on div at bounding box center [497, 214] width 994 height 428
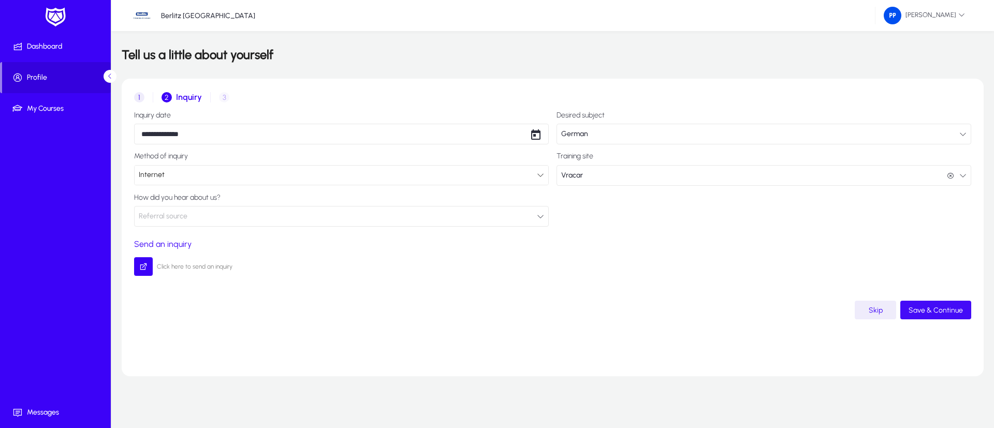
click at [918, 306] on span "Save & Continue" at bounding box center [935, 310] width 54 height 9
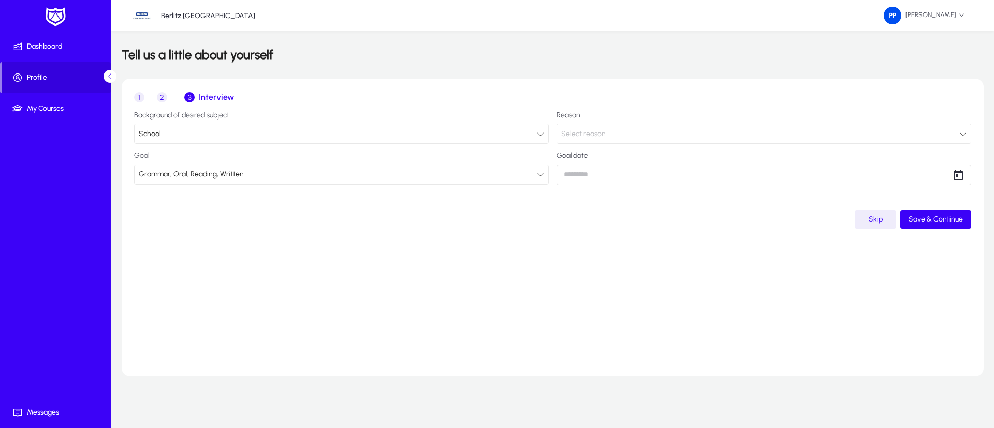
click at [960, 135] on icon at bounding box center [962, 133] width 7 height 7
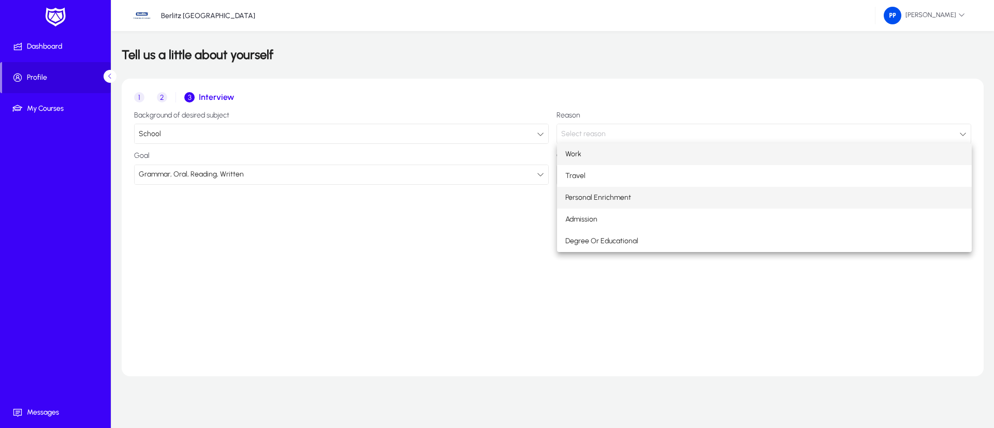
click at [783, 201] on mat-option "Personal Enrichment" at bounding box center [764, 198] width 415 height 22
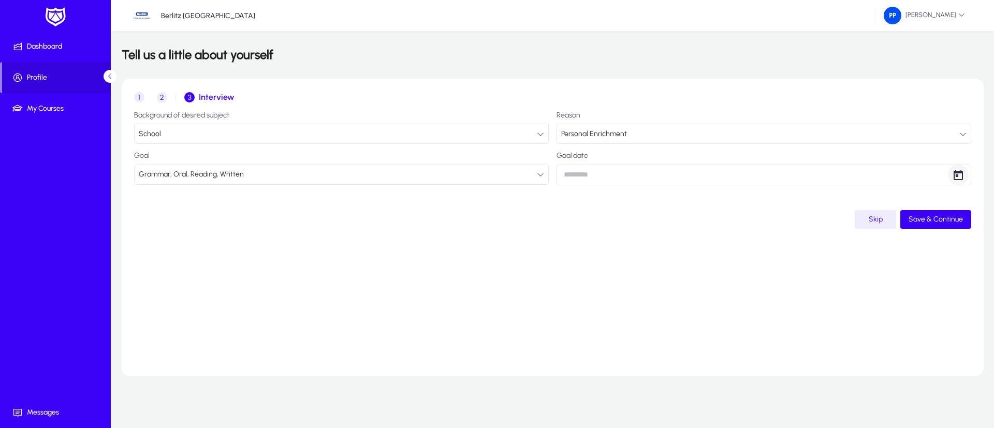
click at [959, 179] on span "Open calendar" at bounding box center [958, 175] width 21 height 21
click at [697, 208] on span "Next month" at bounding box center [696, 207] width 21 height 21
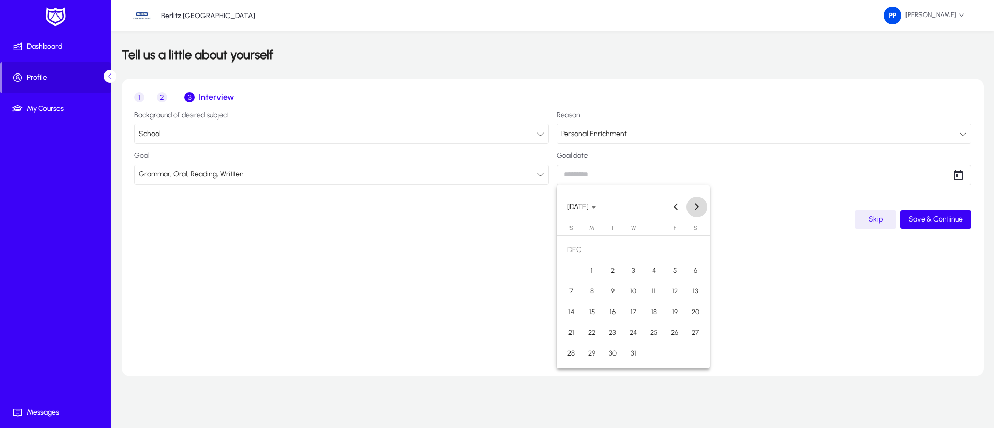
click at [697, 208] on span "Next month" at bounding box center [696, 207] width 21 height 21
click at [697, 208] on button "Next month" at bounding box center [696, 207] width 21 height 21
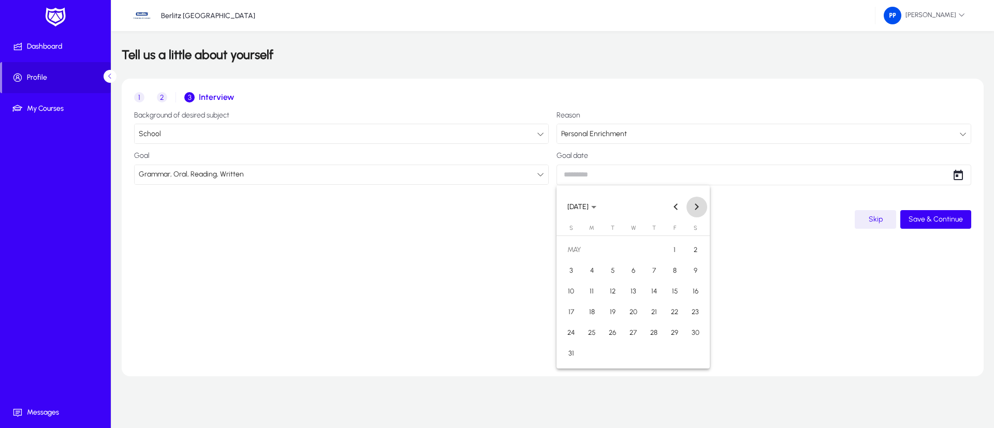
click at [697, 209] on span "Next month" at bounding box center [696, 207] width 21 height 21
click at [672, 294] on span "12" at bounding box center [674, 291] width 19 height 19
type input "**********"
click at [927, 222] on span "Save & Continue" at bounding box center [935, 219] width 54 height 9
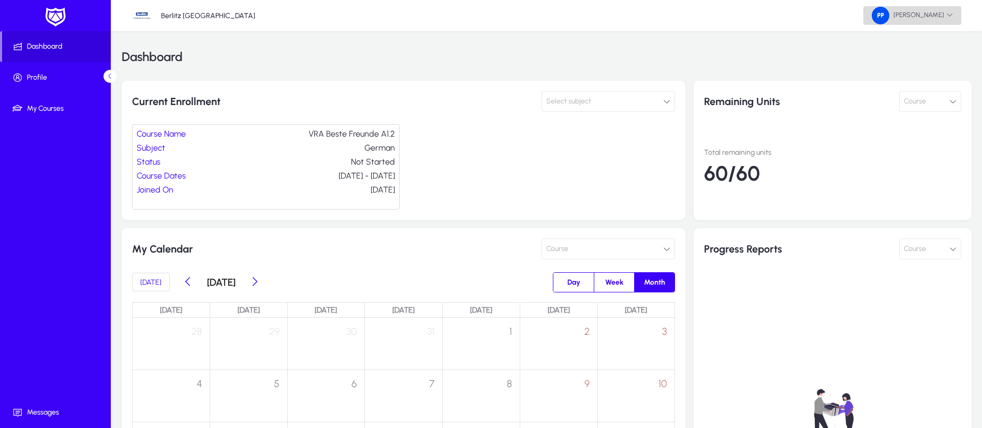
click at [952, 18] on span "[PERSON_NAME]" at bounding box center [912, 16] width 81 height 18
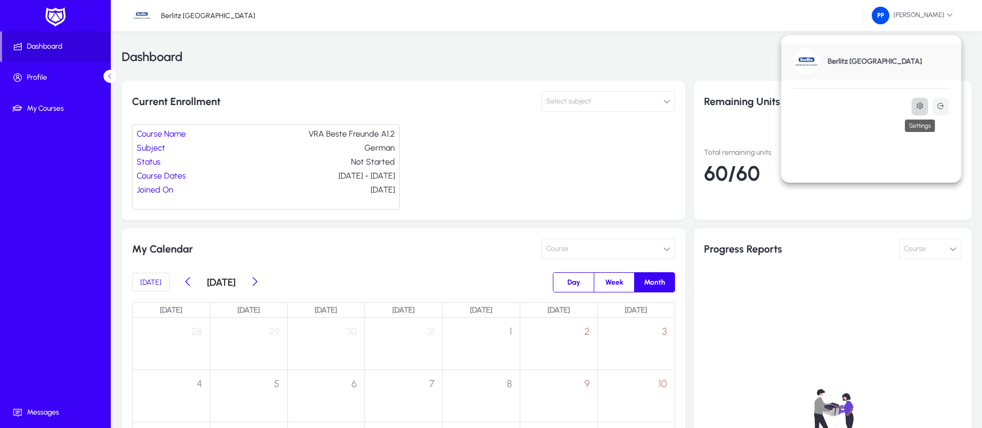
click at [918, 107] on icon at bounding box center [920, 106] width 8 height 8
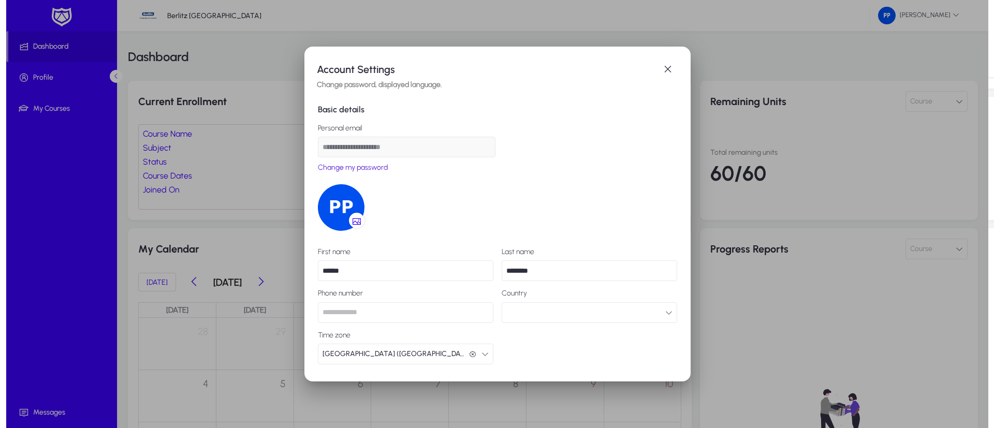
scroll to position [25, 0]
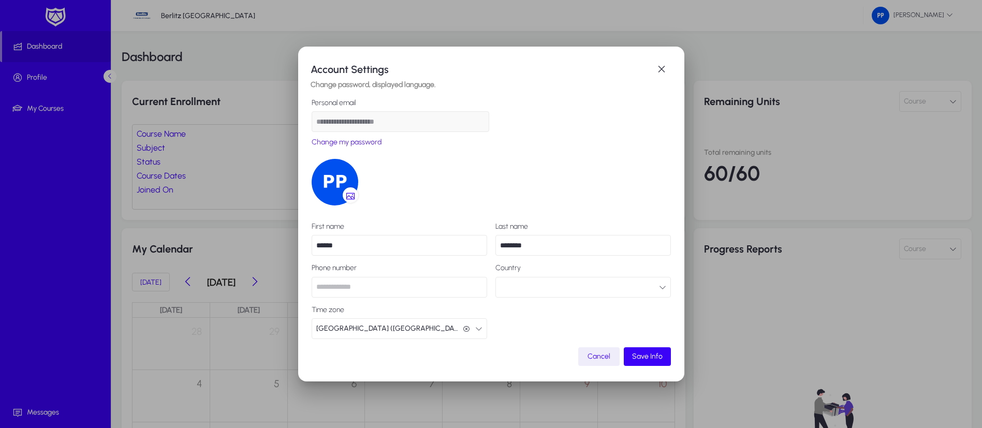
click at [596, 354] on span "Cancel" at bounding box center [598, 356] width 23 height 12
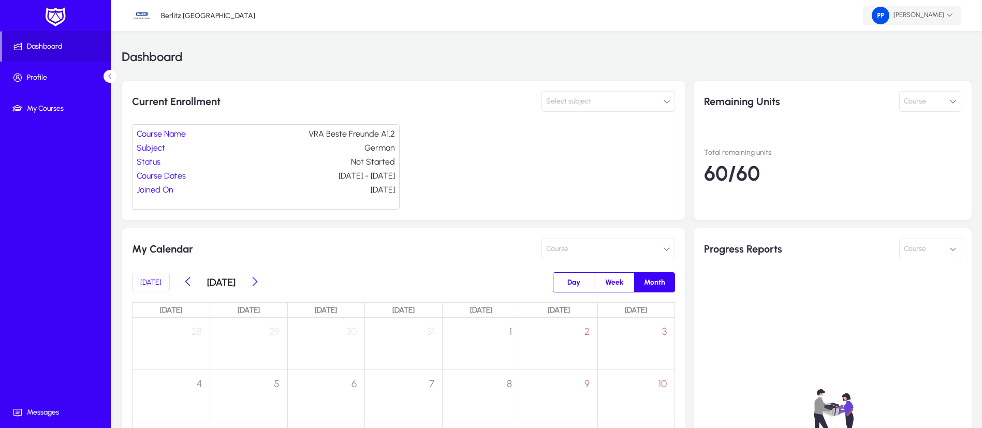
click at [889, 17] on img at bounding box center [881, 16] width 18 height 18
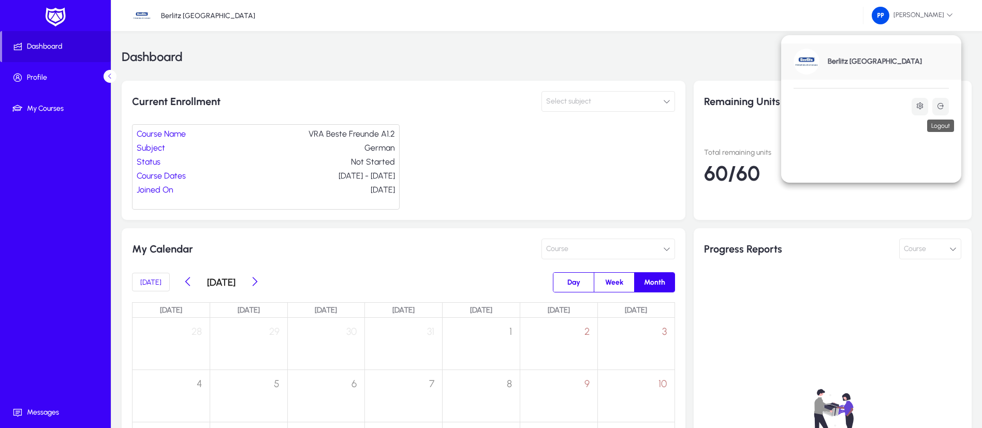
click at [944, 106] on icon at bounding box center [940, 106] width 8 height 8
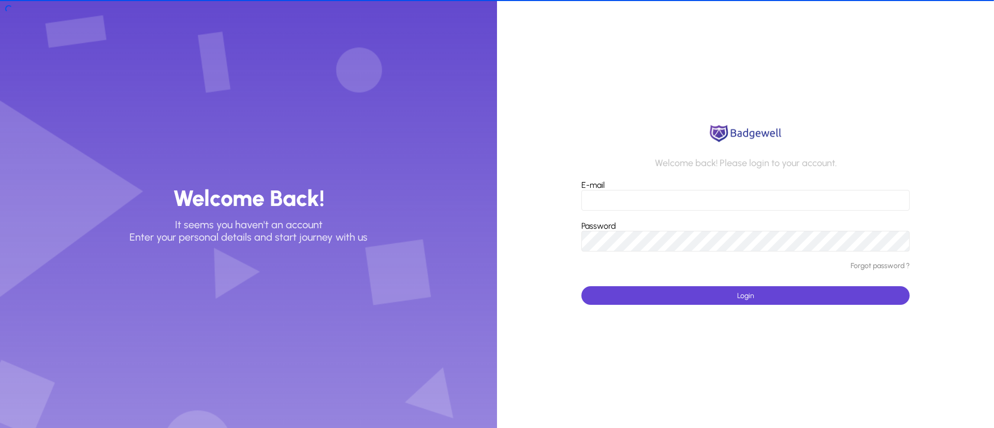
type input "**********"
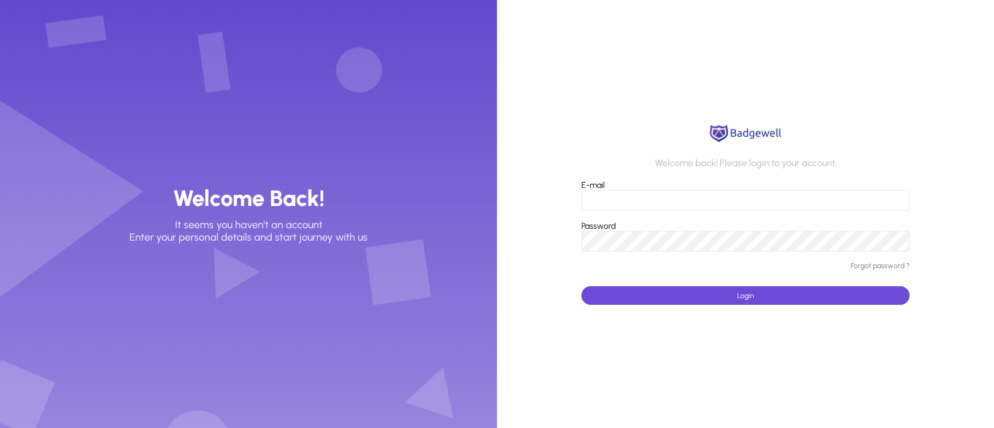
type input "**********"
click at [754, 289] on span "submit" at bounding box center [745, 295] width 328 height 25
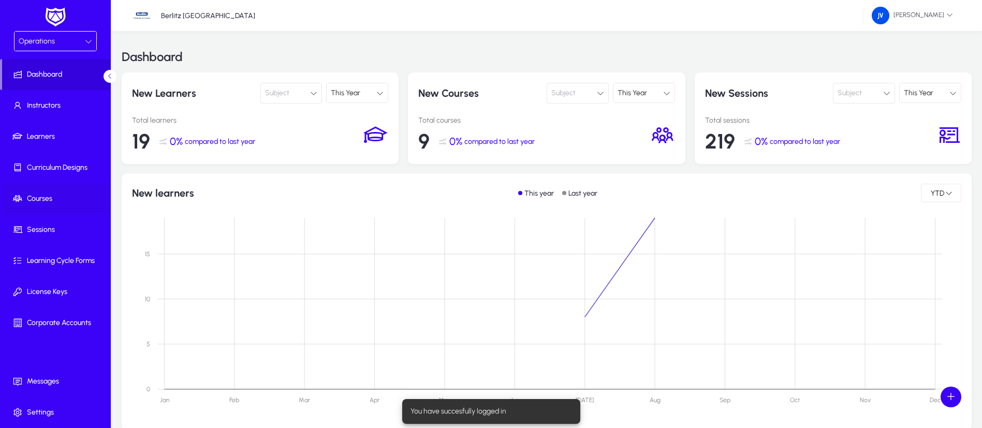
click at [42, 198] on span "Courses" at bounding box center [57, 199] width 111 height 10
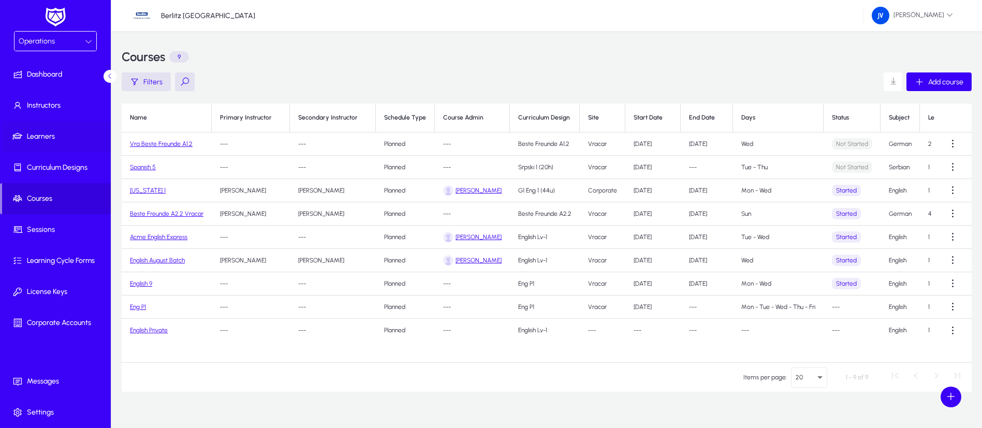
click at [41, 140] on span "Learners" at bounding box center [57, 136] width 111 height 10
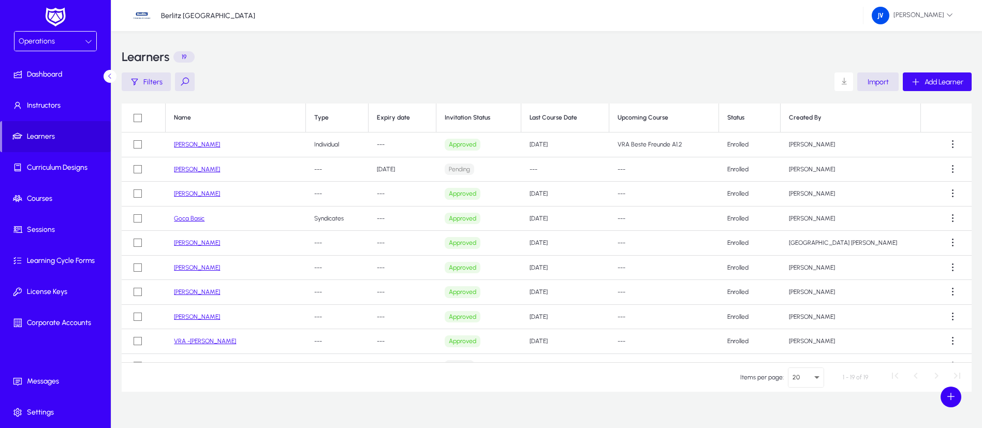
click at [935, 83] on span "Add Learner" at bounding box center [943, 82] width 39 height 9
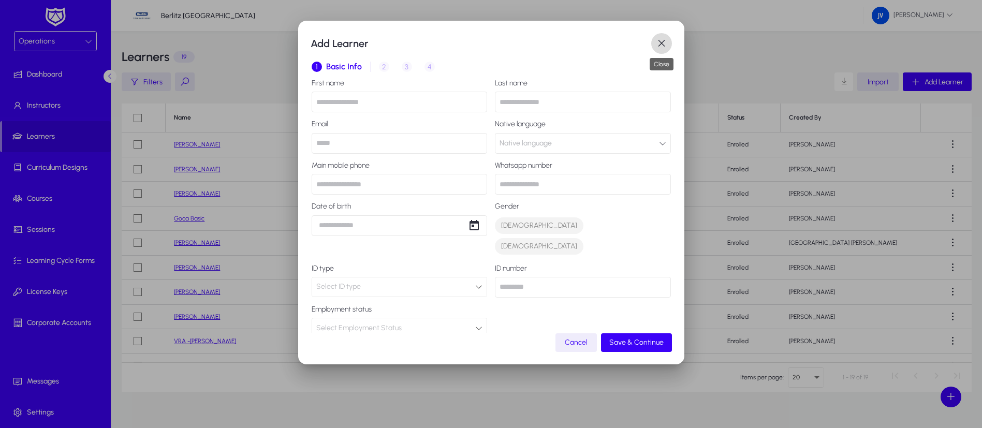
click at [668, 46] on span "button" at bounding box center [661, 43] width 21 height 21
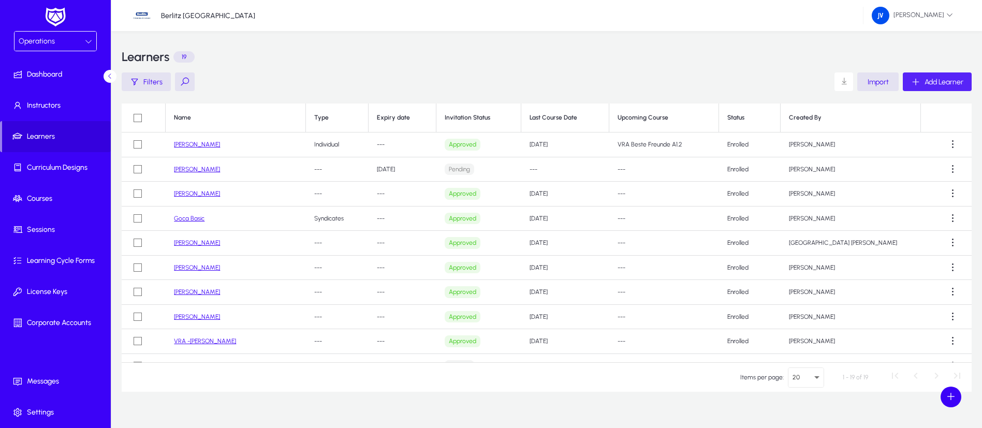
click at [949, 82] on span "Add Learner" at bounding box center [943, 82] width 39 height 9
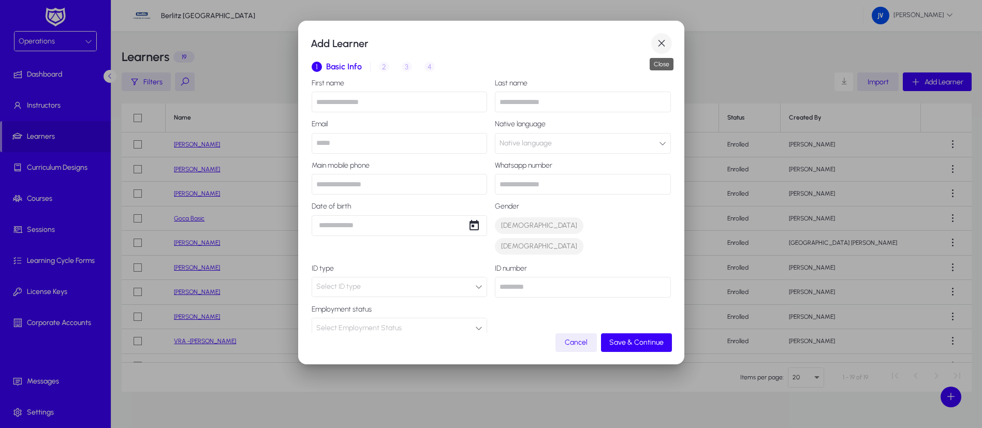
click at [657, 42] on span "button" at bounding box center [661, 43] width 21 height 21
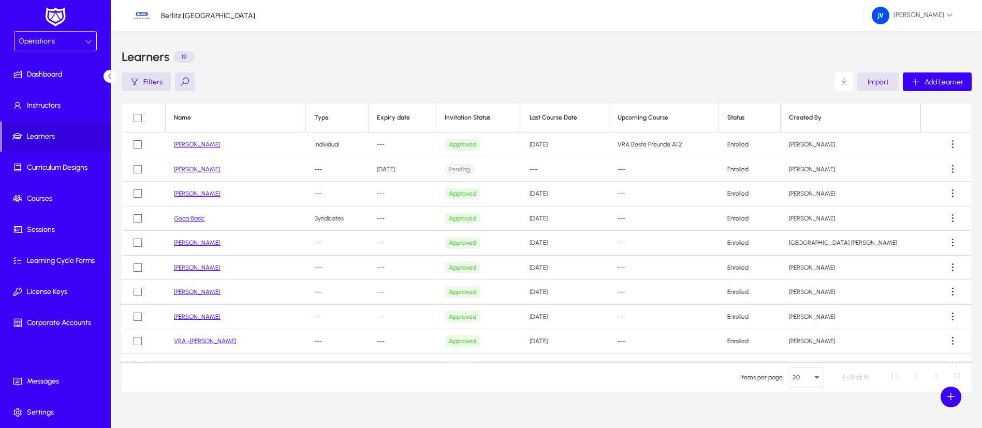
click at [83, 41] on div "Operations" at bounding box center [52, 41] width 66 height 13
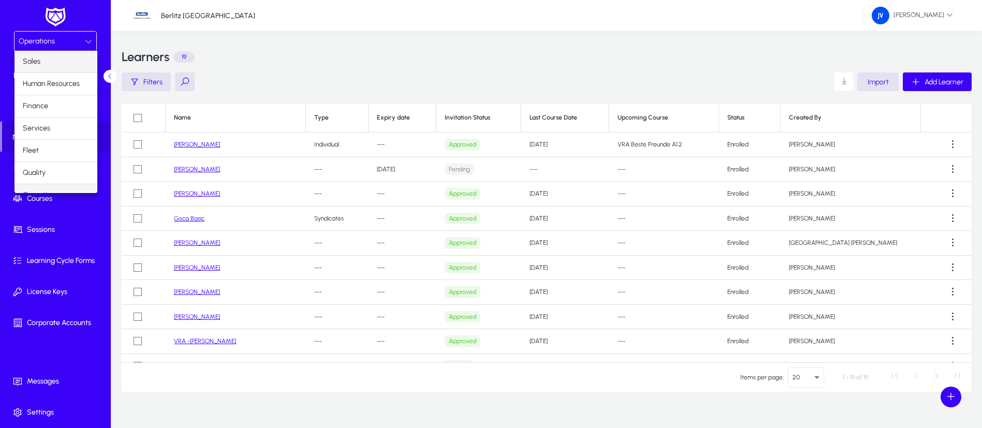
click at [46, 64] on mat-option "Sales" at bounding box center [55, 62] width 83 height 22
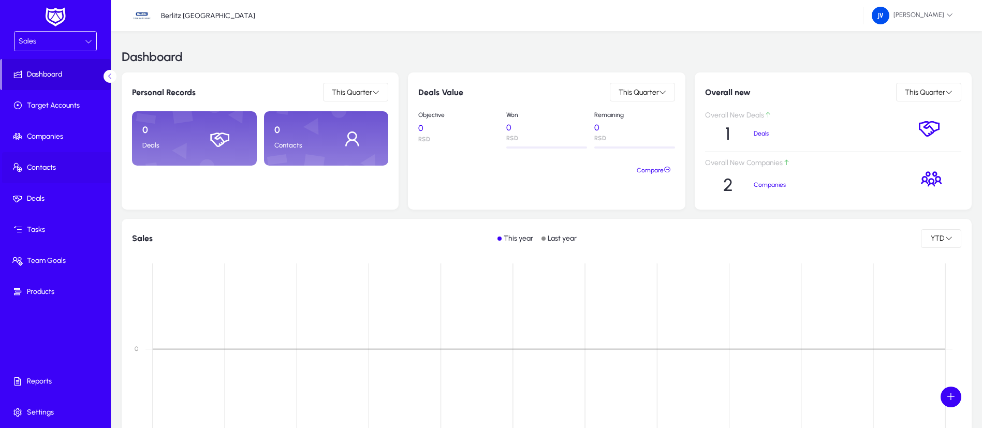
click at [50, 163] on span "Contacts" at bounding box center [57, 168] width 111 height 10
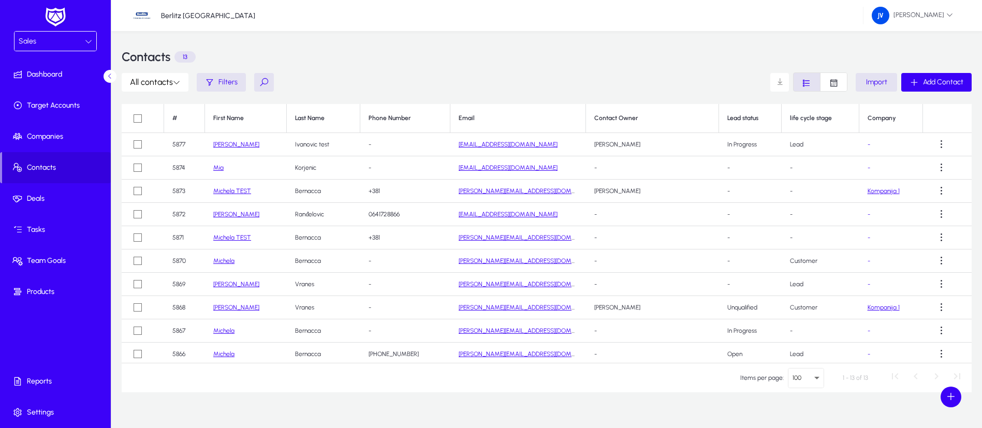
click at [84, 37] on div "Sales" at bounding box center [52, 41] width 66 height 13
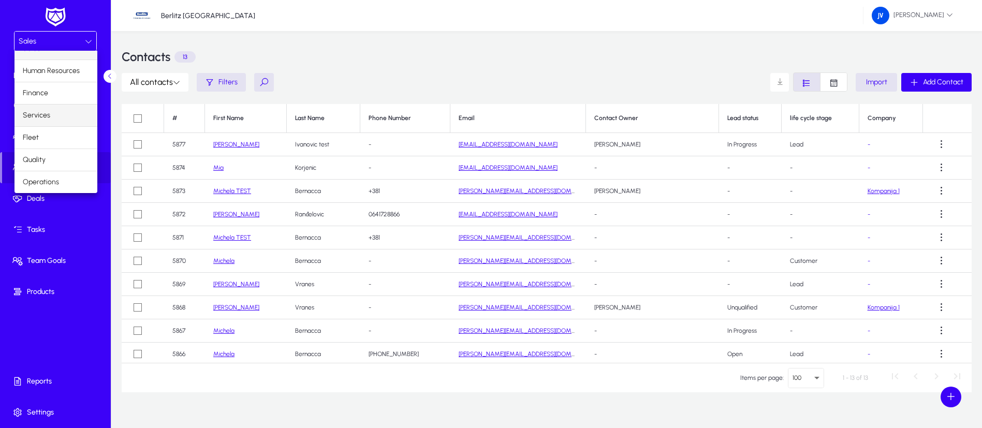
scroll to position [35, 0]
click at [56, 154] on span "Operations" at bounding box center [41, 160] width 36 height 12
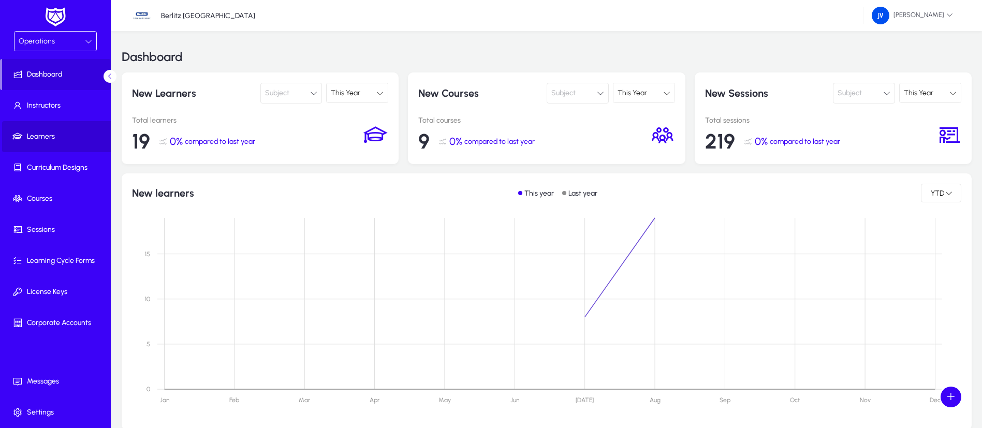
click at [62, 130] on span at bounding box center [57, 136] width 111 height 25
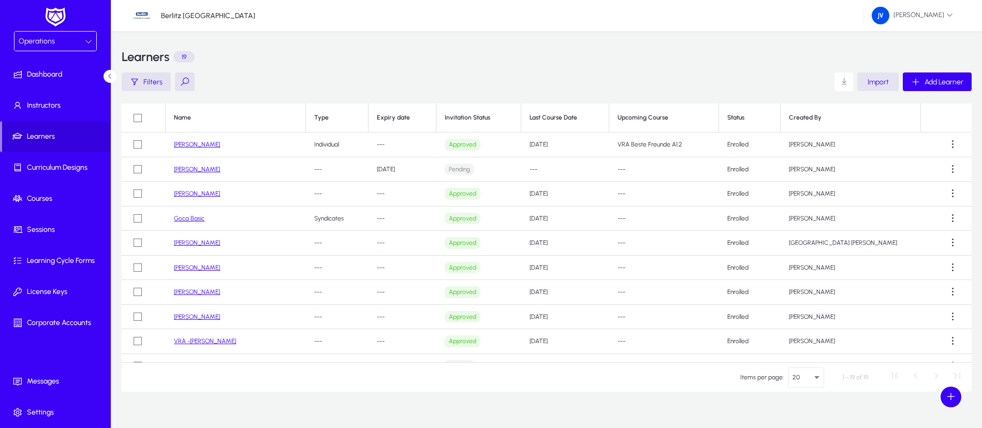
click at [882, 84] on span "Import" at bounding box center [877, 82] width 21 height 9
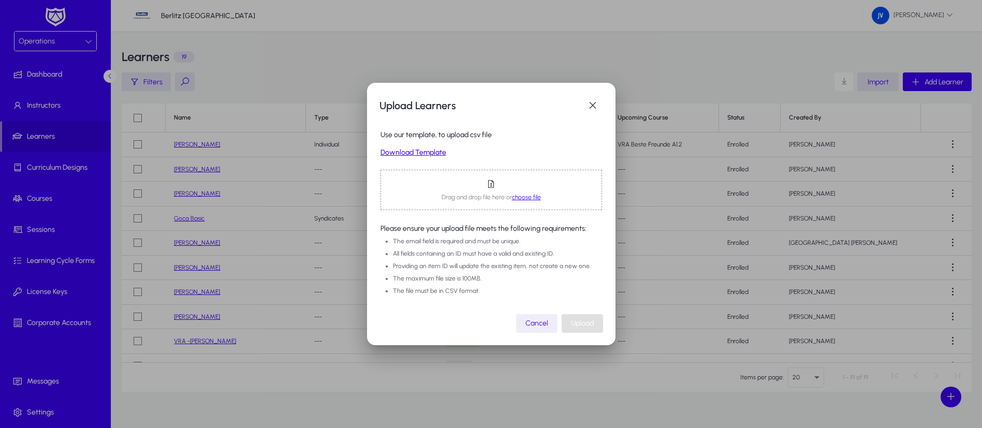
click at [532, 325] on span "Cancel" at bounding box center [536, 323] width 23 height 9
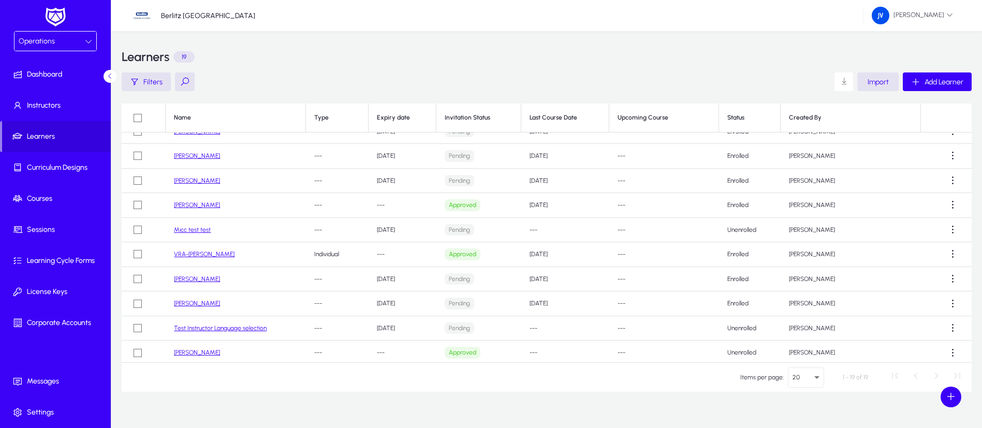
scroll to position [237, 0]
click at [845, 81] on span at bounding box center [843, 81] width 21 height 21
click at [758, 50] on div "Learners 19" at bounding box center [547, 56] width 850 height 31
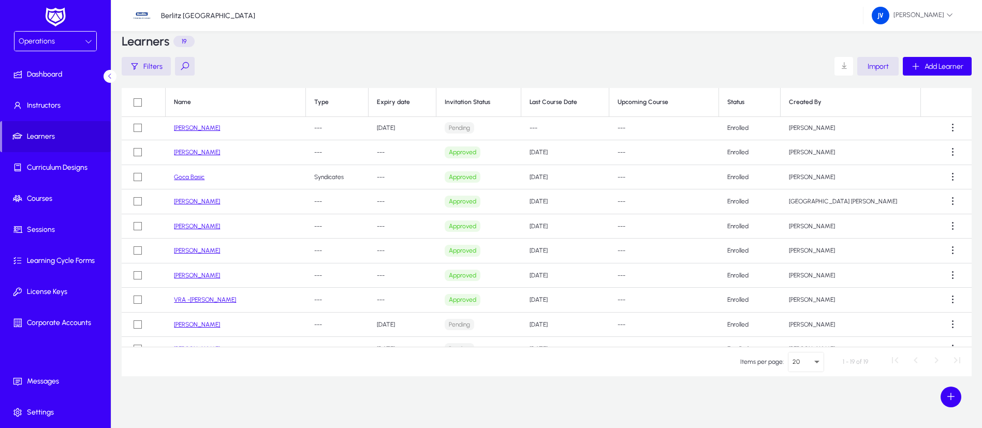
scroll to position [0, 0]
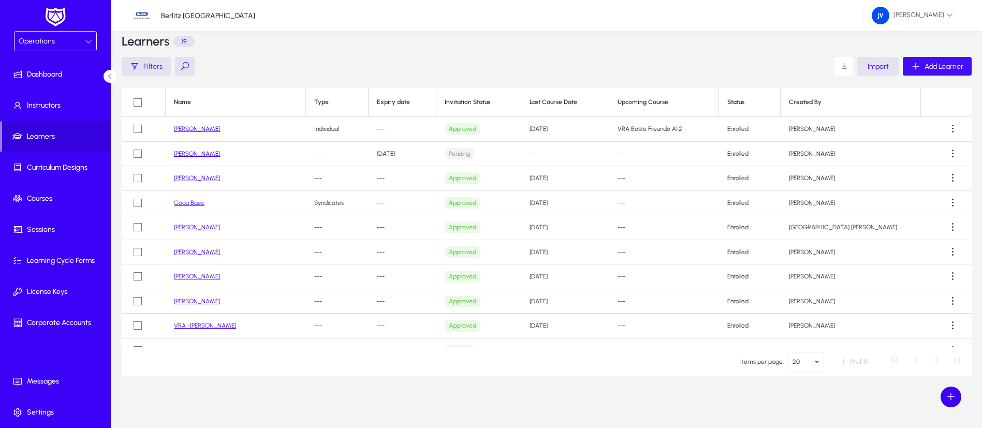
click at [929, 66] on span "Add Learner" at bounding box center [943, 66] width 39 height 9
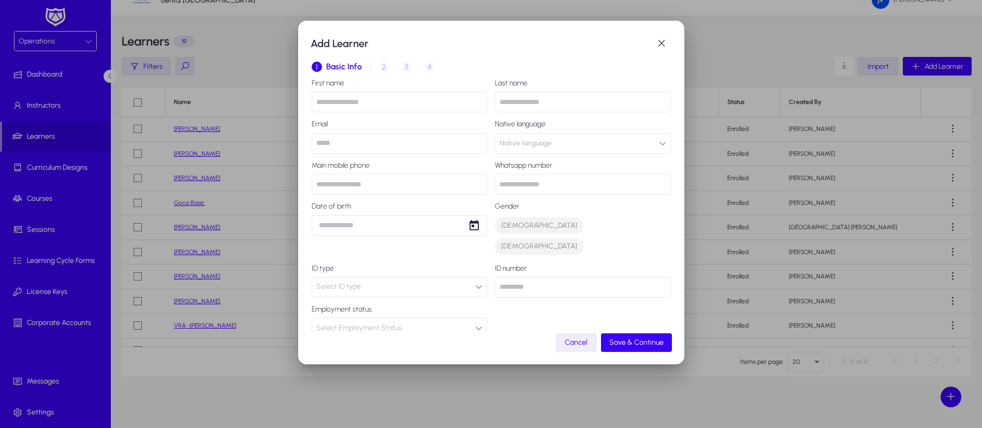
click at [383, 67] on div "1 Basic Info 2 Inquiry 3 Interview 4 Placement" at bounding box center [491, 66] width 359 height 25
click at [407, 104] on input "text" at bounding box center [400, 102] width 176 height 21
click at [534, 42] on h1 "Add Learner" at bounding box center [481, 43] width 341 height 17
click at [658, 41] on span "button" at bounding box center [661, 43] width 21 height 21
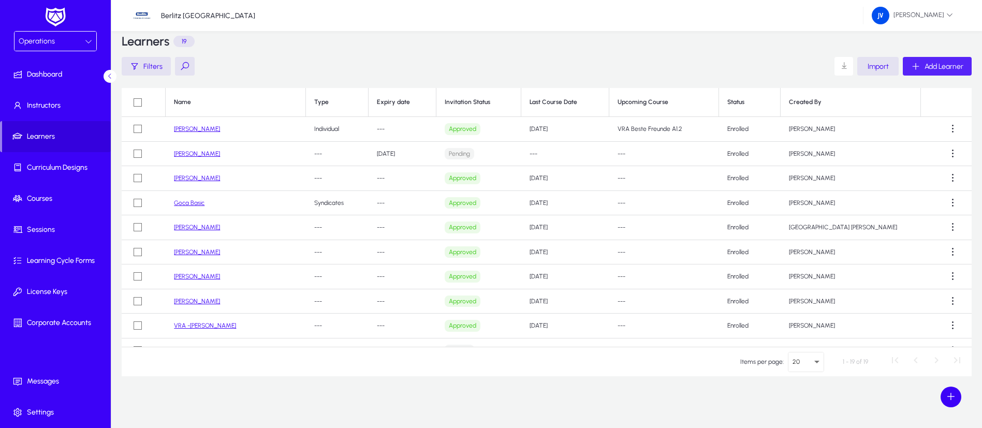
click at [950, 62] on div "Add Learner" at bounding box center [937, 66] width 52 height 9
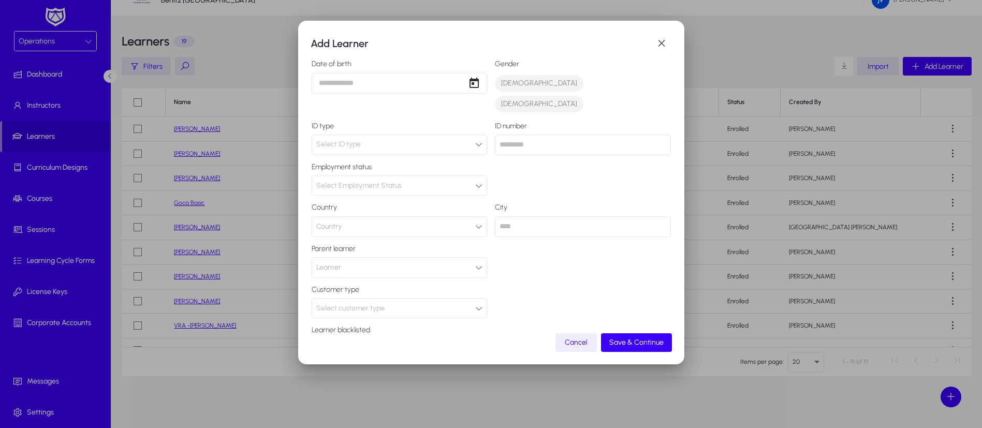
scroll to position [165, 0]
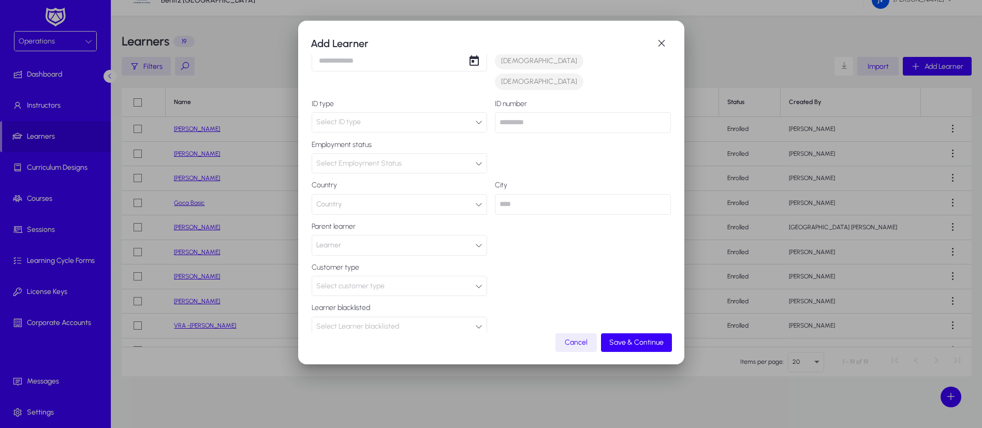
click at [481, 264] on div "First name Last name Email Native language Native language Main mobile phone Wh…" at bounding box center [491, 126] width 359 height 422
click at [476, 283] on icon at bounding box center [478, 286] width 7 height 7
click at [560, 272] on div at bounding box center [491, 214] width 982 height 428
click at [662, 37] on span "button" at bounding box center [661, 43] width 21 height 21
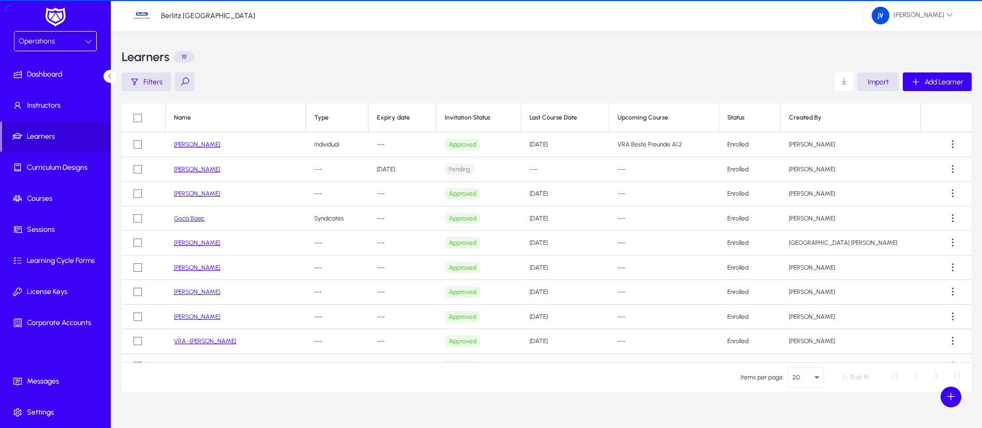
scroll to position [16, 0]
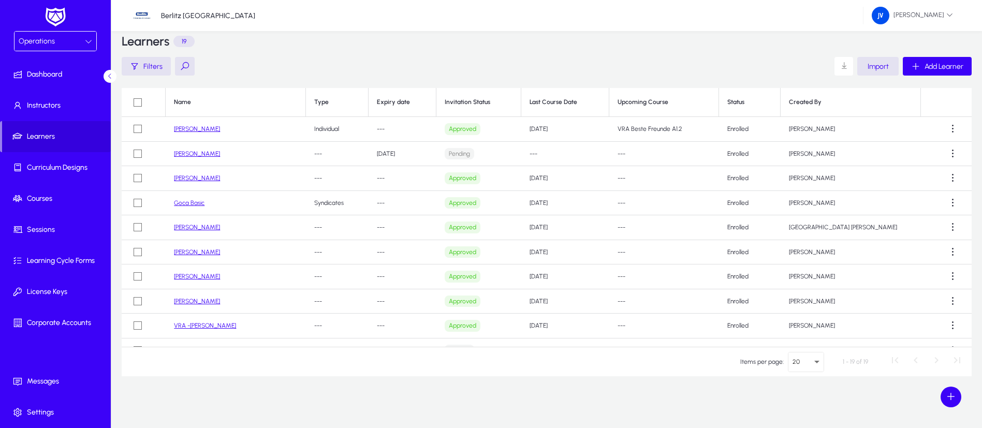
click at [198, 123] on td "[PERSON_NAME]" at bounding box center [236, 129] width 140 height 25
click at [199, 129] on link "[PERSON_NAME]" at bounding box center [197, 128] width 46 height 7
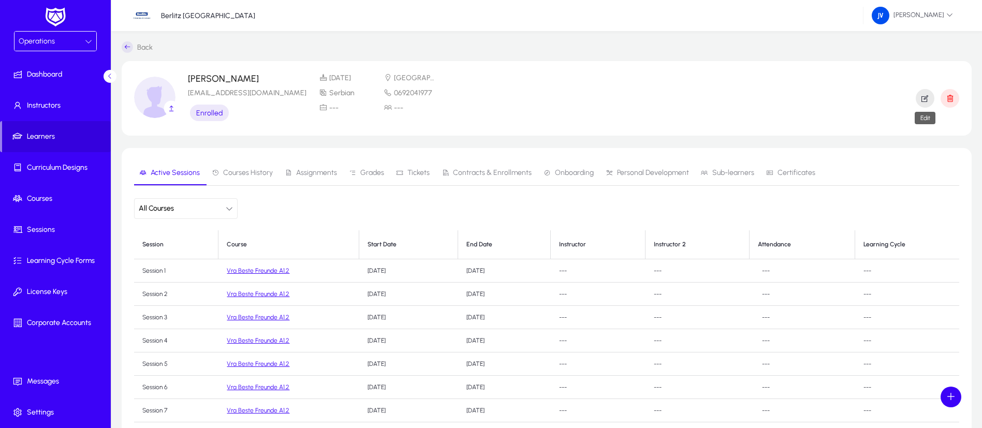
click at [928, 99] on icon "button" at bounding box center [924, 98] width 9 height 9
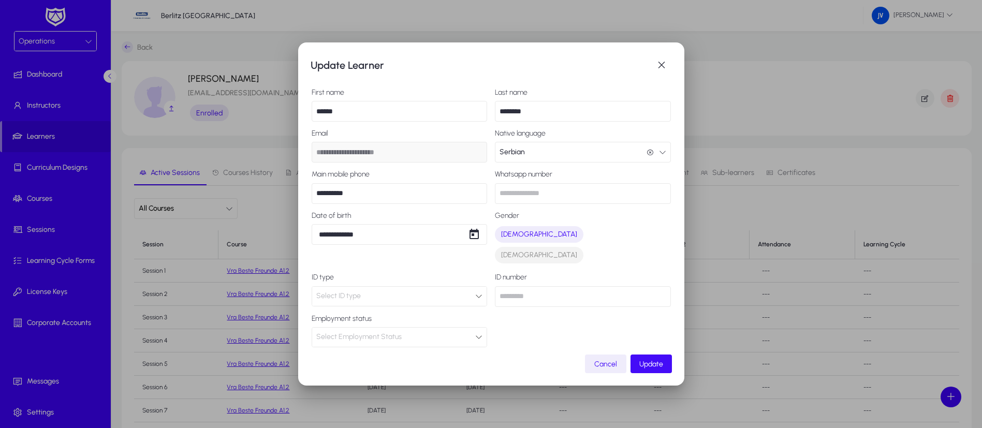
click at [652, 364] on span "Update" at bounding box center [651, 364] width 24 height 9
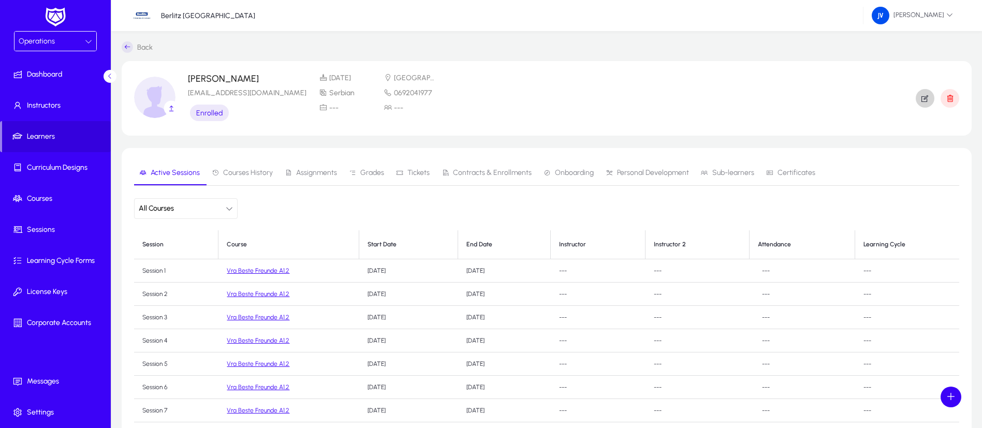
click at [257, 172] on span "Courses History" at bounding box center [248, 172] width 50 height 7
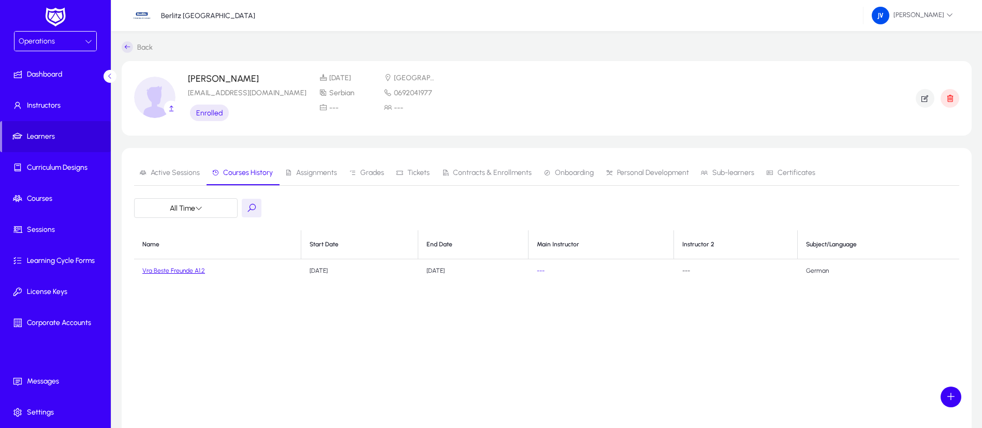
click at [303, 171] on span "Assignments" at bounding box center [316, 172] width 41 height 7
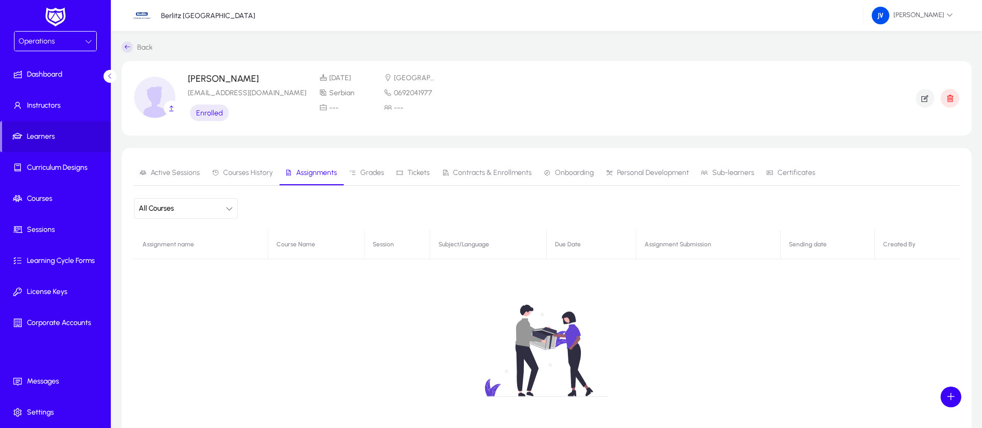
click at [375, 172] on span "Grades" at bounding box center [372, 172] width 24 height 7
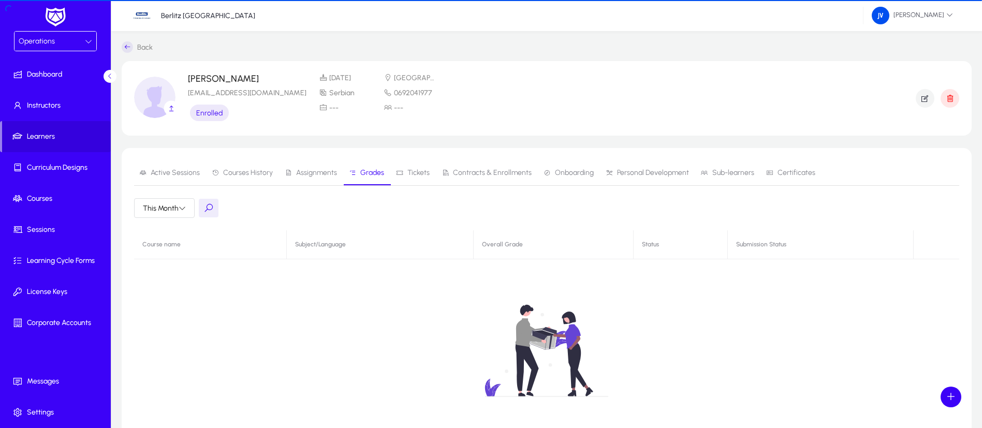
click at [415, 171] on span "Tickets" at bounding box center [418, 172] width 22 height 7
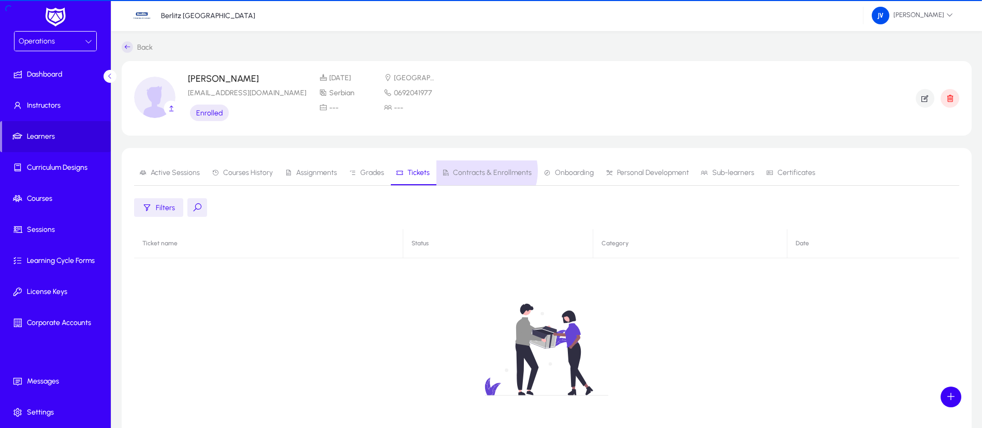
click at [477, 171] on span "Contracts & Enrollments" at bounding box center [492, 172] width 79 height 7
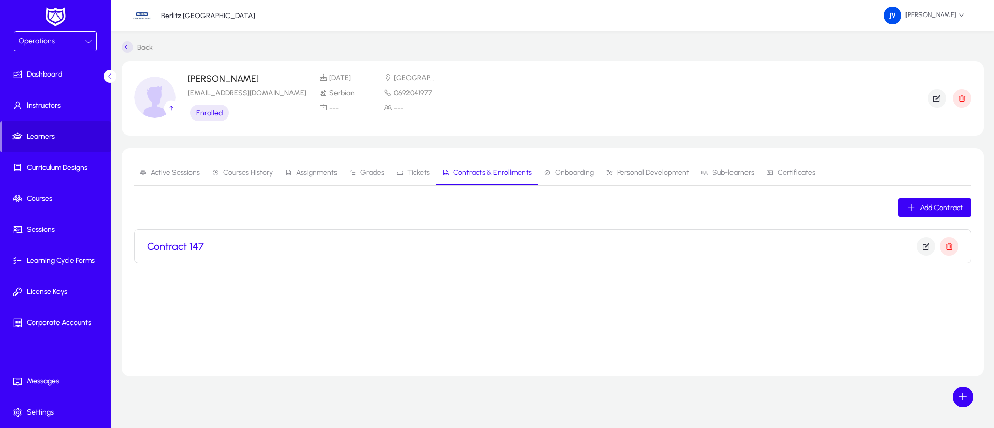
click at [557, 167] on span "Onboarding" at bounding box center [568, 172] width 50 height 25
click at [626, 171] on span "Personal Development" at bounding box center [653, 172] width 72 height 7
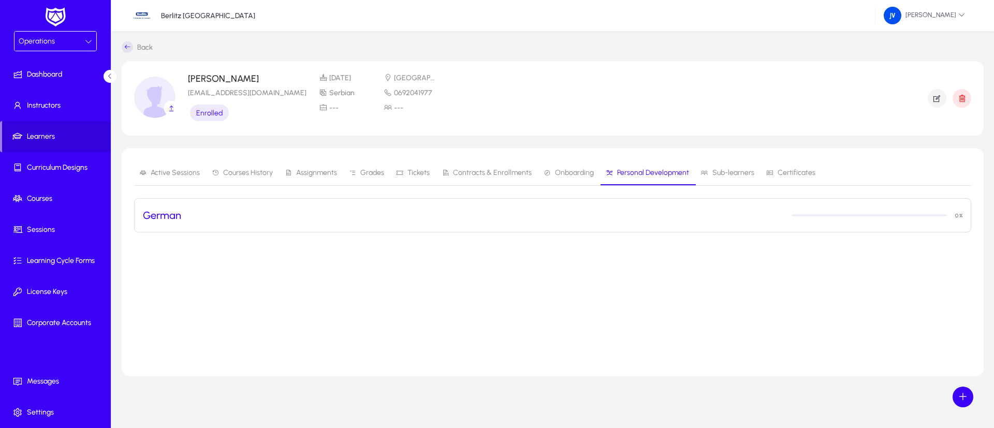
click at [712, 170] on span "Sub-learners" at bounding box center [733, 172] width 42 height 7
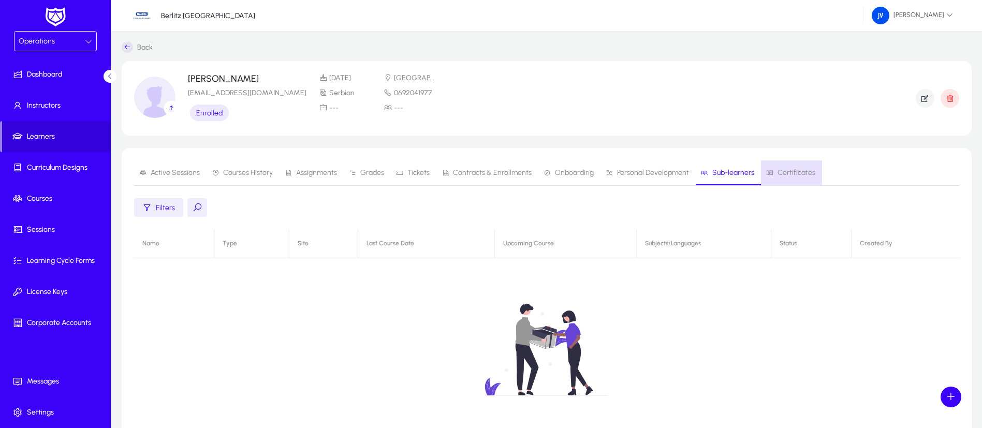
click at [804, 172] on span "Certificates" at bounding box center [796, 172] width 38 height 7
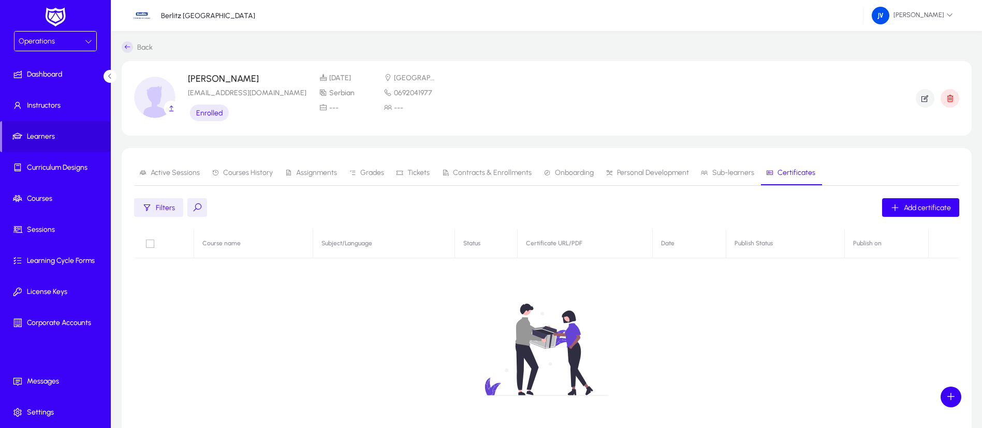
click at [188, 166] on span "Active Sessions" at bounding box center [169, 172] width 61 height 25
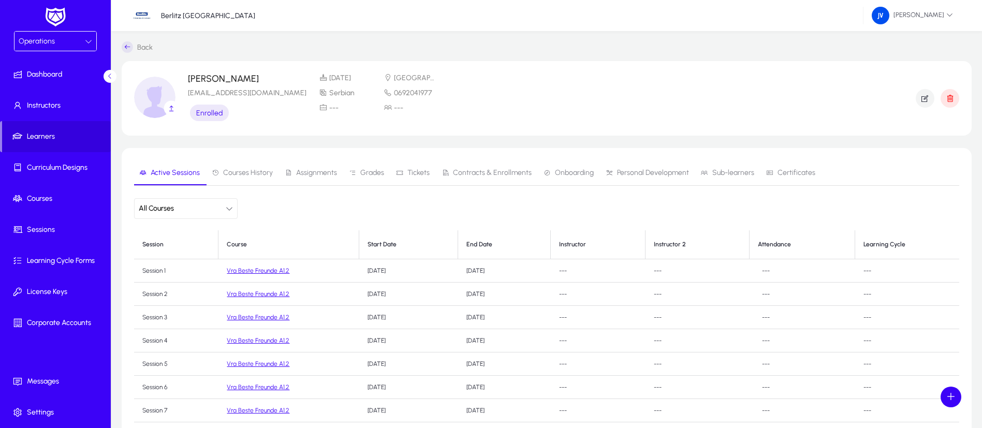
click at [132, 44] on icon at bounding box center [127, 46] width 11 height 11
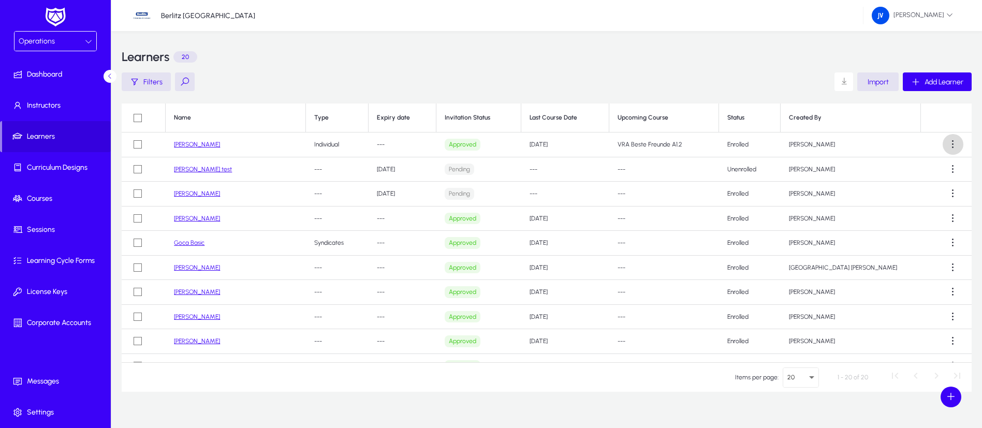
click at [944, 145] on span at bounding box center [953, 144] width 21 height 21
click at [926, 186] on button "Edit" at bounding box center [925, 192] width 65 height 22
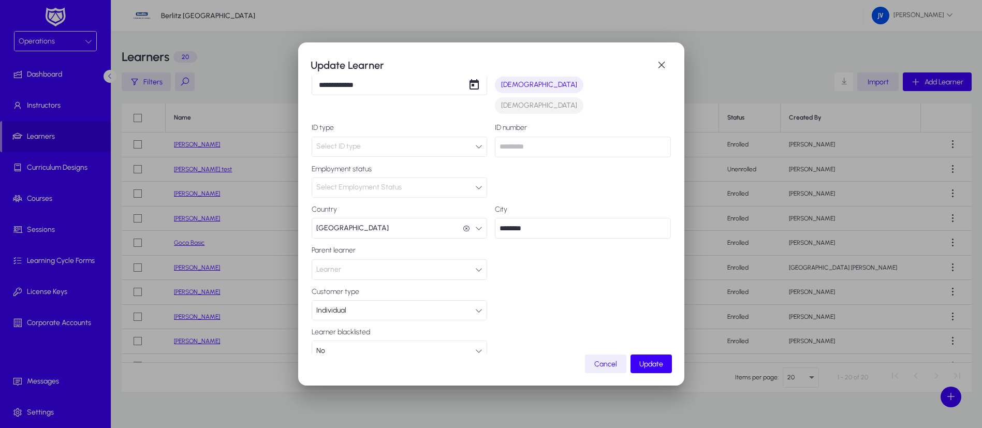
scroll to position [152, 0]
click at [649, 365] on span "Update" at bounding box center [651, 364] width 24 height 9
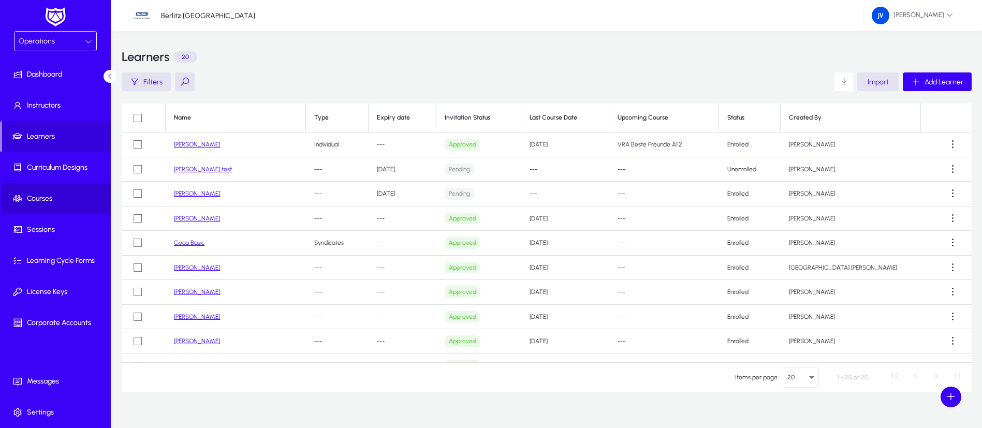
click at [54, 194] on span "Courses" at bounding box center [57, 199] width 111 height 10
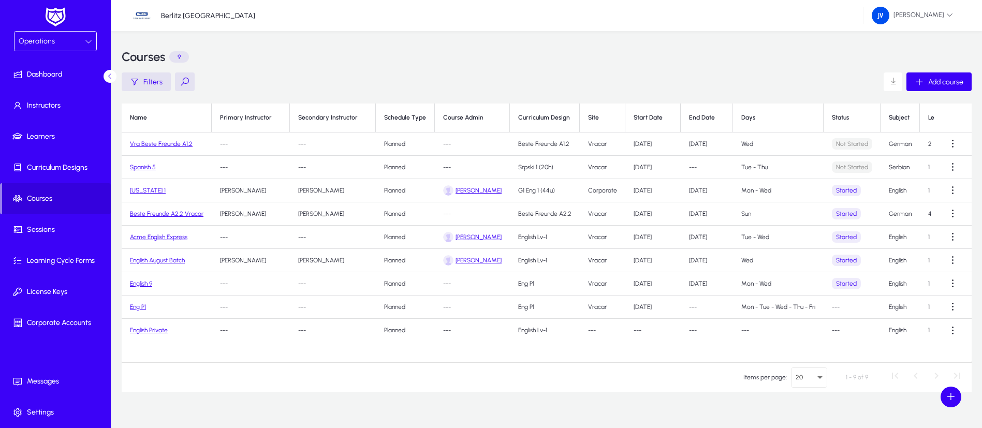
click at [148, 141] on link "Vra Beste Freunde A1.2" at bounding box center [161, 143] width 63 height 7
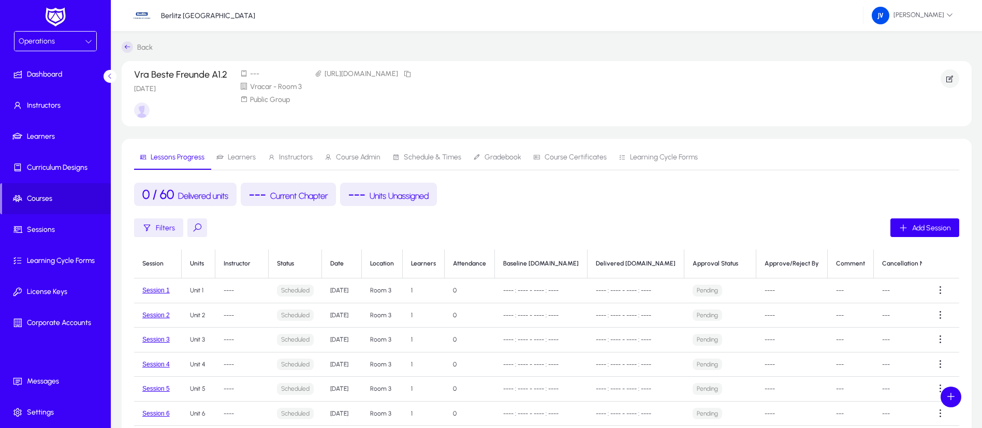
click at [244, 154] on span "Learners" at bounding box center [242, 157] width 28 height 7
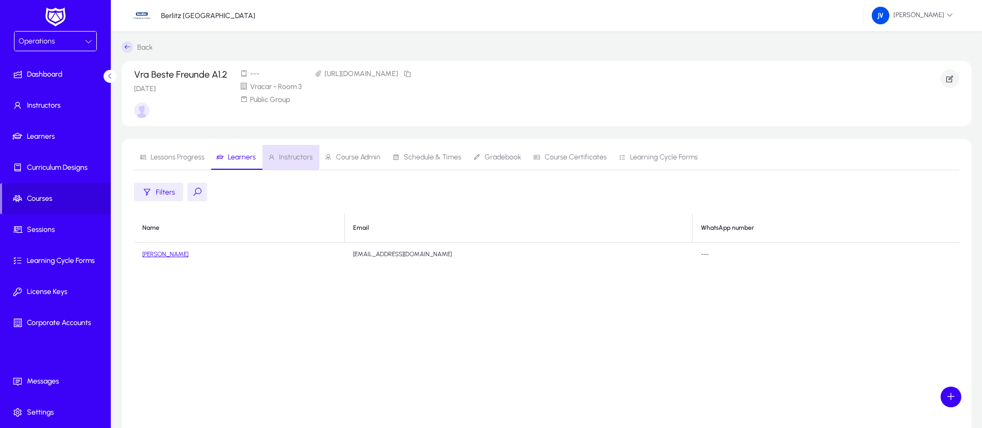
click at [286, 155] on span "Instructors" at bounding box center [296, 157] width 34 height 7
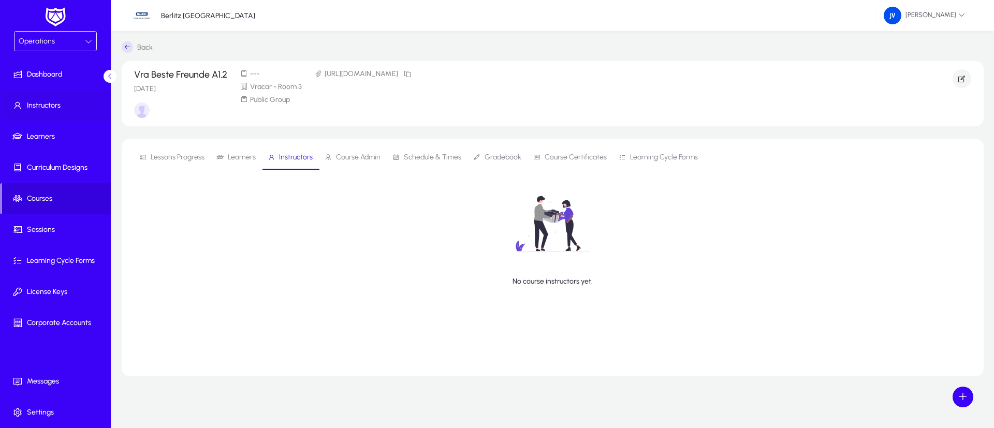
click at [108, 74] on icon at bounding box center [110, 76] width 7 height 7
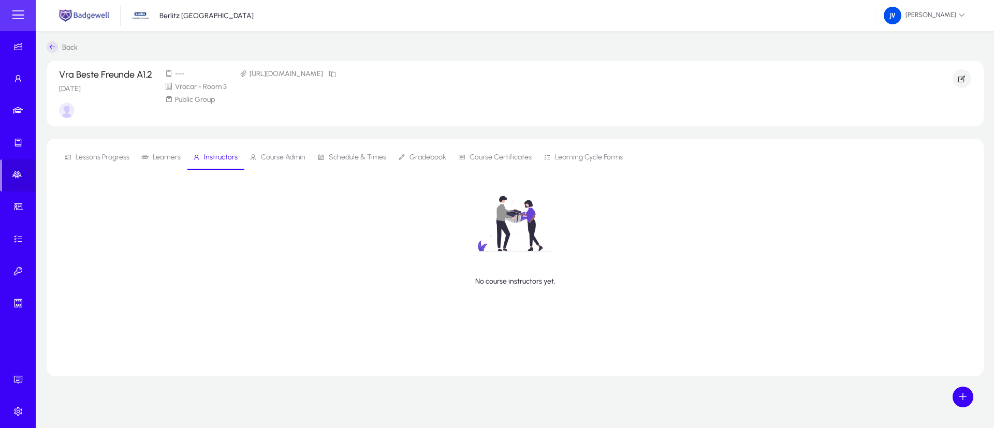
click at [56, 44] on icon at bounding box center [52, 46] width 11 height 11
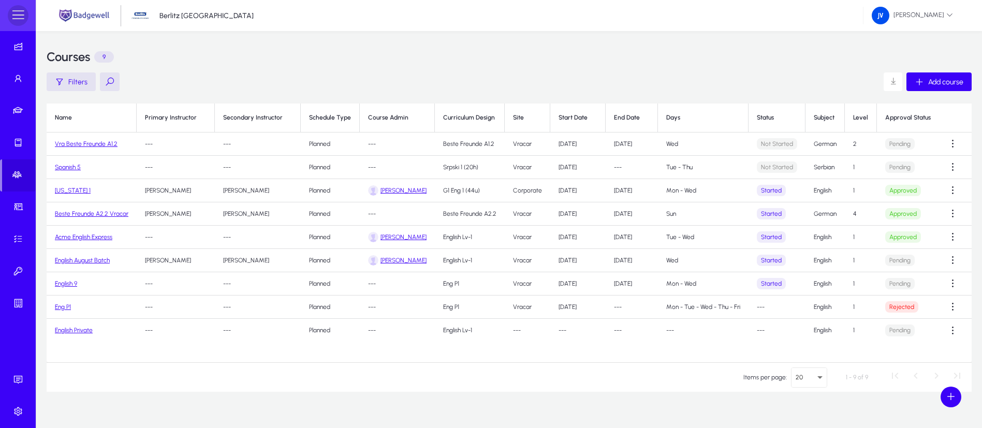
click at [18, 16] on span at bounding box center [18, 15] width 21 height 21
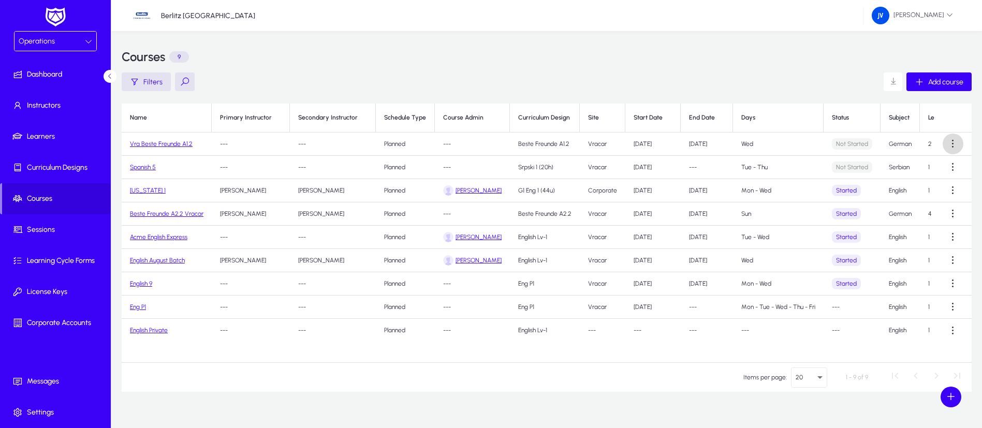
click at [952, 143] on span at bounding box center [953, 144] width 21 height 21
click at [927, 167] on span "Edit" at bounding box center [934, 169] width 41 height 9
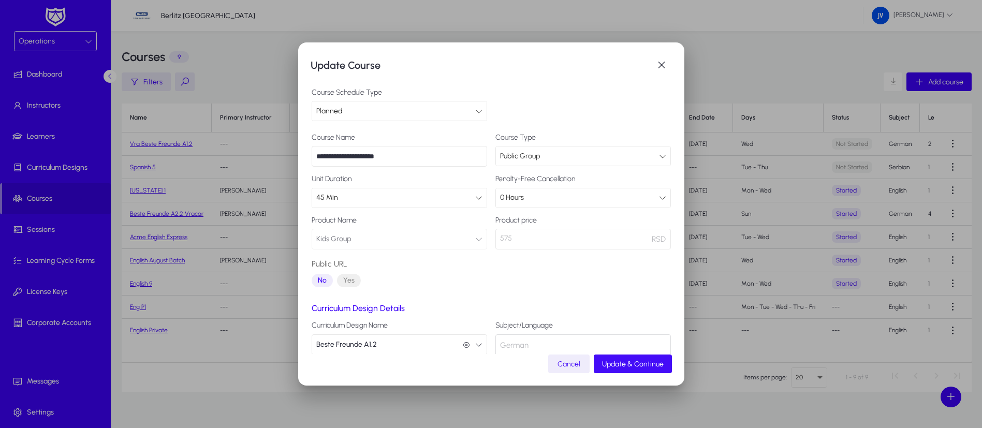
click at [626, 363] on span "Update & Continue" at bounding box center [633, 364] width 62 height 9
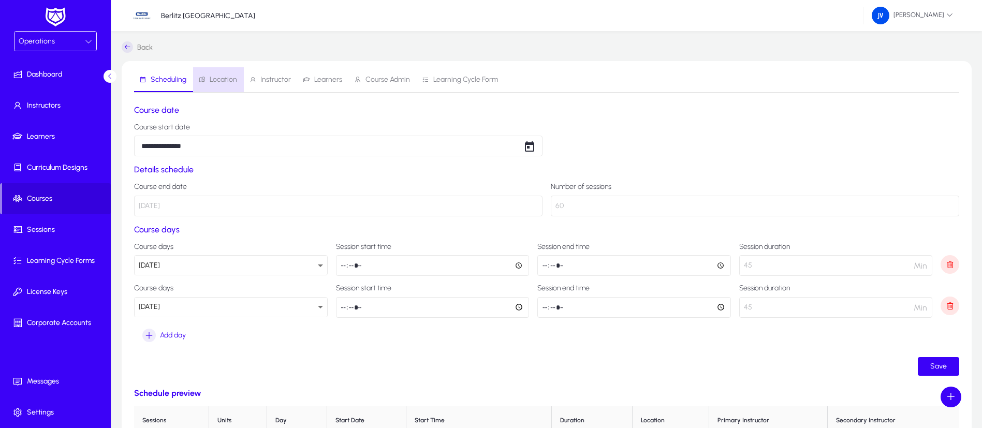
click at [229, 81] on span "Location" at bounding box center [223, 79] width 27 height 7
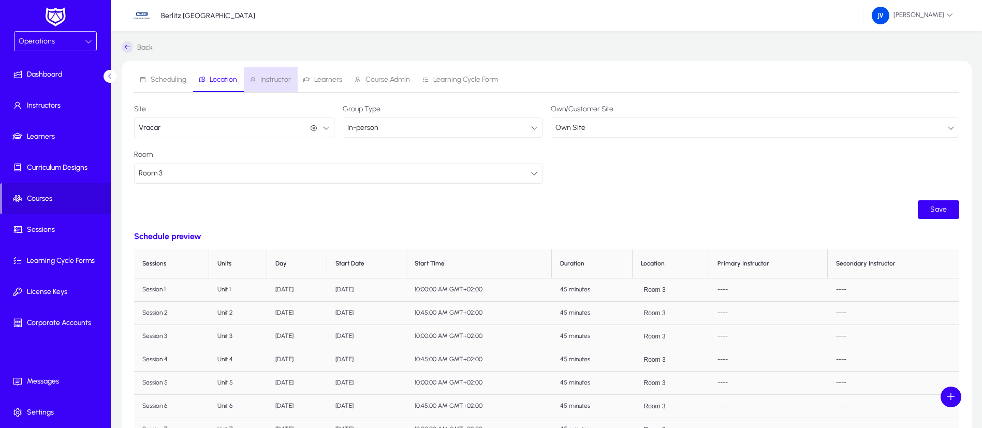
click at [289, 78] on span "Instructor" at bounding box center [275, 79] width 31 height 7
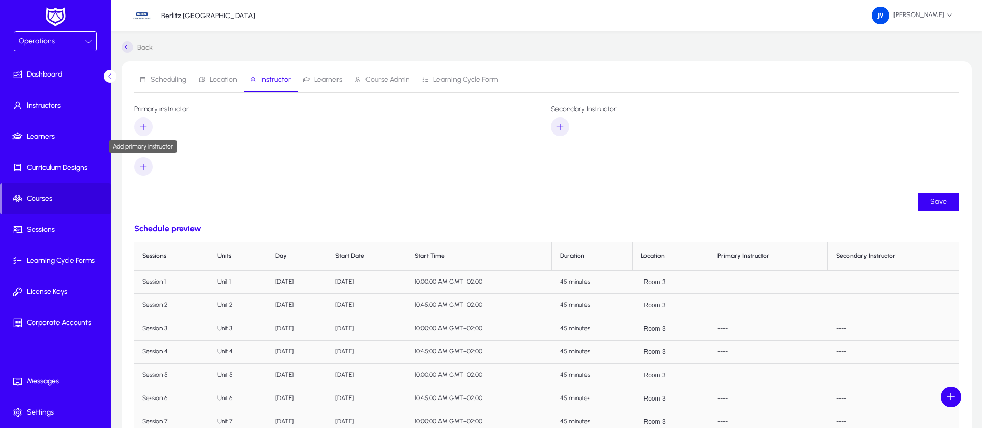
click at [142, 125] on icon "button" at bounding box center [143, 126] width 9 height 9
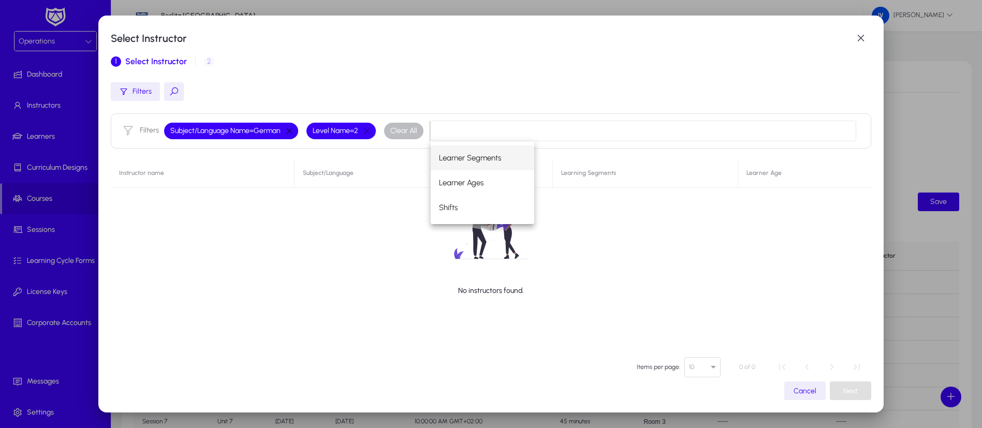
click at [288, 131] on button "button" at bounding box center [290, 130] width 18 height 9
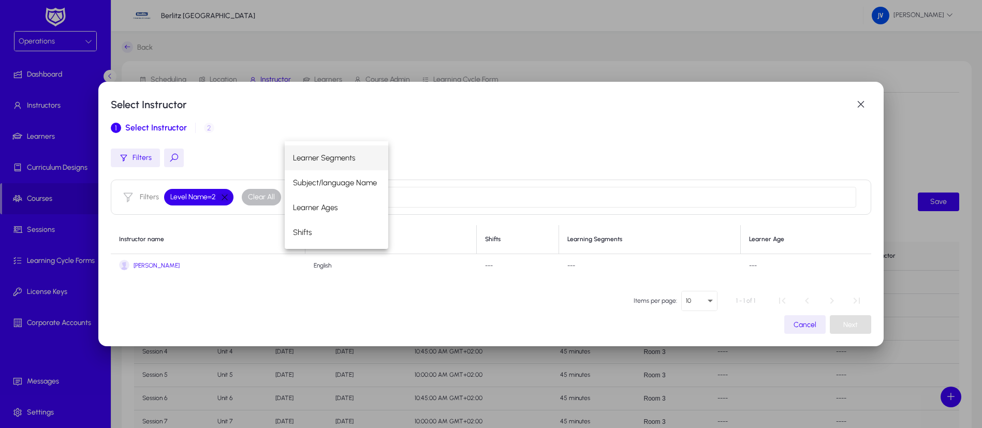
click at [224, 194] on button "button" at bounding box center [225, 197] width 18 height 9
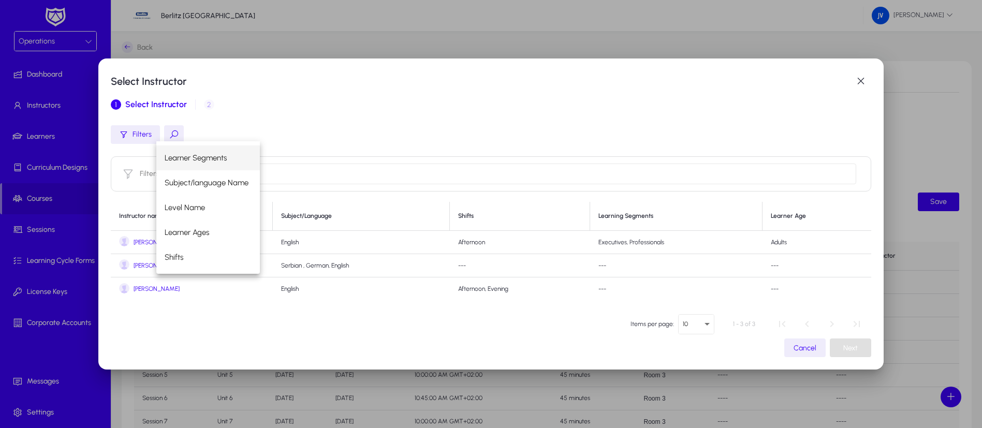
click at [146, 267] on span "[PERSON_NAME]" at bounding box center [157, 266] width 46 height 8
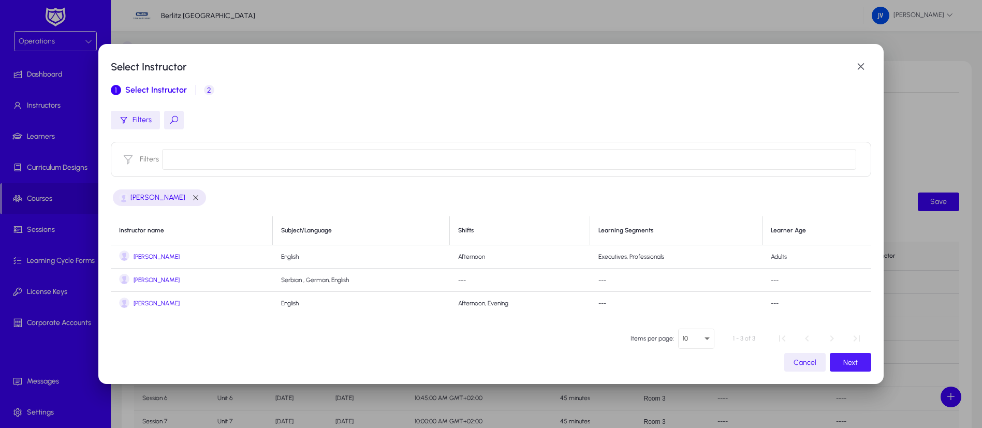
click at [843, 362] on span "Next" at bounding box center [850, 362] width 14 height 9
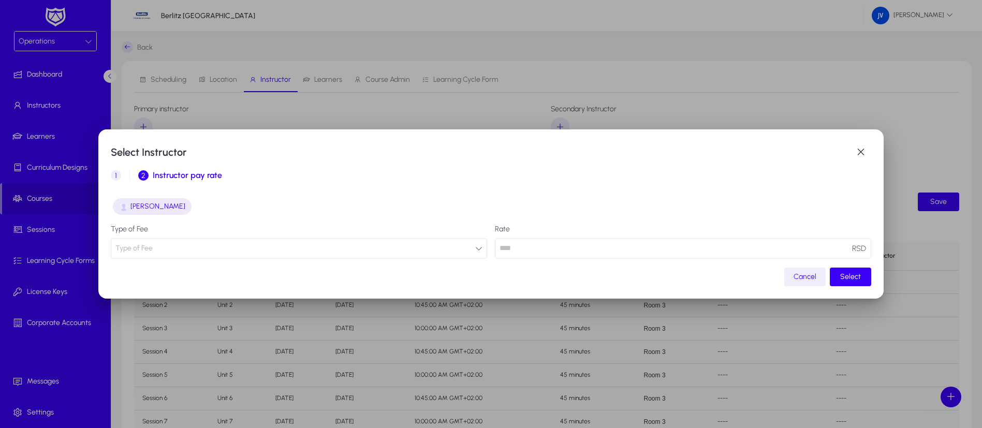
click at [475, 248] on icon "button" at bounding box center [478, 248] width 7 height 7
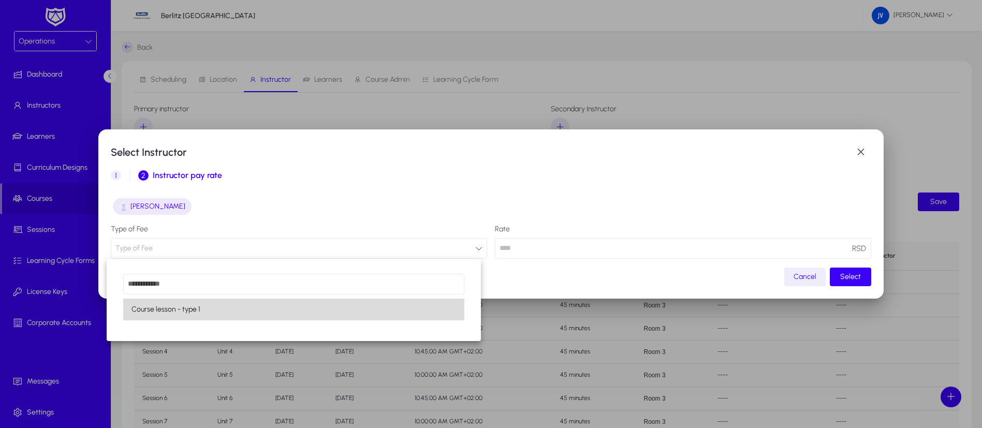
click at [390, 310] on mat-option "Course lesson - type 1" at bounding box center [293, 310] width 341 height 22
type input "**"
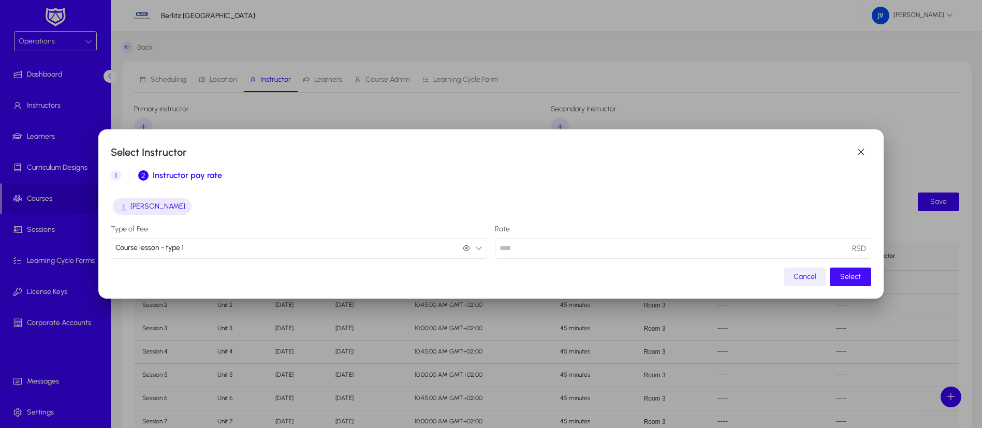
click at [844, 276] on span "Select" at bounding box center [850, 276] width 21 height 9
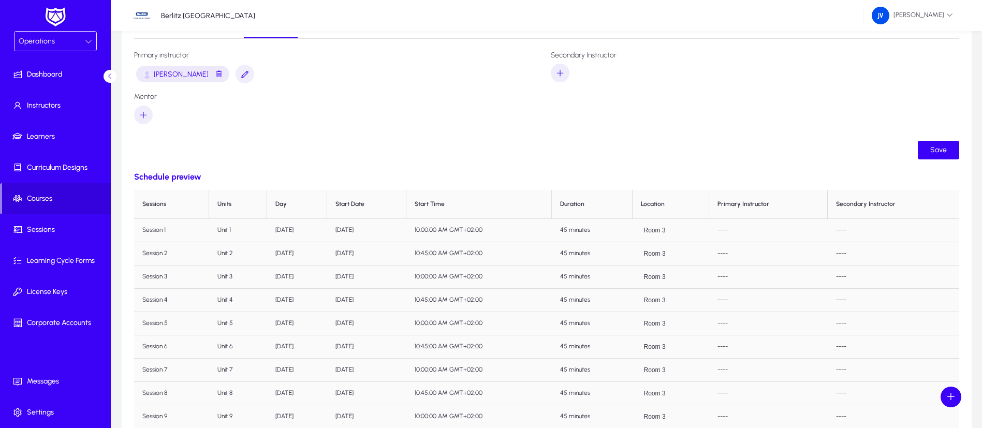
scroll to position [78, 0]
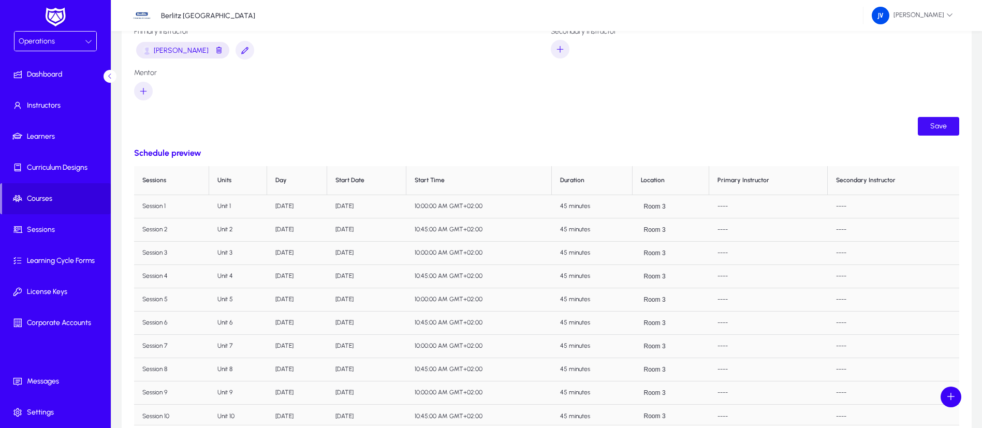
click at [939, 129] on span "Save" at bounding box center [938, 126] width 17 height 9
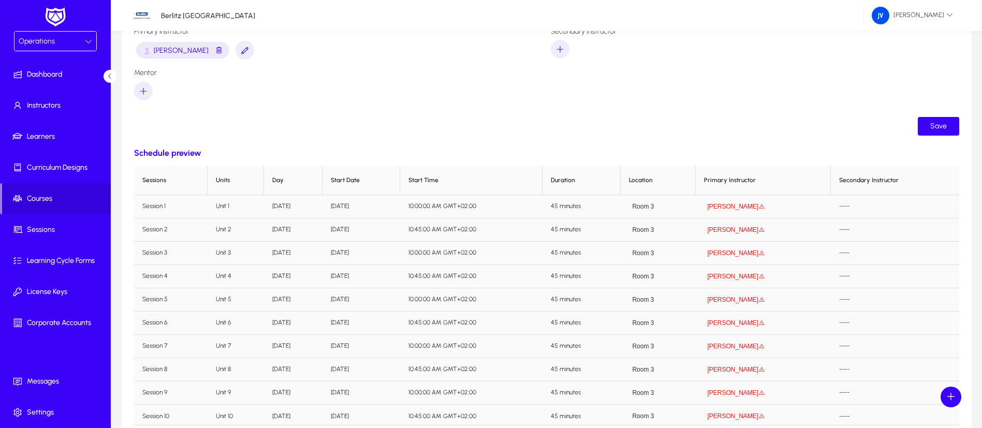
click at [743, 203] on button "[PERSON_NAME]" at bounding box center [736, 206] width 64 height 8
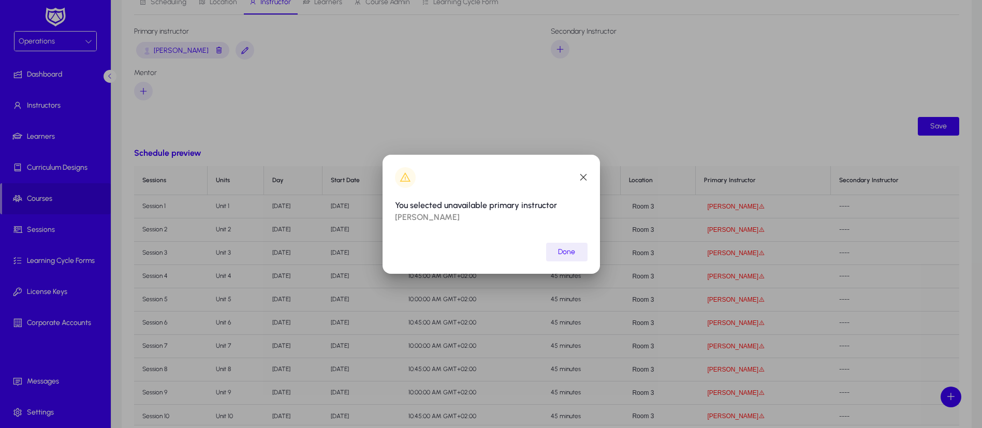
scroll to position [0, 0]
click at [575, 249] on span "Done" at bounding box center [566, 251] width 17 height 9
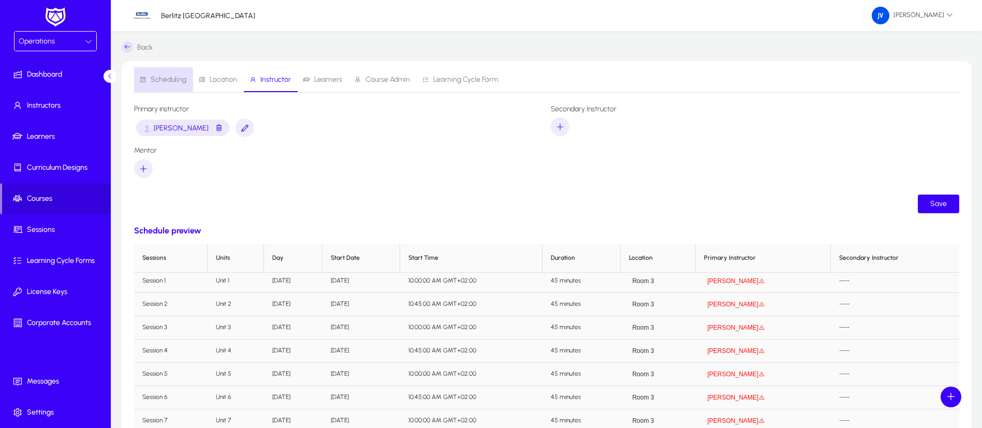
click at [158, 76] on span "Scheduling" at bounding box center [162, 79] width 47 height 25
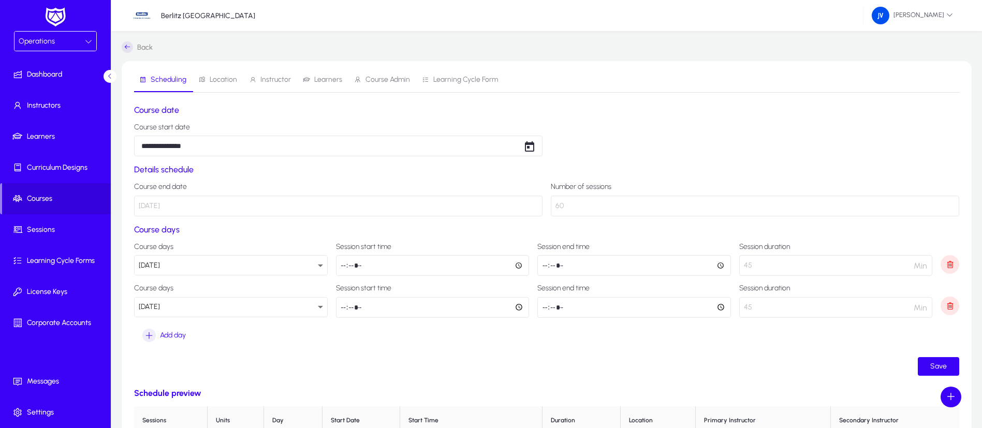
click at [519, 265] on input "*****" at bounding box center [433, 265] width 194 height 21
type input "*****"
click at [934, 366] on span "Save" at bounding box center [938, 366] width 17 height 9
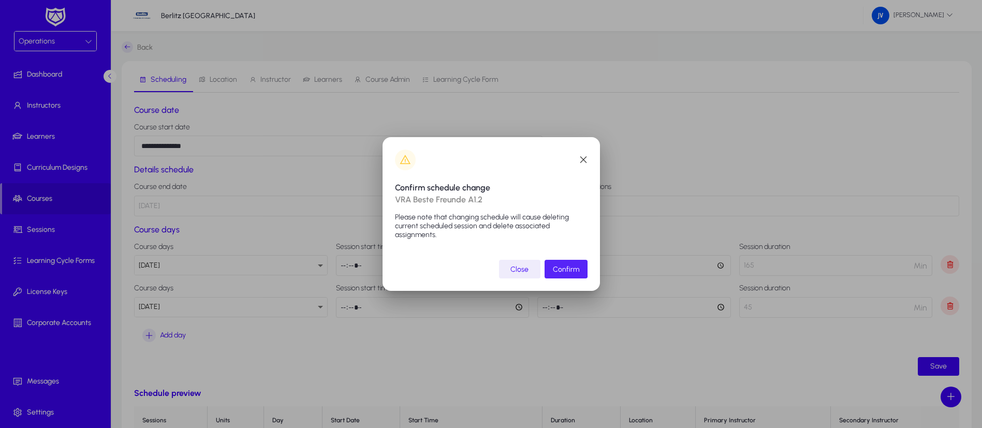
click at [566, 269] on span "Confirm" at bounding box center [566, 269] width 26 height 9
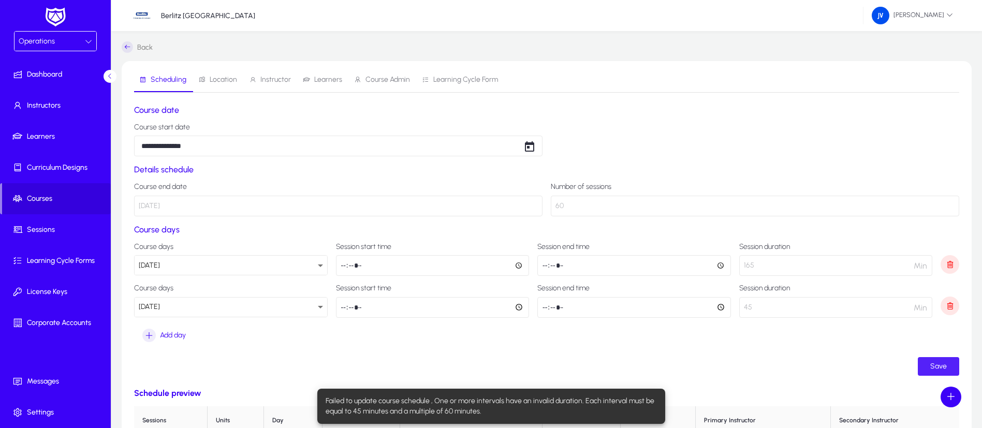
click at [518, 307] on input "*****" at bounding box center [433, 307] width 194 height 21
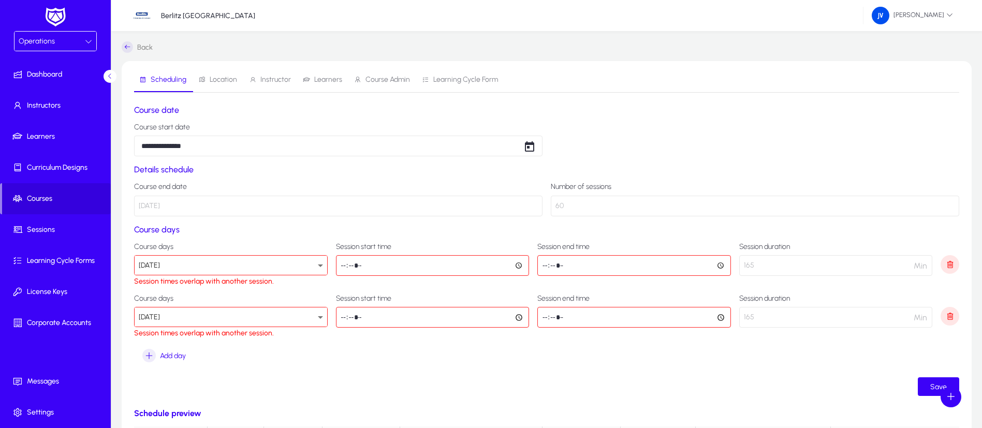
type input "*****"
click at [321, 265] on icon at bounding box center [320, 265] width 5 height 3
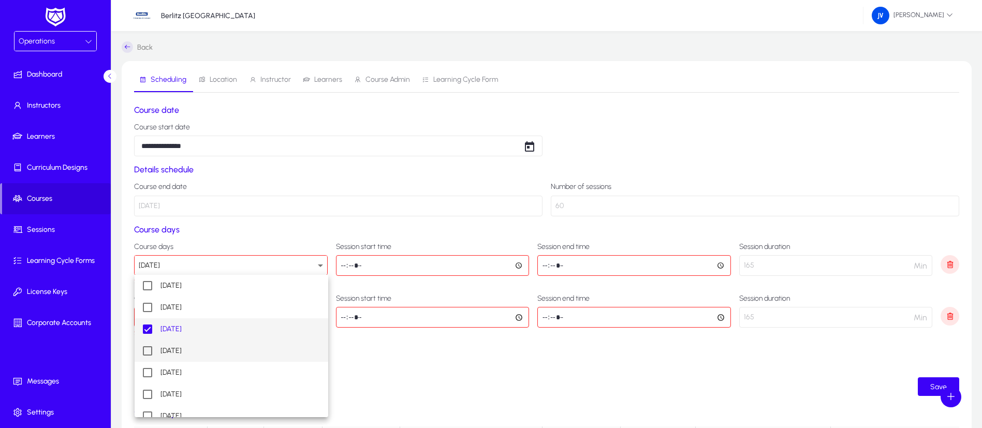
click at [230, 349] on mat-option "[DATE]" at bounding box center [232, 351] width 194 height 22
click at [151, 327] on mat-pseudo-checkbox at bounding box center [147, 329] width 9 height 9
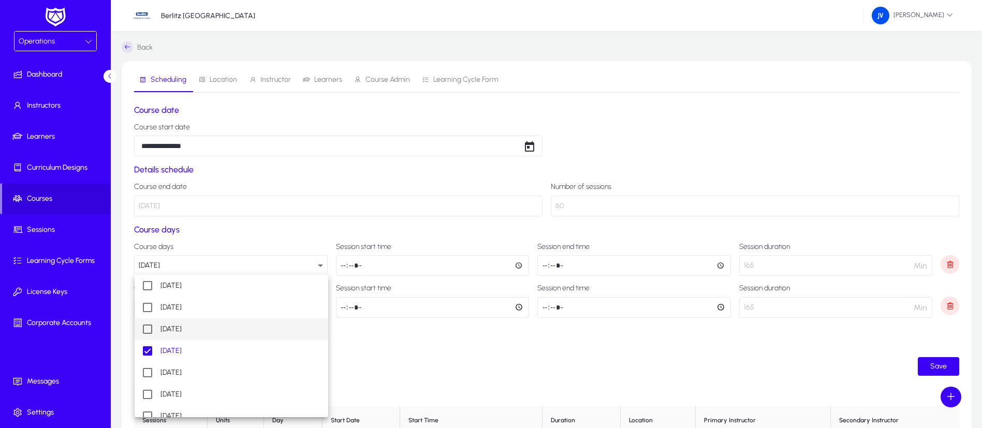
click at [930, 363] on div at bounding box center [491, 214] width 982 height 428
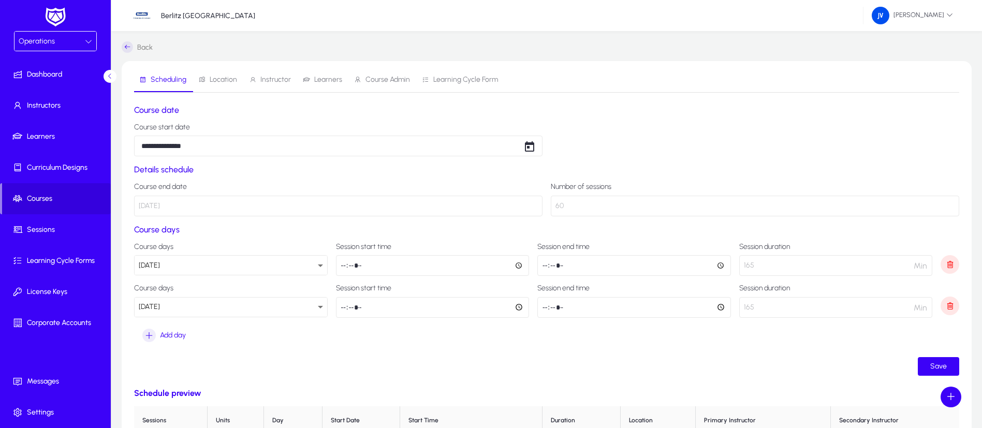
click at [481, 335] on section "Course days Course days [DATE] Session start time ***** Session end time ***** …" at bounding box center [546, 285] width 825 height 120
click at [532, 146] on span "Open calendar" at bounding box center [529, 146] width 21 height 21
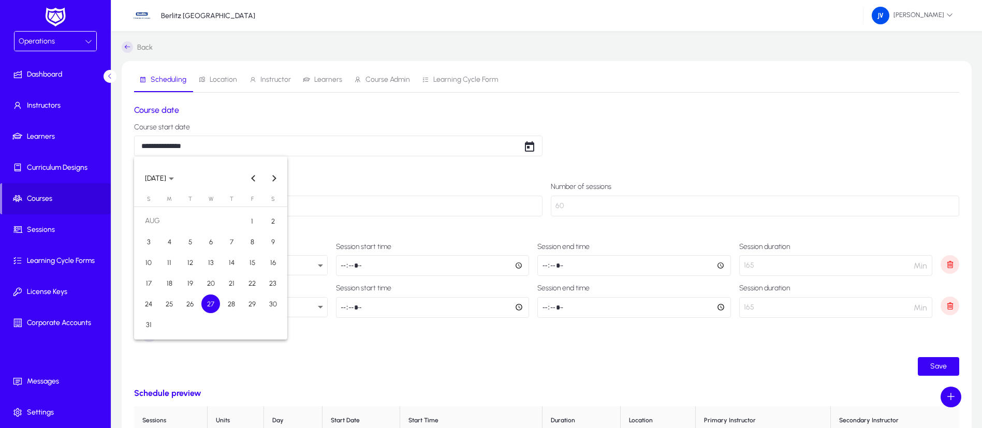
click at [234, 306] on span "28" at bounding box center [231, 303] width 19 height 19
type input "**********"
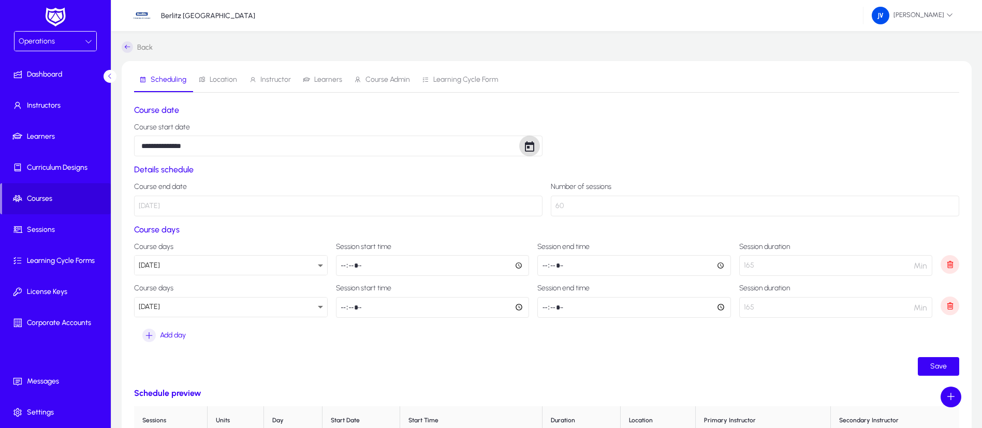
click at [403, 370] on ui-button "Save" at bounding box center [546, 366] width 825 height 19
click at [939, 363] on span "Save" at bounding box center [938, 366] width 17 height 9
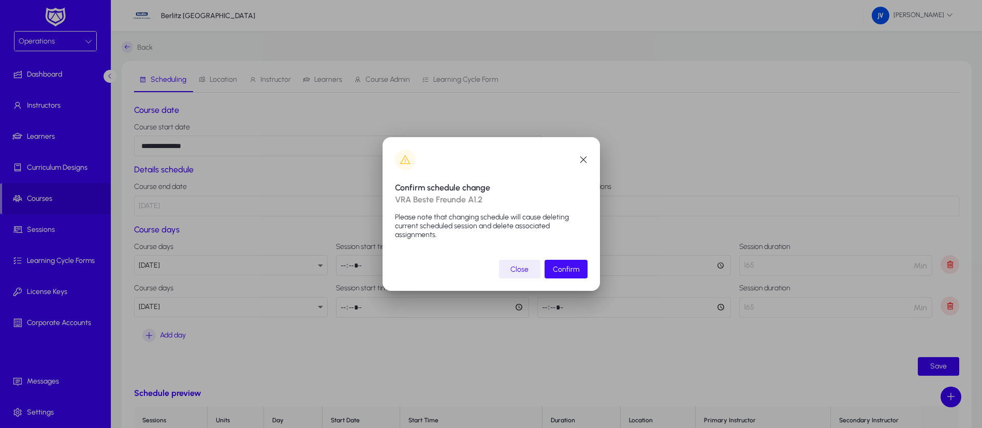
click at [575, 267] on span "Confirm" at bounding box center [566, 269] width 26 height 9
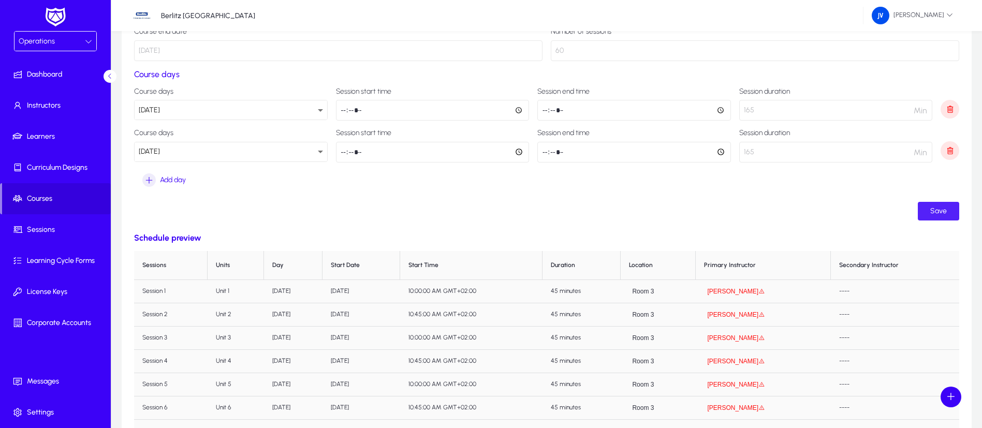
click at [946, 207] on span "Save" at bounding box center [938, 211] width 17 height 9
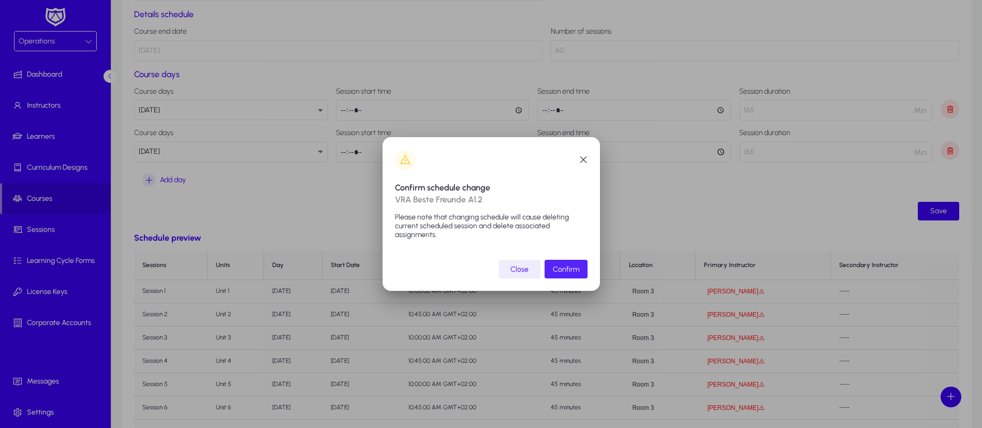
click at [570, 267] on span "Confirm" at bounding box center [566, 269] width 26 height 9
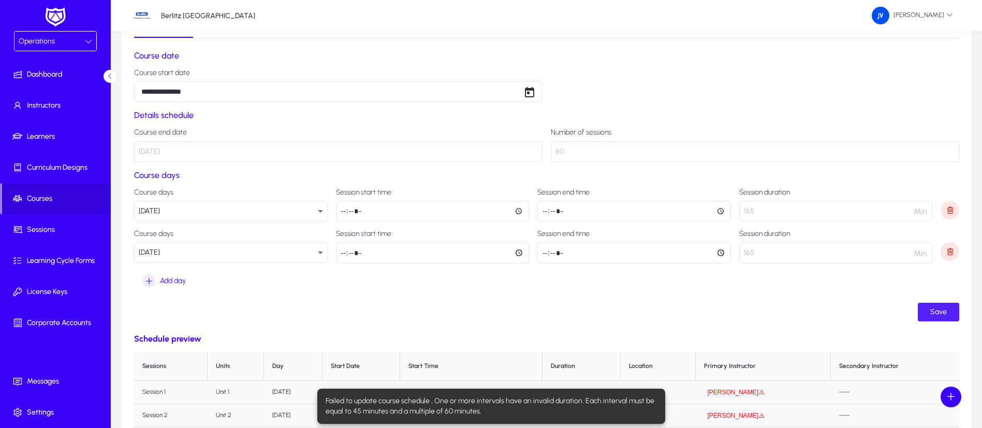
scroll to position [78, 0]
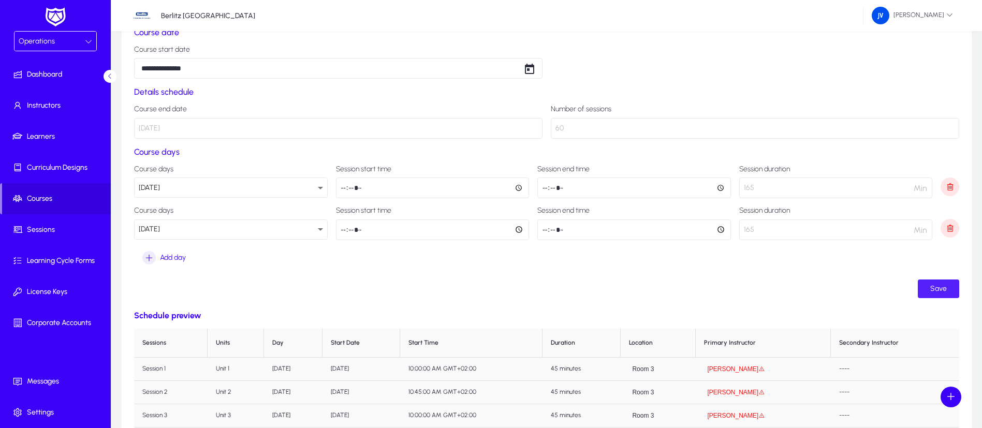
click at [720, 186] on input "*****" at bounding box center [634, 188] width 194 height 21
type input "*****"
click at [736, 285] on ui-button "Save" at bounding box center [546, 288] width 825 height 19
click at [718, 230] on input "*****" at bounding box center [634, 229] width 194 height 21
type input "*****"
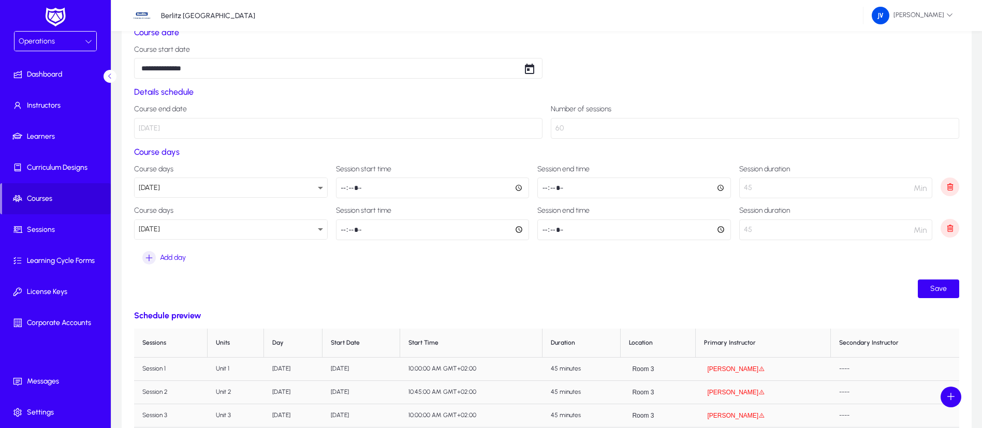
click at [664, 307] on div "**********" at bounding box center [546, 322] width 825 height 590
click at [927, 289] on span "submit" at bounding box center [938, 288] width 41 height 25
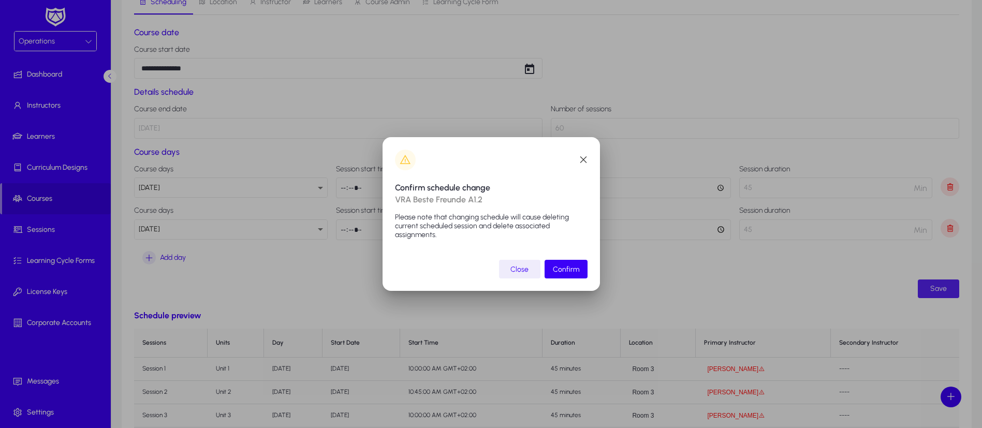
scroll to position [0, 0]
click at [575, 269] on span "Confirm" at bounding box center [566, 269] width 26 height 9
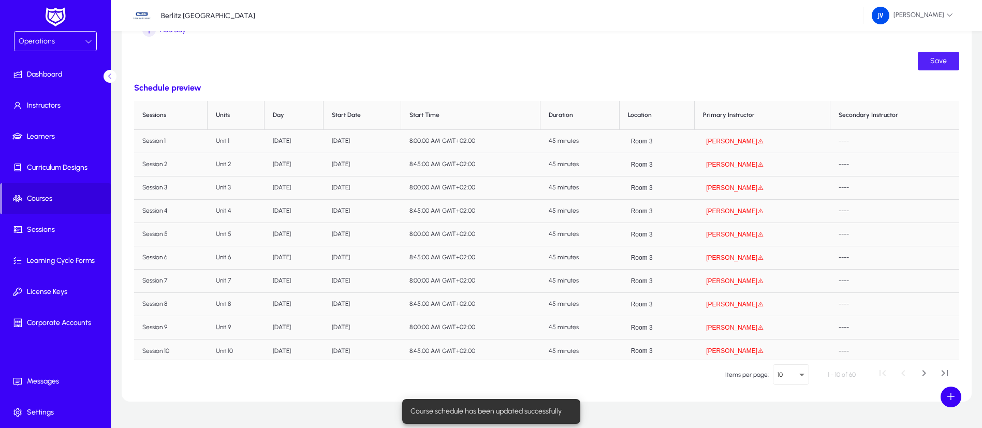
scroll to position [311, 0]
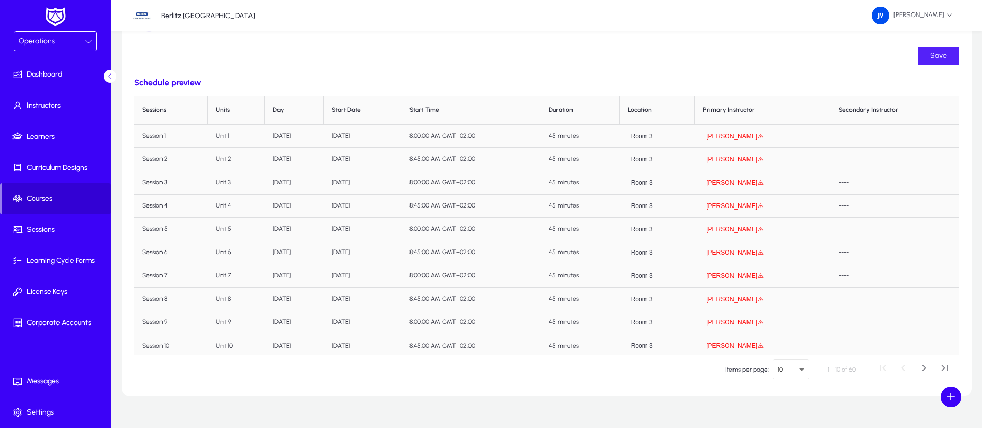
click at [33, 199] on span "Courses" at bounding box center [56, 199] width 109 height 10
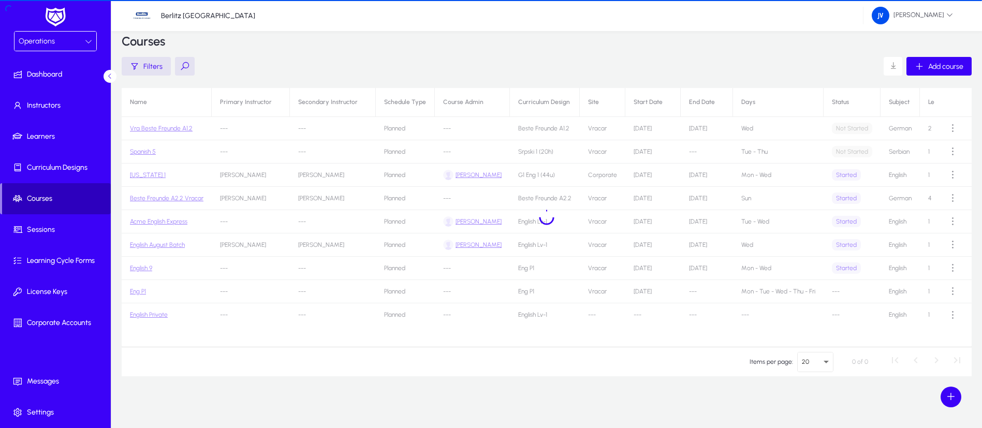
scroll to position [16, 0]
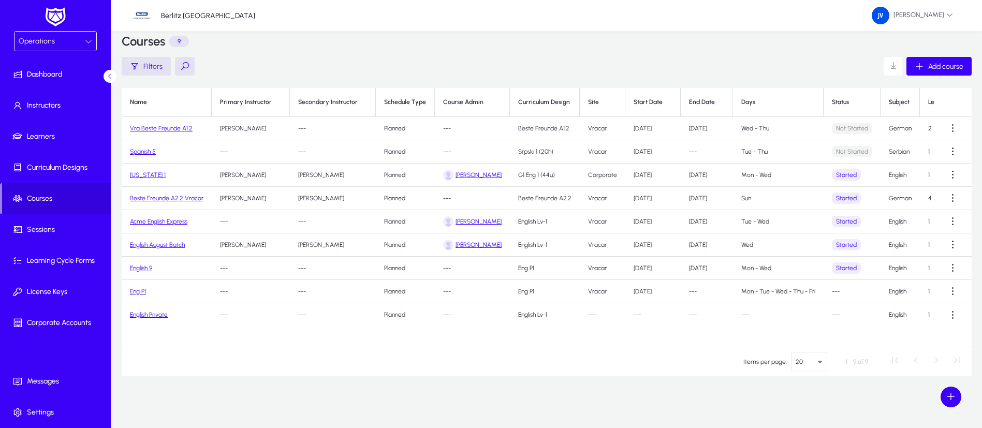
click at [168, 126] on link "Vra Beste Freunde A1.2" at bounding box center [161, 128] width 63 height 7
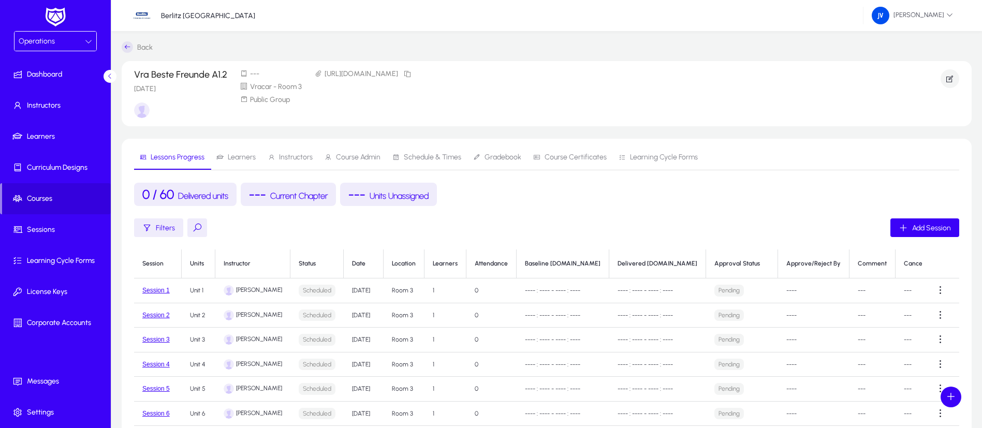
click at [124, 47] on icon at bounding box center [127, 46] width 11 height 11
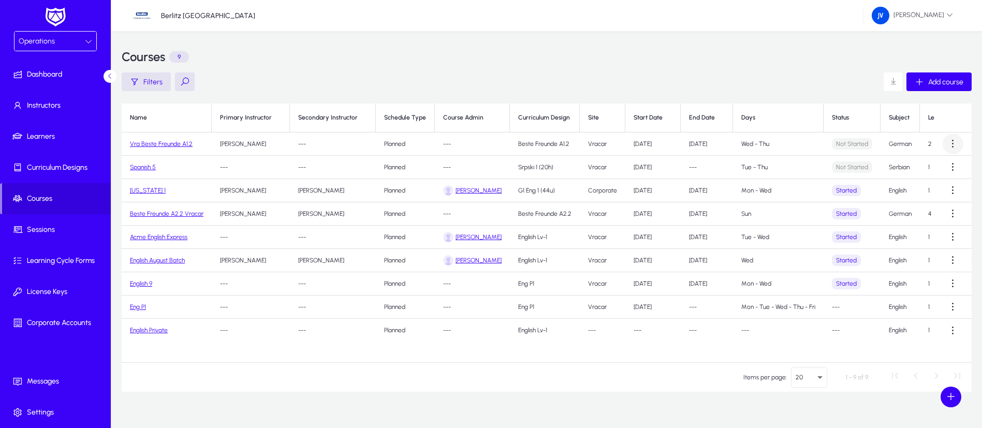
click at [948, 146] on span at bounding box center [953, 144] width 21 height 21
click at [933, 166] on span "Edit" at bounding box center [934, 169] width 41 height 9
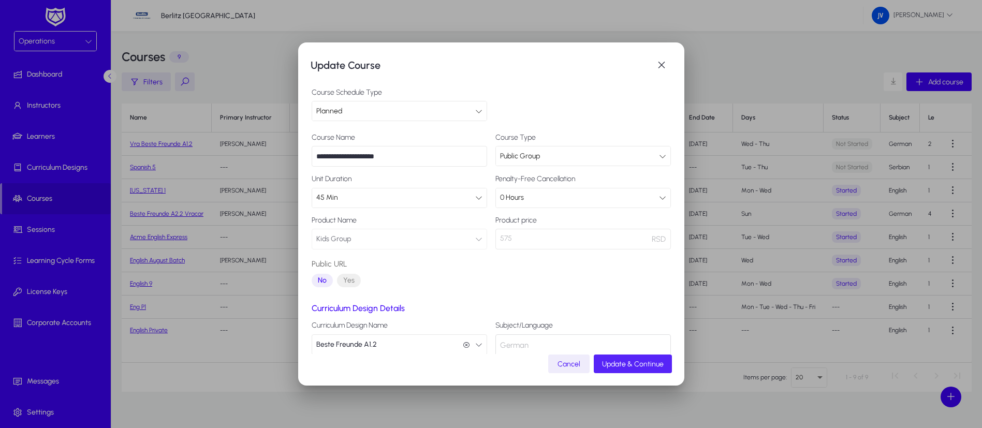
click at [635, 364] on span "Update & Continue" at bounding box center [633, 364] width 62 height 9
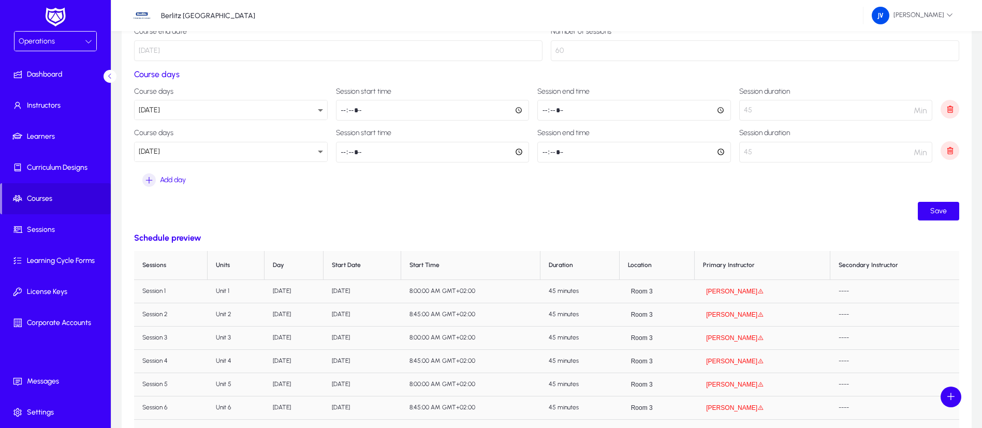
click at [318, 153] on icon at bounding box center [320, 151] width 12 height 12
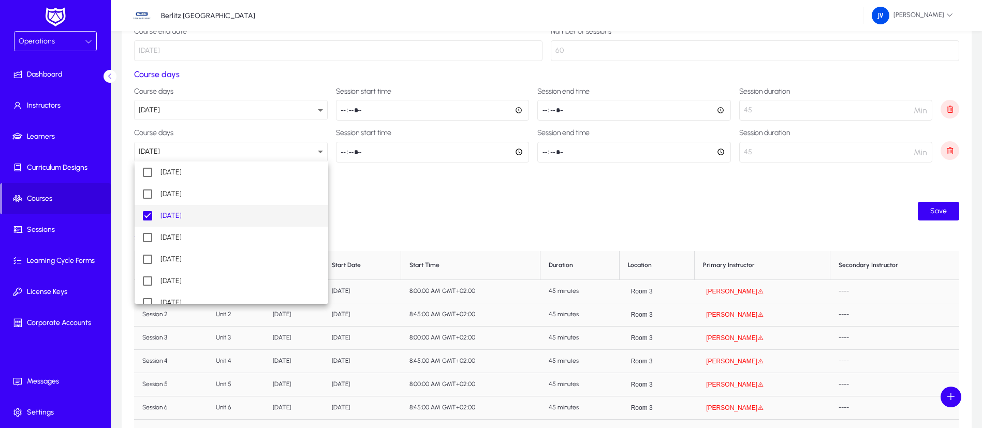
click at [146, 216] on mat-pseudo-checkbox at bounding box center [147, 215] width 9 height 9
click at [152, 235] on mat-option "[DATE]" at bounding box center [232, 238] width 194 height 22
click at [373, 223] on div at bounding box center [491, 214] width 982 height 428
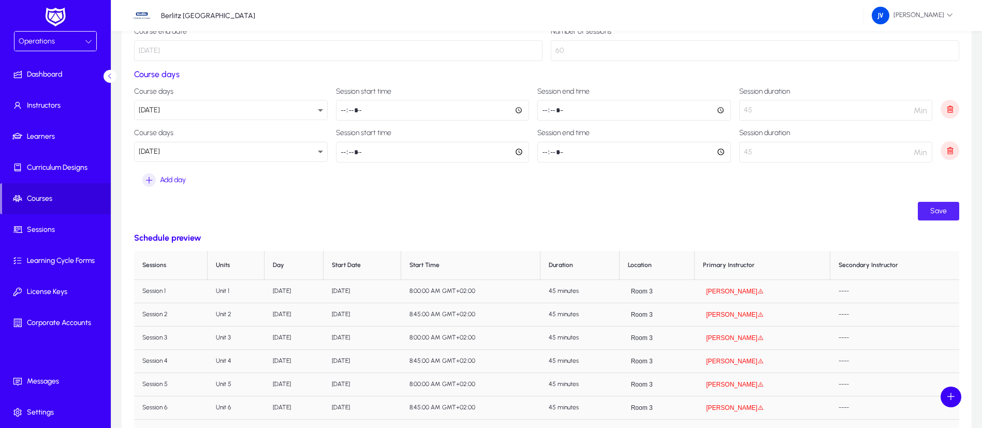
click at [934, 207] on span "Save" at bounding box center [938, 211] width 17 height 9
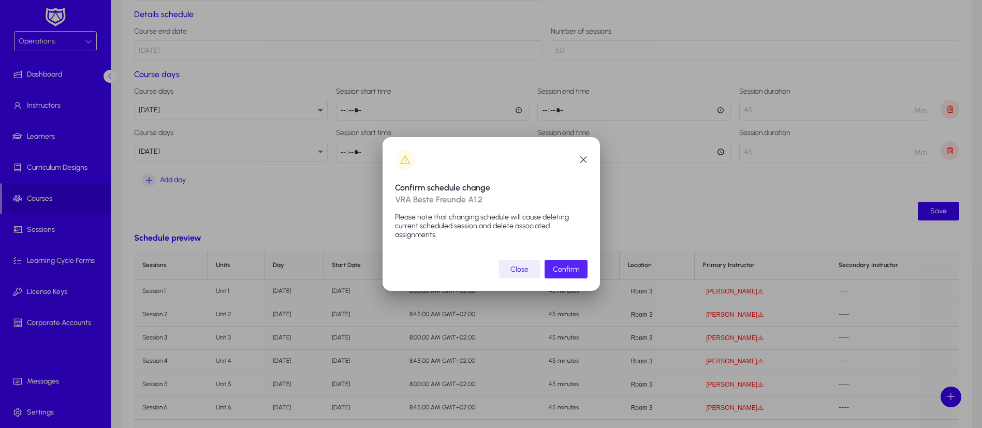
click at [578, 269] on span "Confirm" at bounding box center [566, 269] width 26 height 9
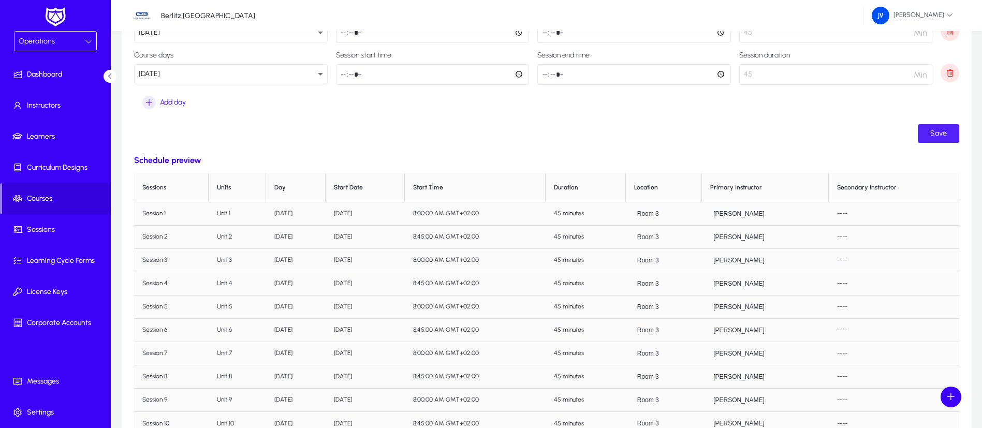
scroll to position [3, 0]
click at [935, 136] on span "Save" at bounding box center [938, 133] width 17 height 9
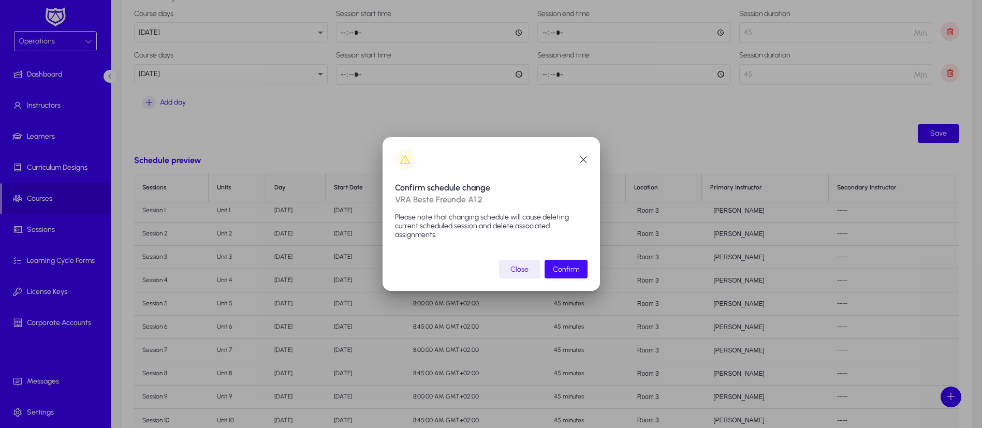
click at [580, 267] on span "submit" at bounding box center [565, 269] width 43 height 25
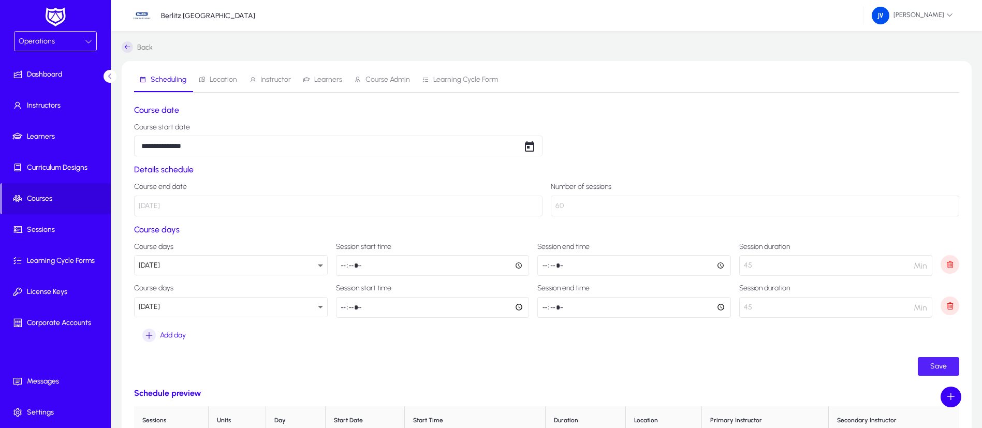
click at [108, 75] on icon at bounding box center [110, 76] width 7 height 7
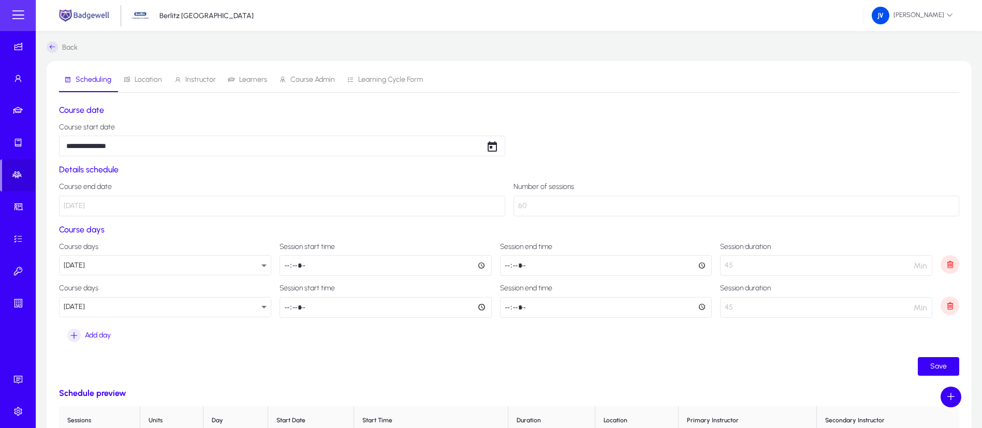
click at [50, 48] on icon at bounding box center [52, 46] width 11 height 11
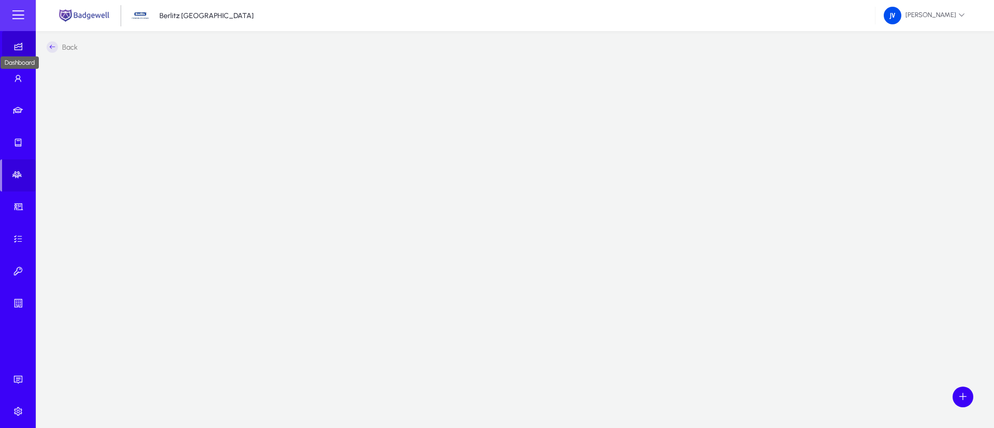
click at [20, 45] on icon at bounding box center [20, 46] width 14 height 10
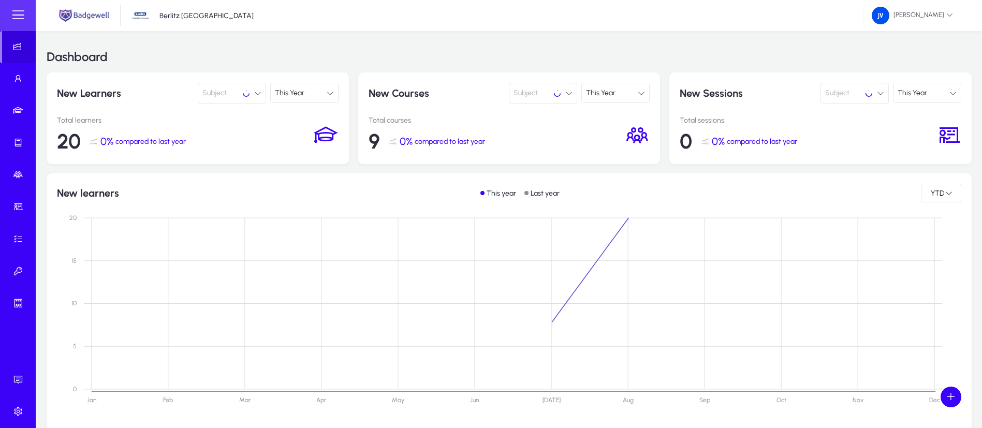
click at [18, 17] on span at bounding box center [18, 15] width 21 height 21
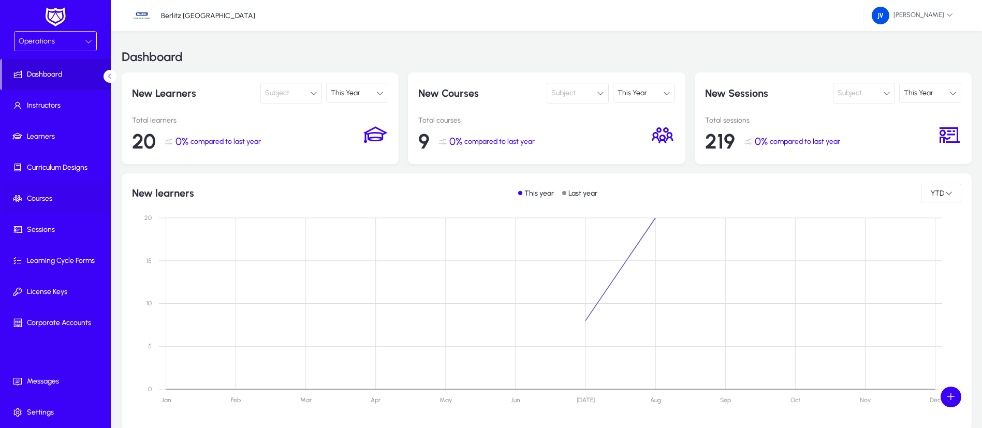
click at [48, 193] on span at bounding box center [57, 198] width 111 height 25
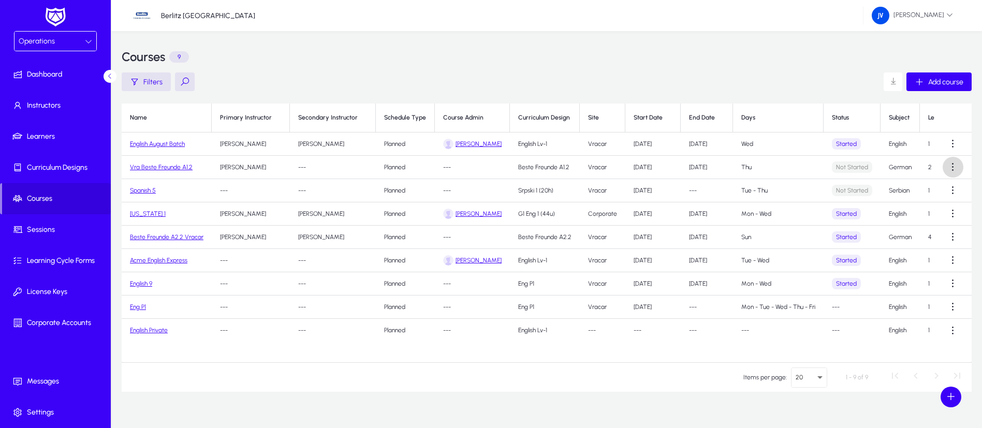
click at [952, 166] on span at bounding box center [953, 167] width 21 height 21
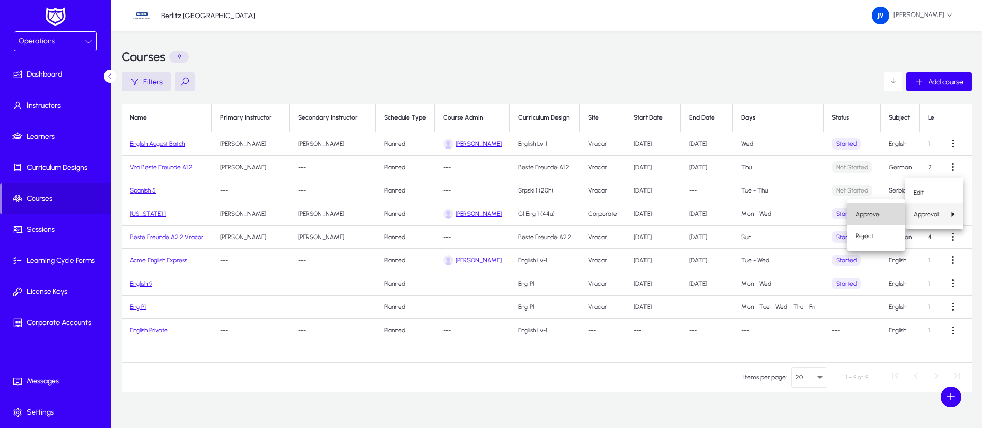
click at [882, 216] on span "Approve" at bounding box center [876, 214] width 41 height 9
click at [178, 234] on link "Beste Freunde A2.2 Vracar" at bounding box center [166, 236] width 73 height 7
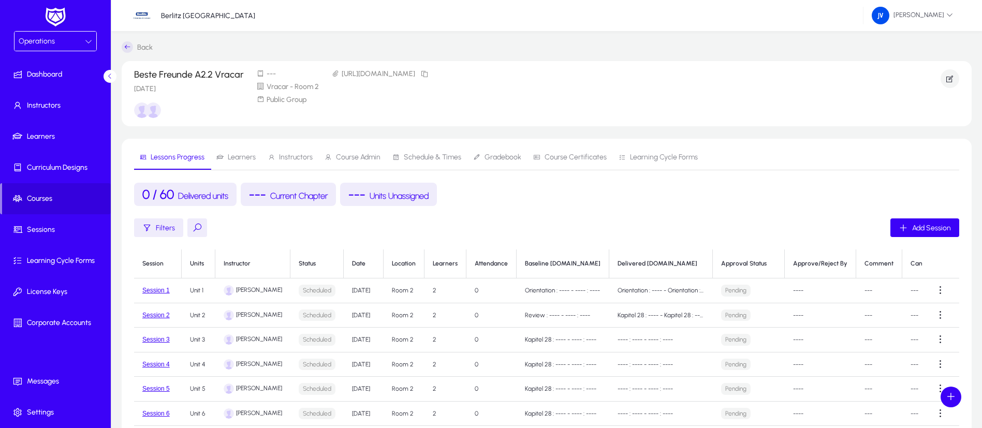
click at [239, 158] on span "Learners" at bounding box center [242, 157] width 28 height 7
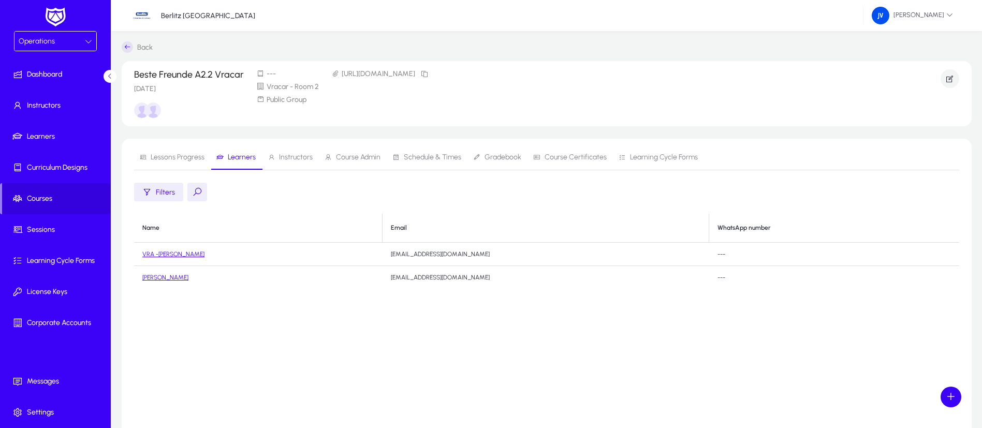
click at [180, 251] on link "VRA -[PERSON_NAME]" at bounding box center [173, 254] width 62 height 7
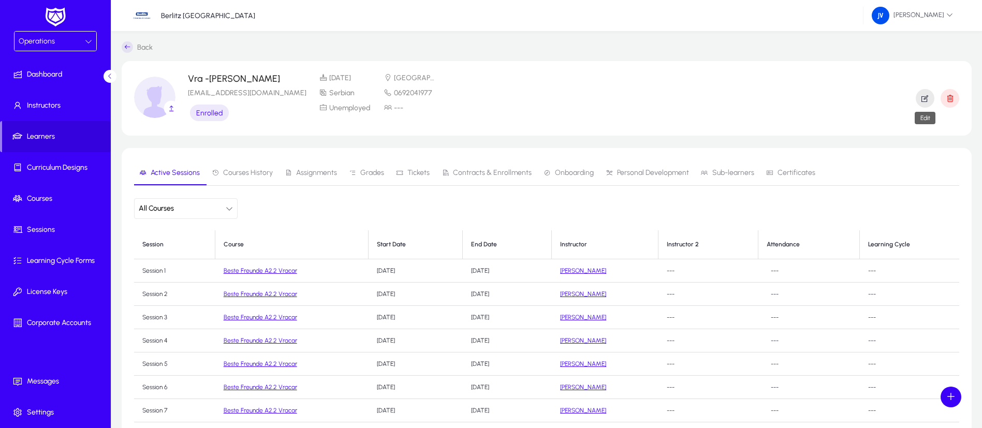
click at [927, 95] on icon "button" at bounding box center [924, 98] width 9 height 9
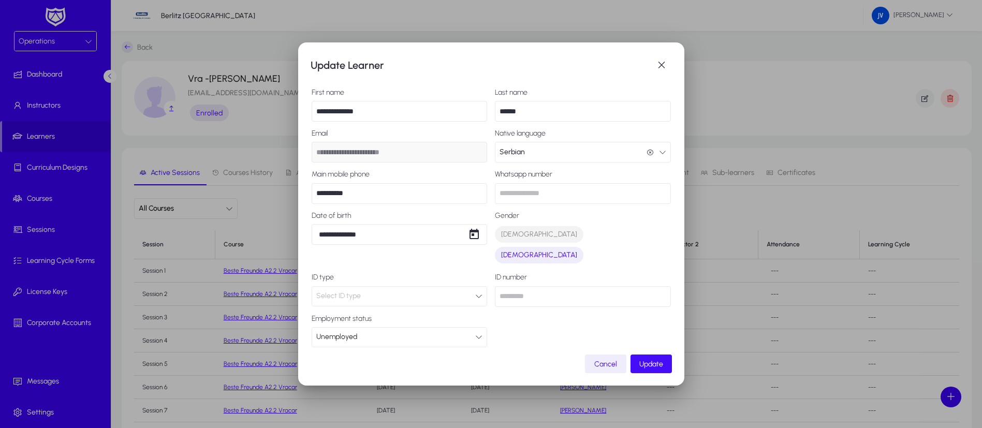
click at [659, 365] on span "Update" at bounding box center [651, 364] width 24 height 9
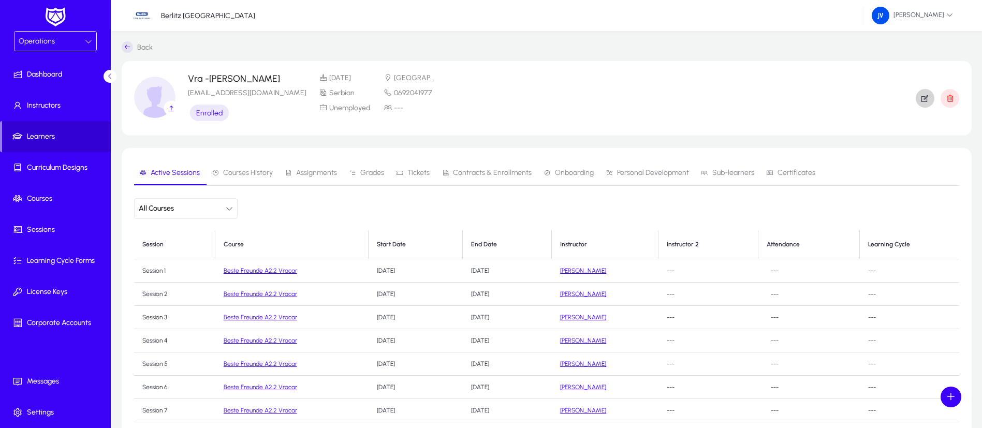
click at [35, 136] on span "Learners" at bounding box center [56, 136] width 109 height 10
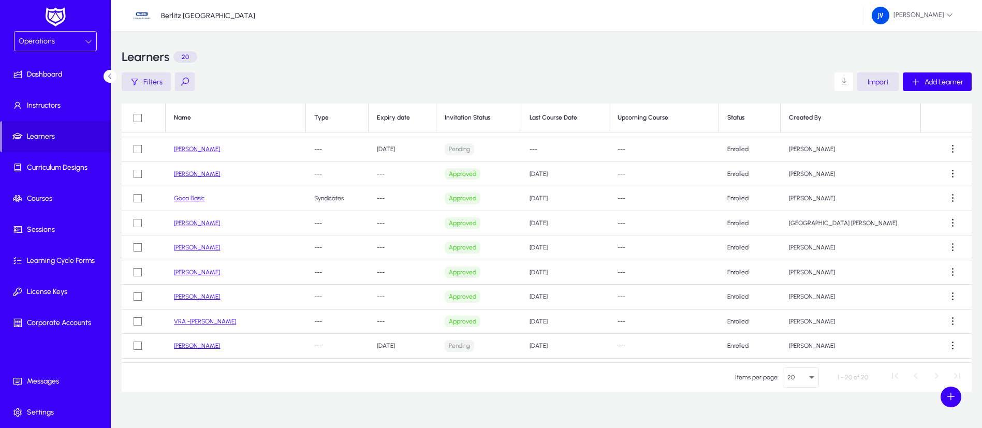
scroll to position [78, 0]
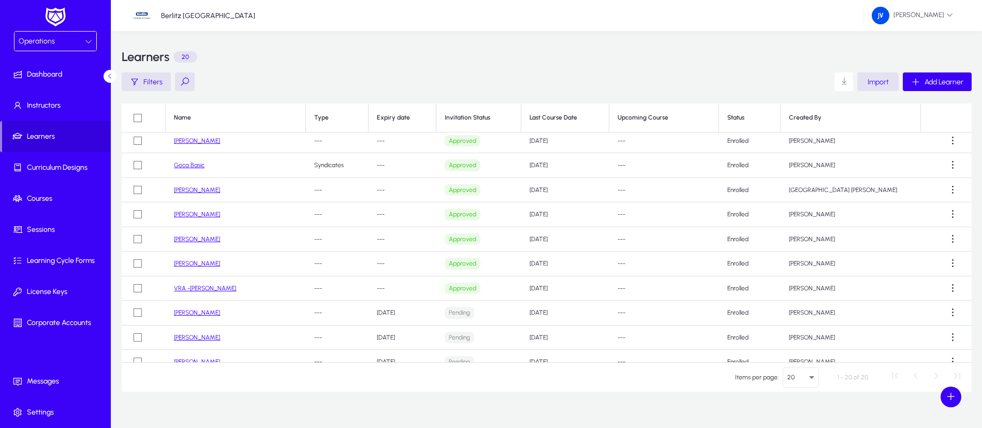
click at [200, 288] on link "VRA -[PERSON_NAME]" at bounding box center [205, 288] width 62 height 7
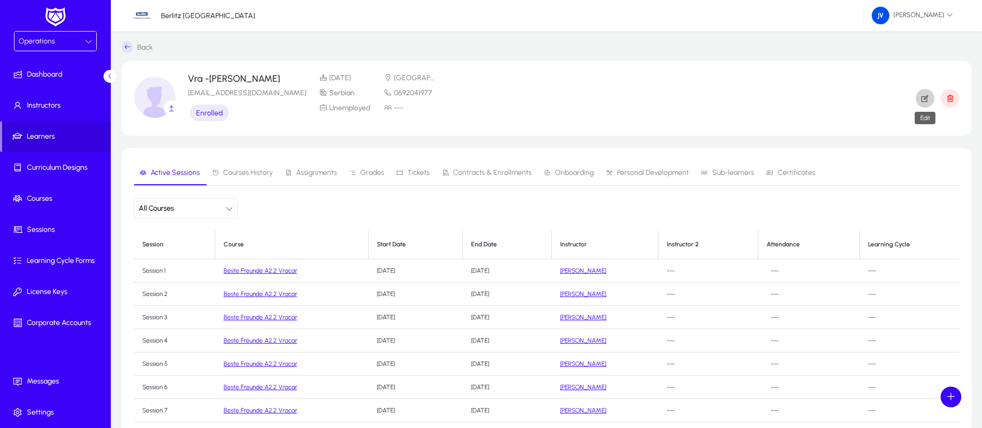
click at [924, 101] on icon "button" at bounding box center [924, 98] width 9 height 9
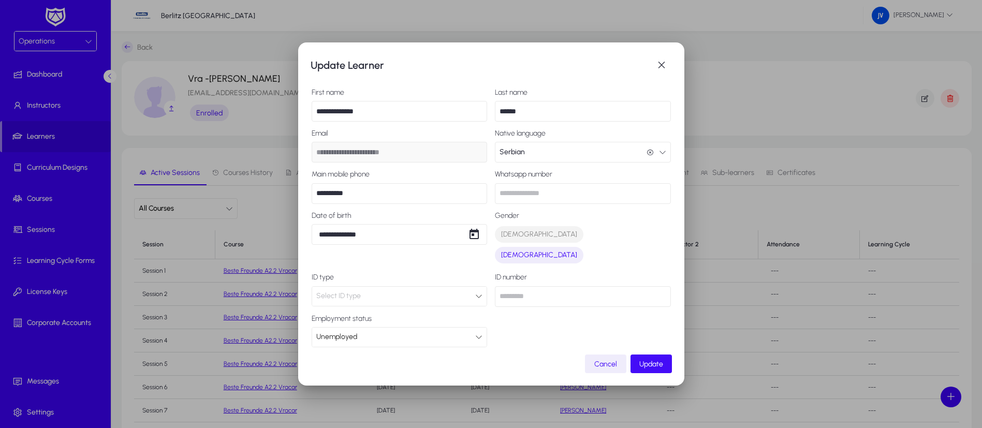
click at [653, 358] on span "button" at bounding box center [650, 363] width 41 height 25
